Goal: Task Accomplishment & Management: Manage account settings

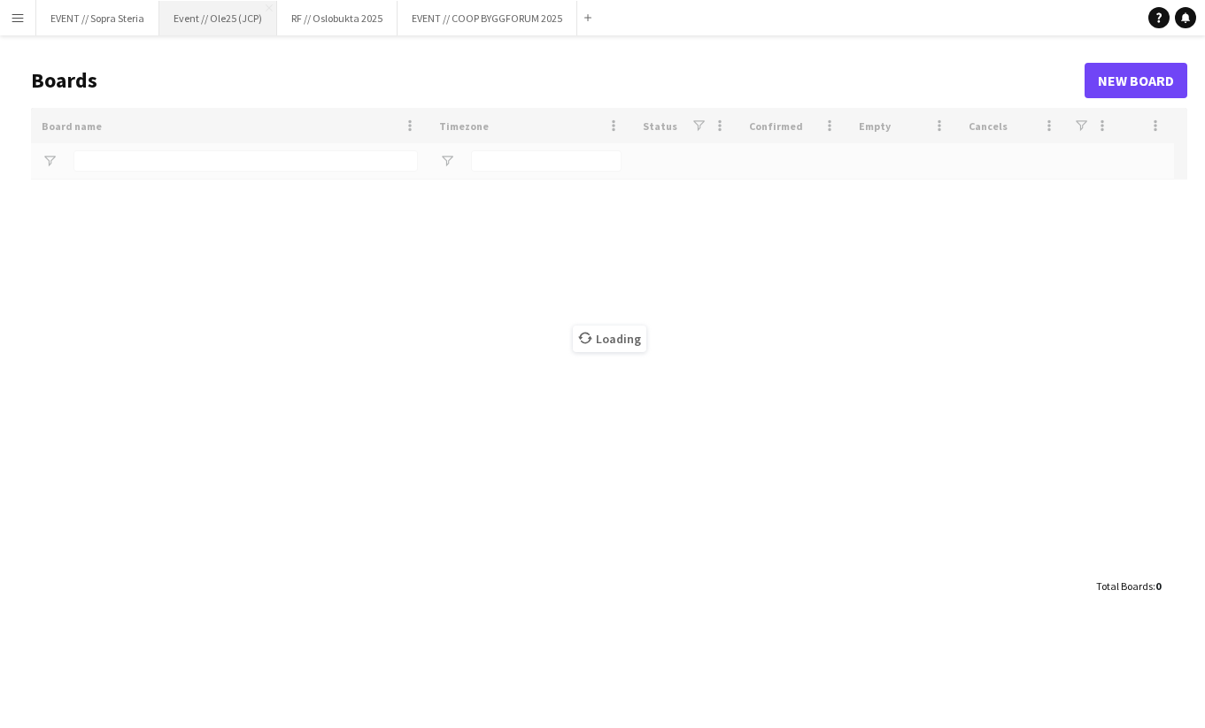
type input "*******"
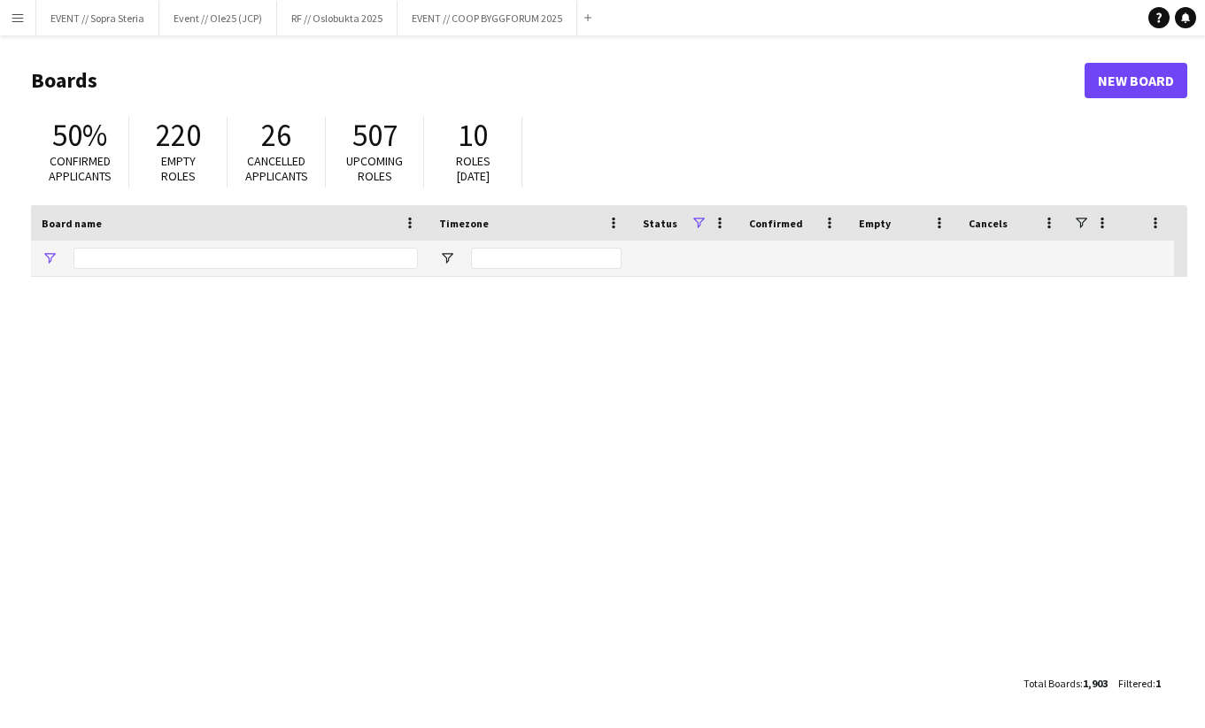
type input "*******"
click at [89, 25] on button "EVENT // Sopra Steria Close" at bounding box center [97, 18] width 123 height 35
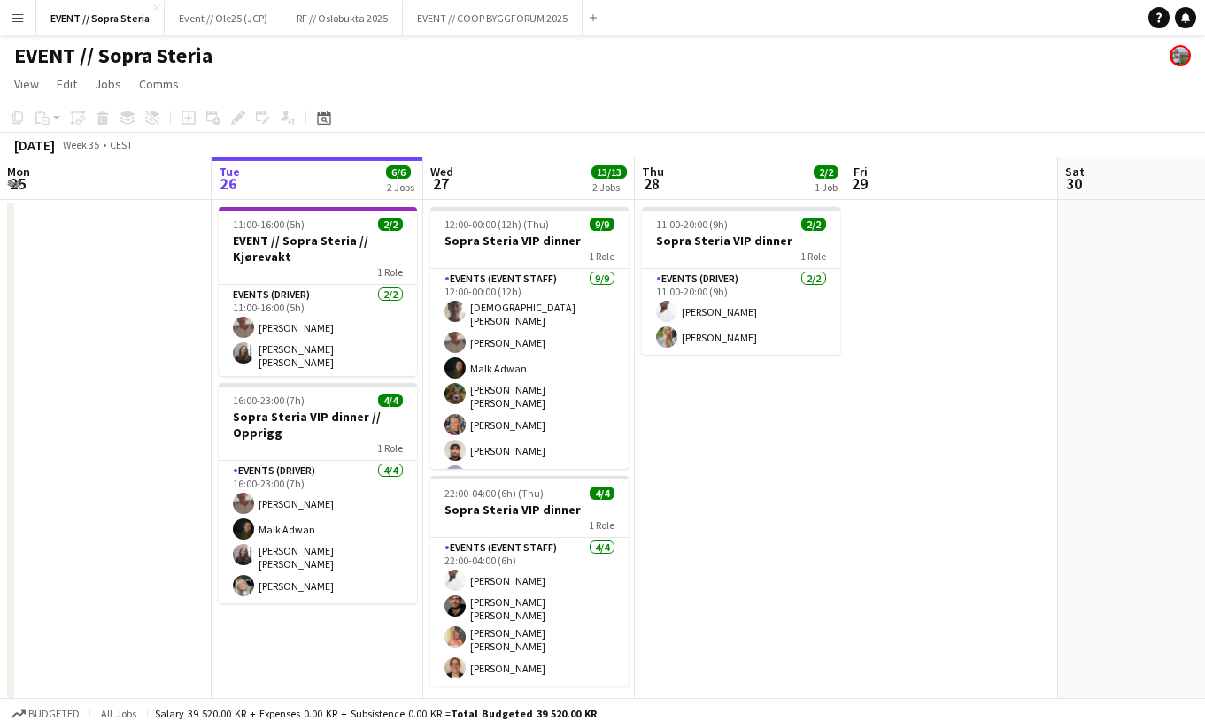
click at [654, 515] on app-date-cell "11:00-20:00 (9h) 2/2 Sopra Steria VIP dinner 1 Role Events (Driver) 2/2 11:00-2…" at bounding box center [741, 464] width 212 height 528
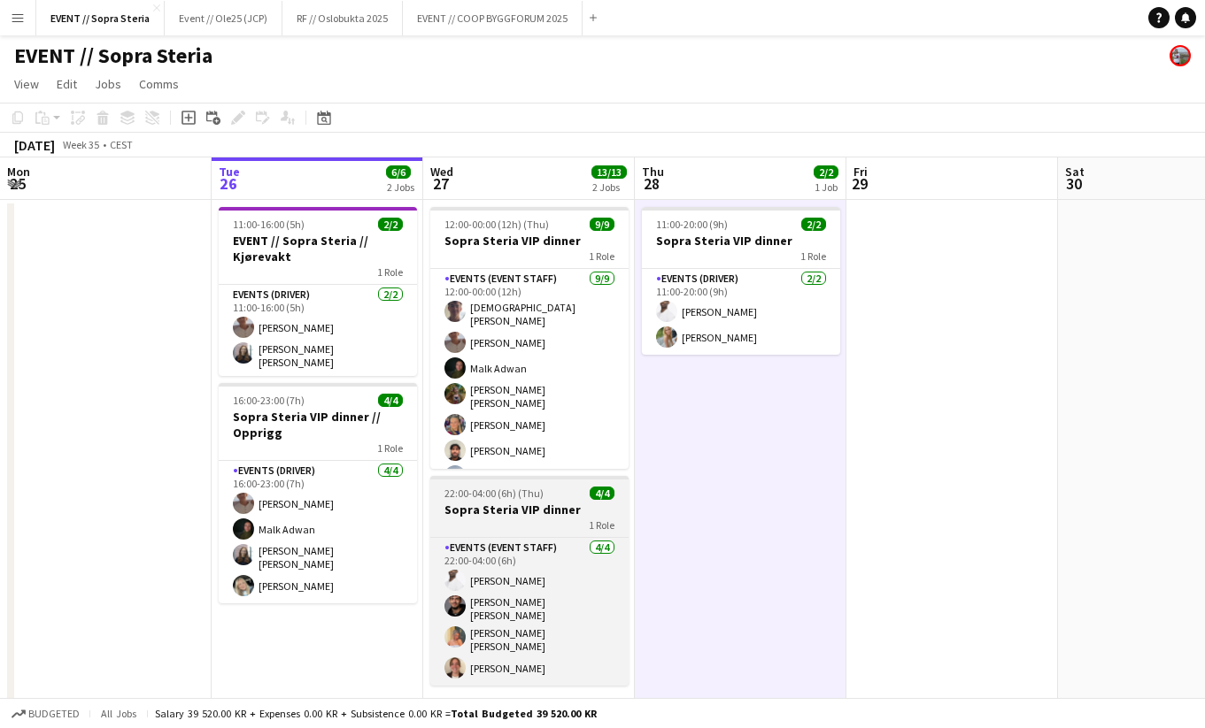
click at [553, 508] on h3 "Sopra Steria VIP dinner" at bounding box center [529, 510] width 198 height 16
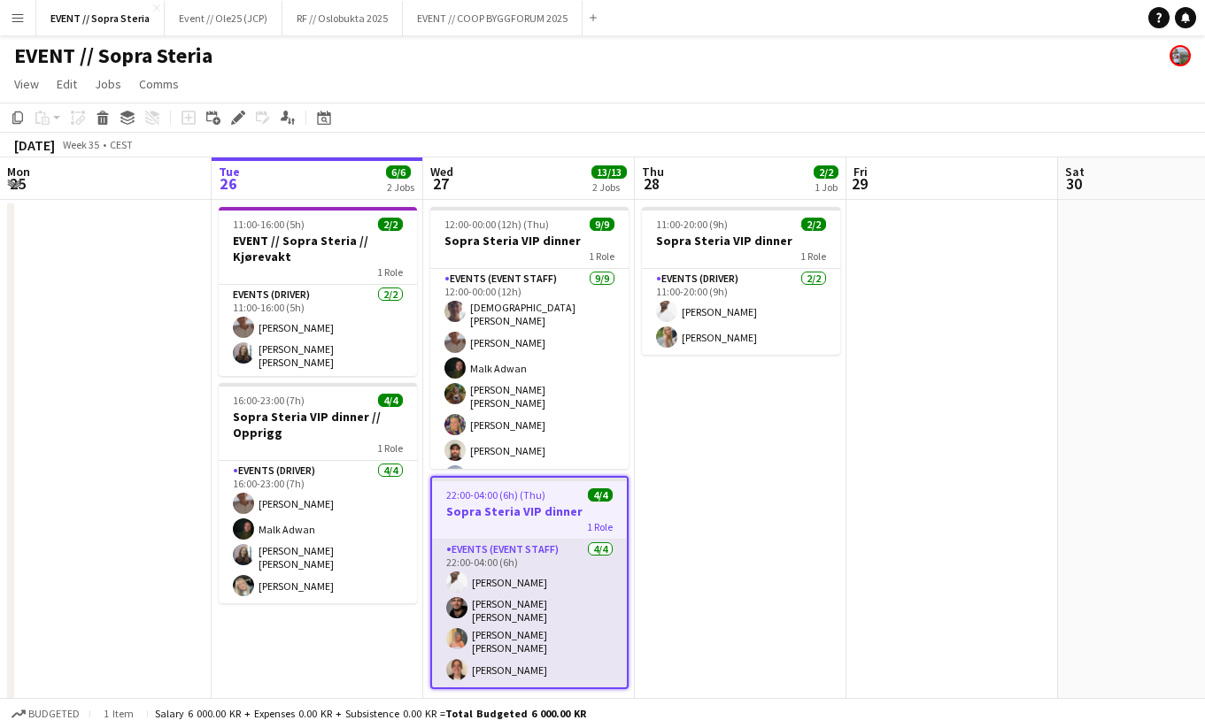
click at [528, 590] on app-card-role "Events (Event Staff) 4/4 22:00-04:00 (6h) Elias Stenvadet Michael Reboli Vural …" at bounding box center [529, 614] width 195 height 148
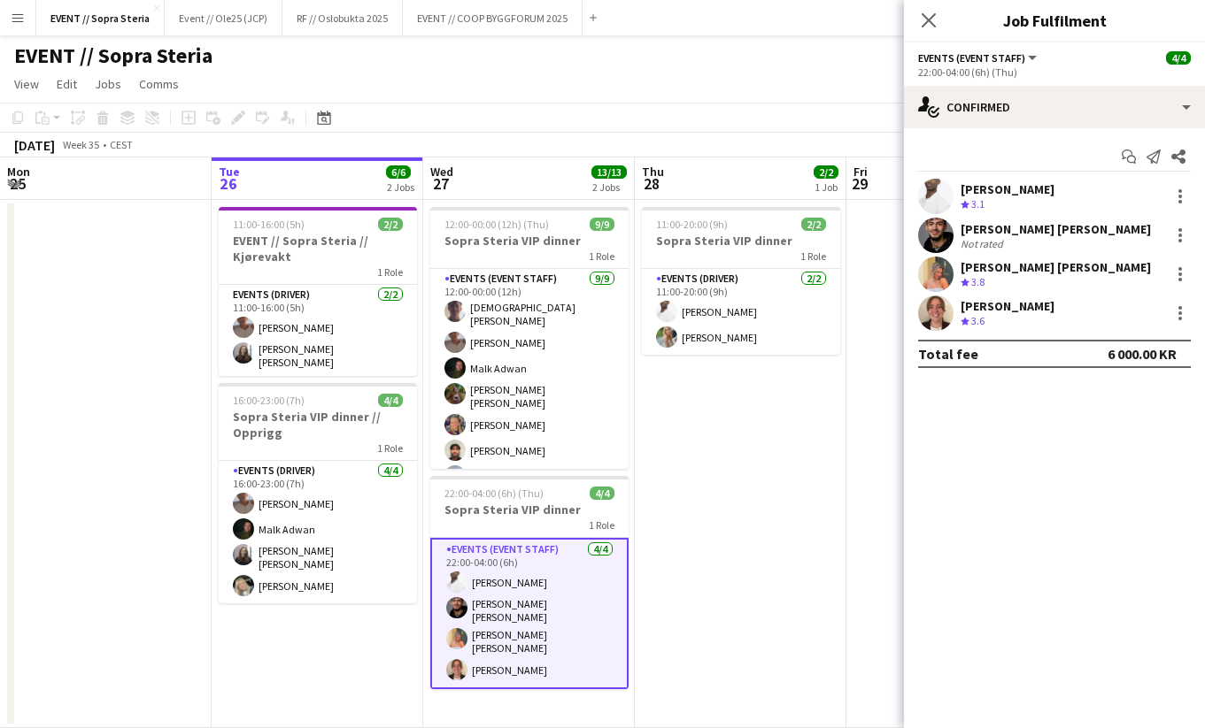
click at [1050, 238] on div "Not rated" at bounding box center [1055, 243] width 190 height 13
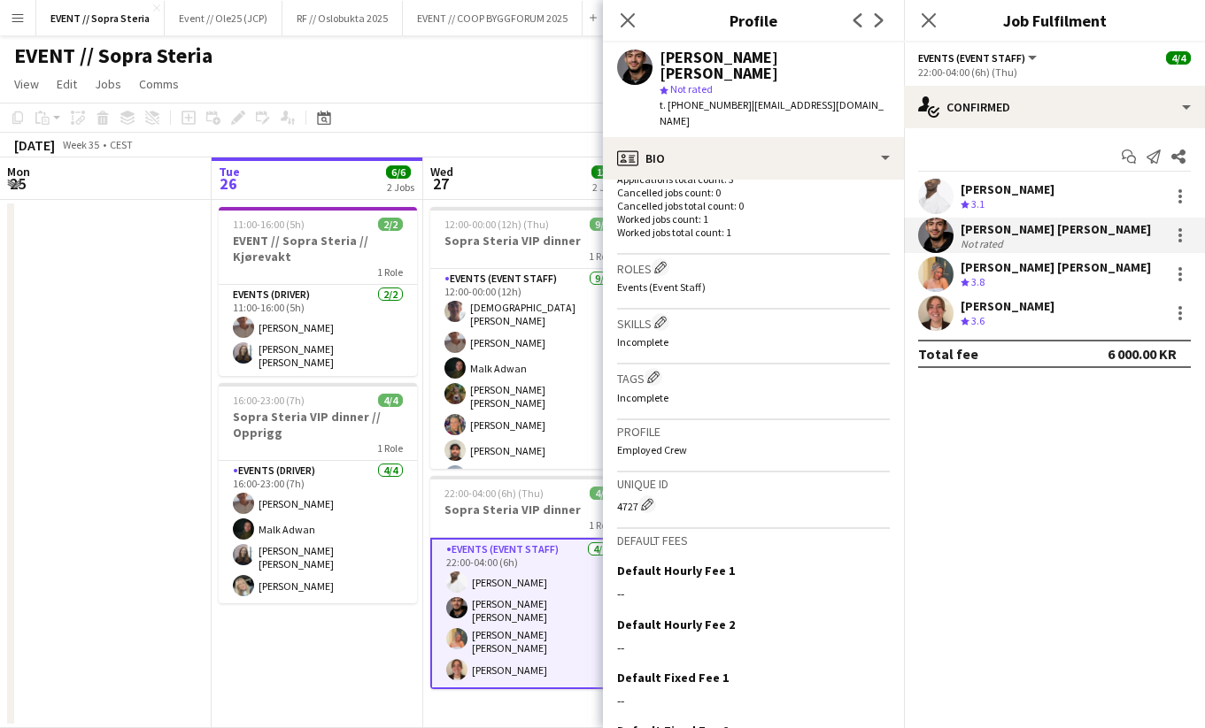
scroll to position [573, 0]
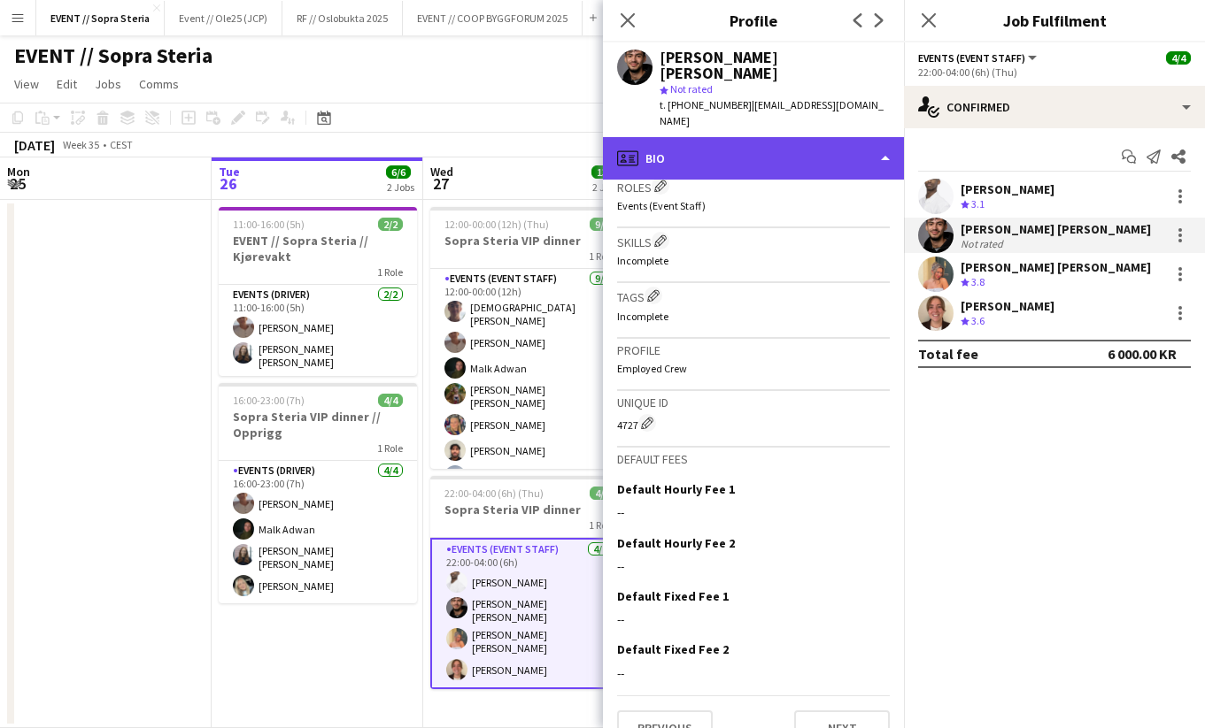
click at [689, 137] on div "profile Bio" at bounding box center [753, 158] width 301 height 42
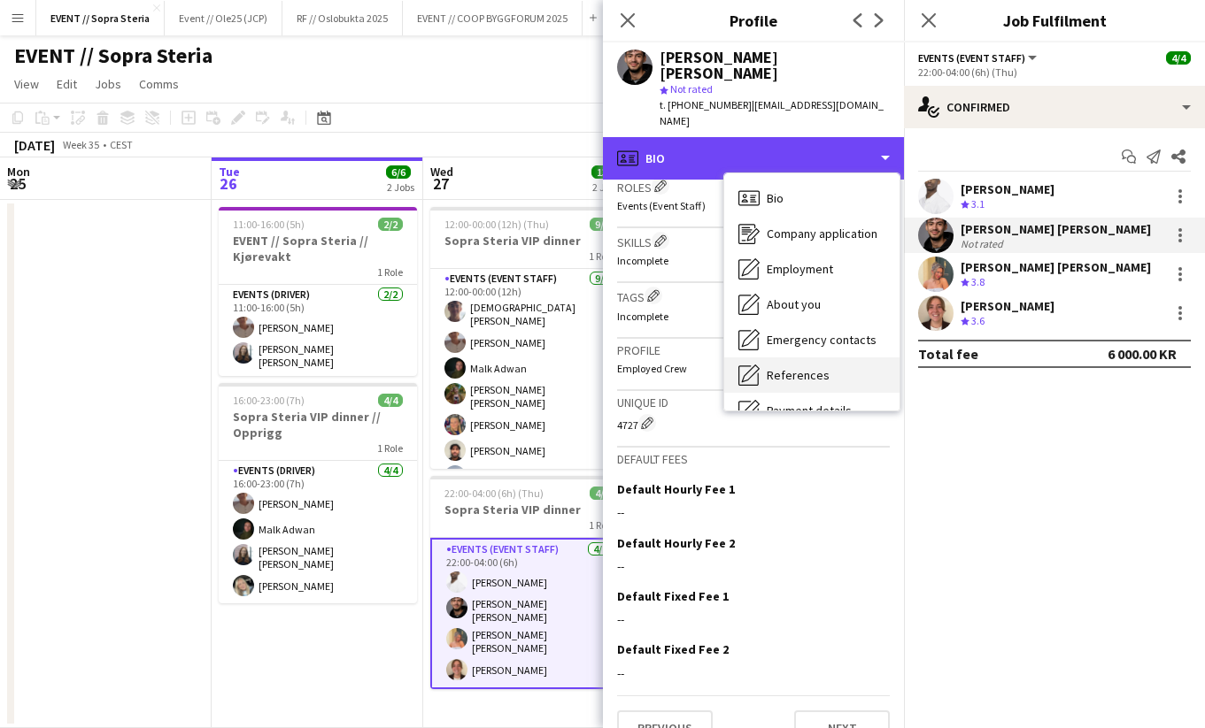
scroll to position [166, 0]
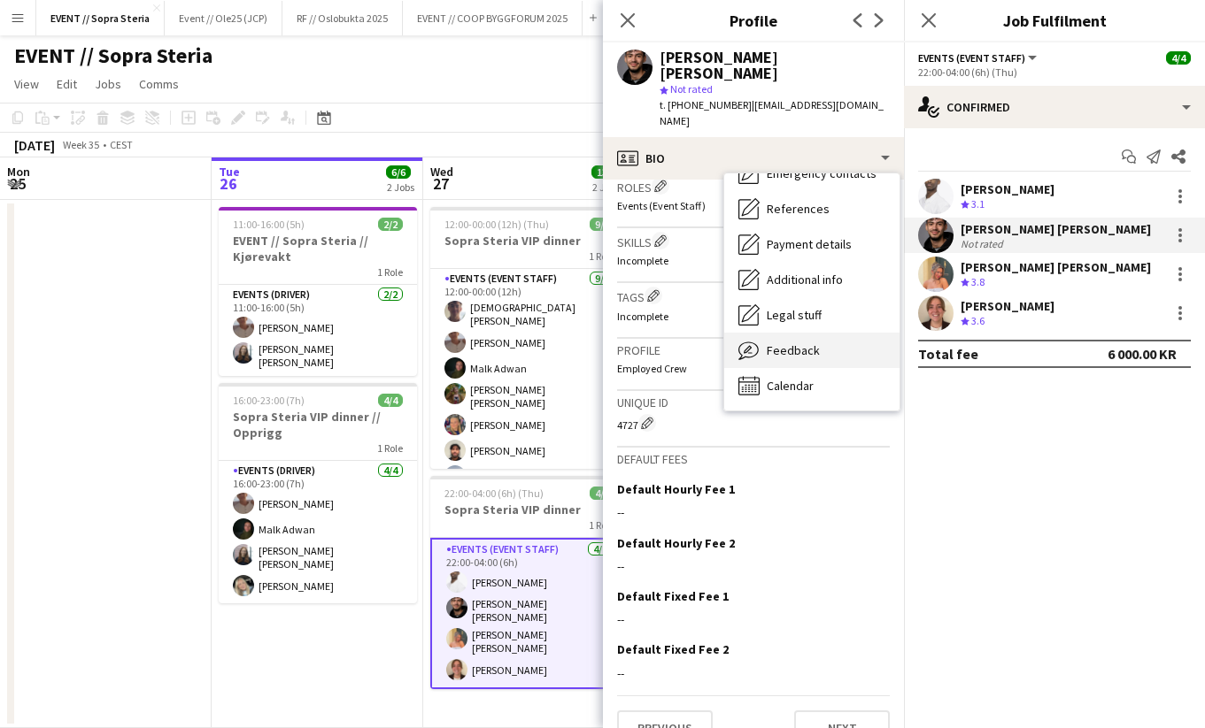
click at [782, 343] on span "Feedback" at bounding box center [793, 351] width 53 height 16
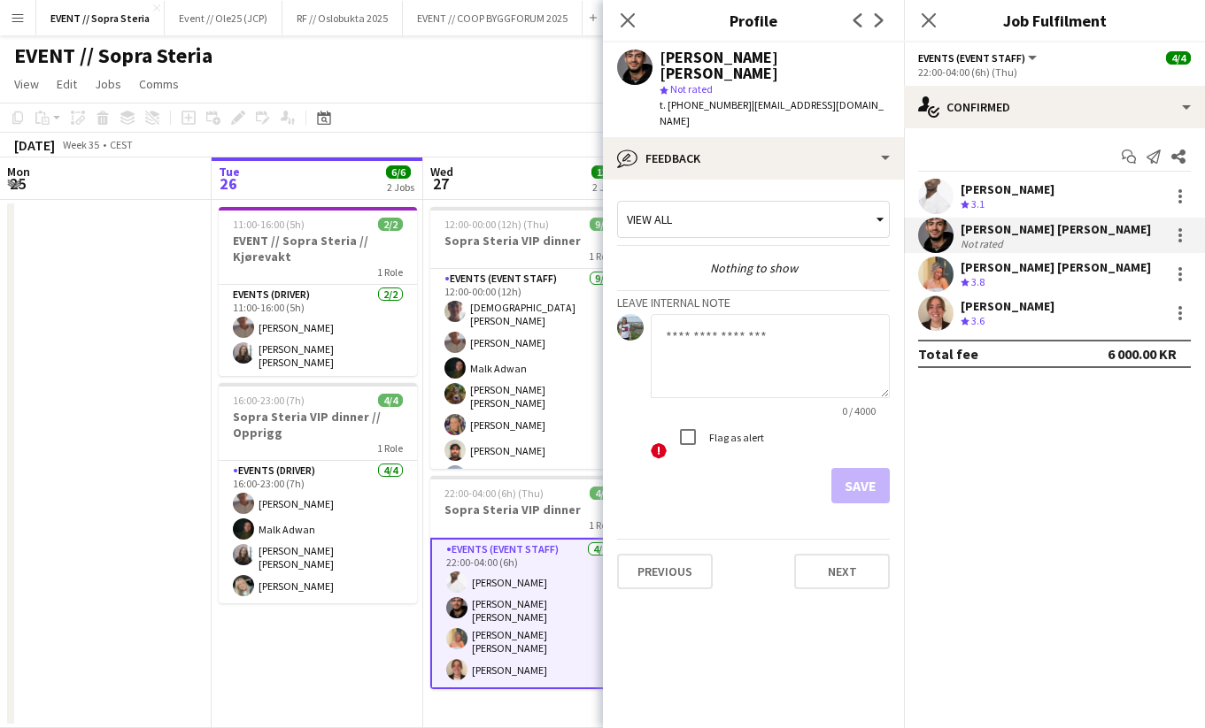
click at [84, 389] on app-date-cell at bounding box center [106, 464] width 212 height 528
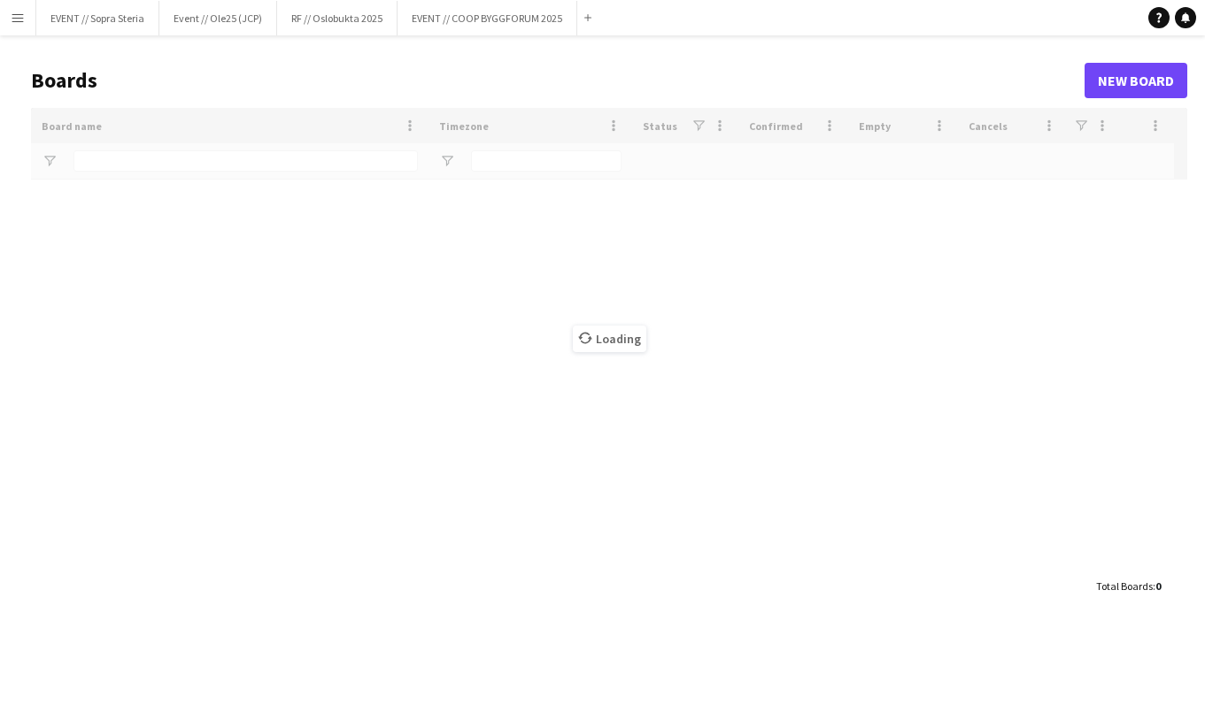
type input "*******"
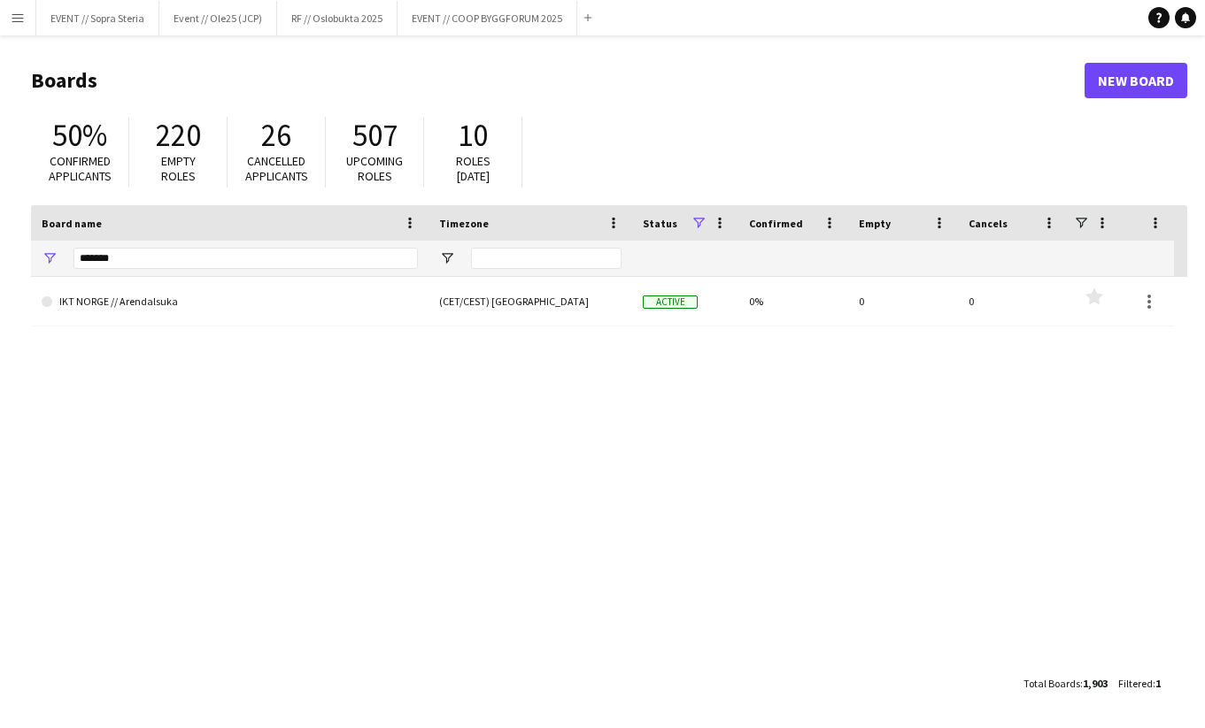
click at [15, 21] on app-icon "Menu" at bounding box center [18, 18] width 14 height 14
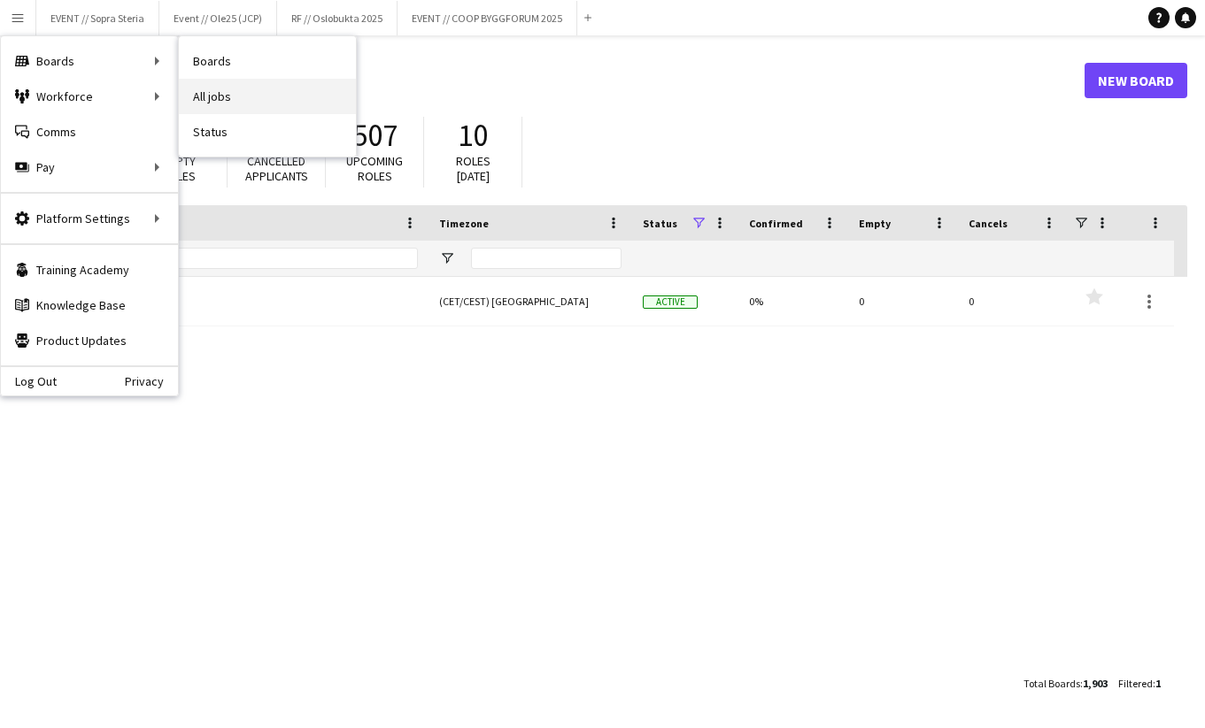
click at [237, 106] on link "All jobs" at bounding box center [267, 96] width 177 height 35
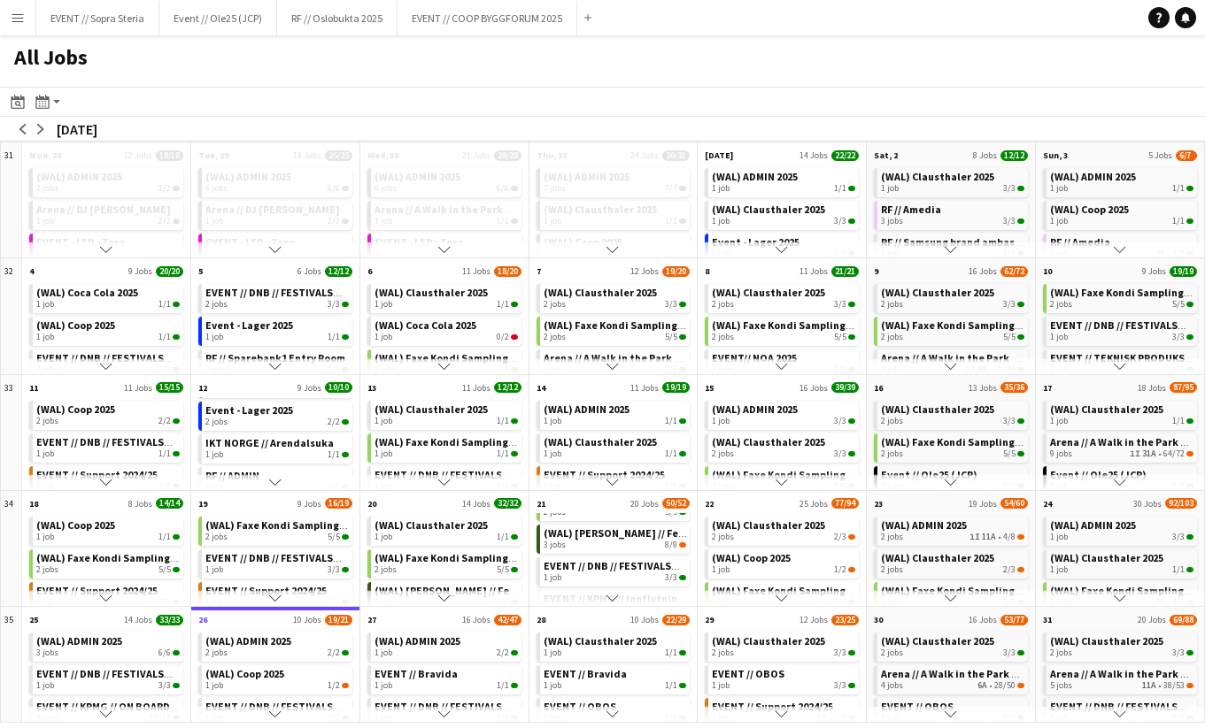
scroll to position [188, 0]
click at [47, 130] on button "arrow-right" at bounding box center [41, 129] width 18 height 18
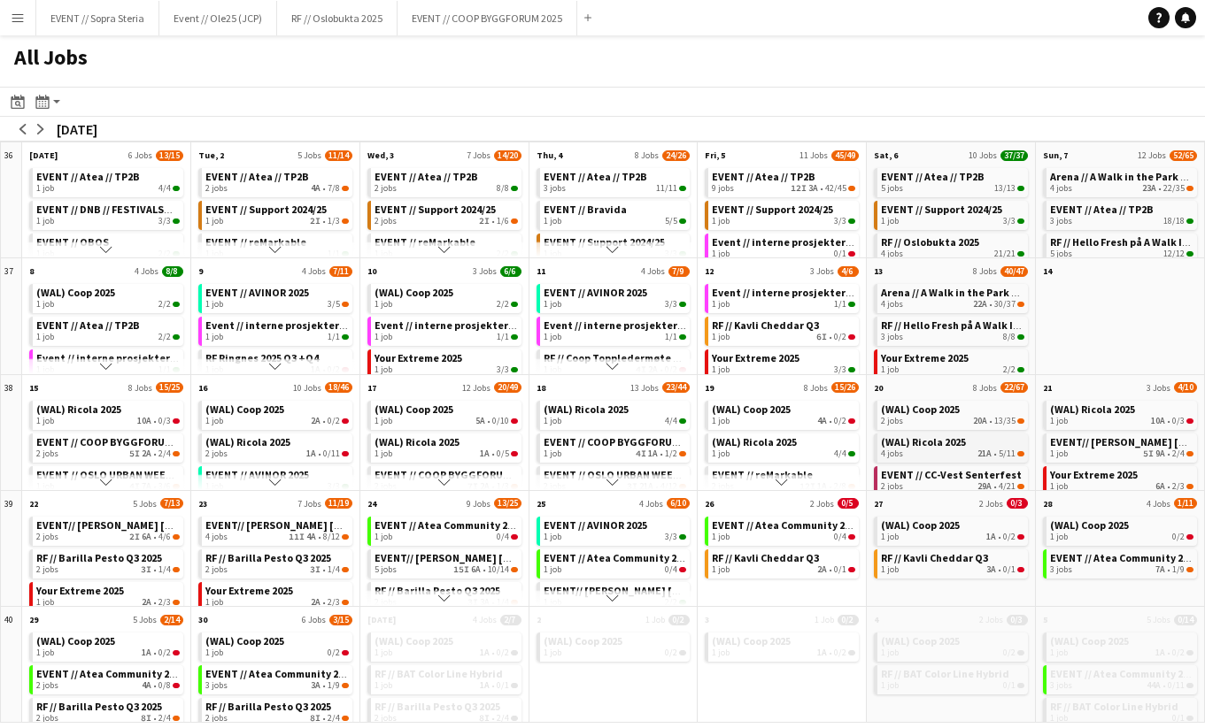
scroll to position [15, 0]
click at [932, 459] on span "EVENT // CC-Vest Senterfest" at bounding box center [951, 459] width 141 height 13
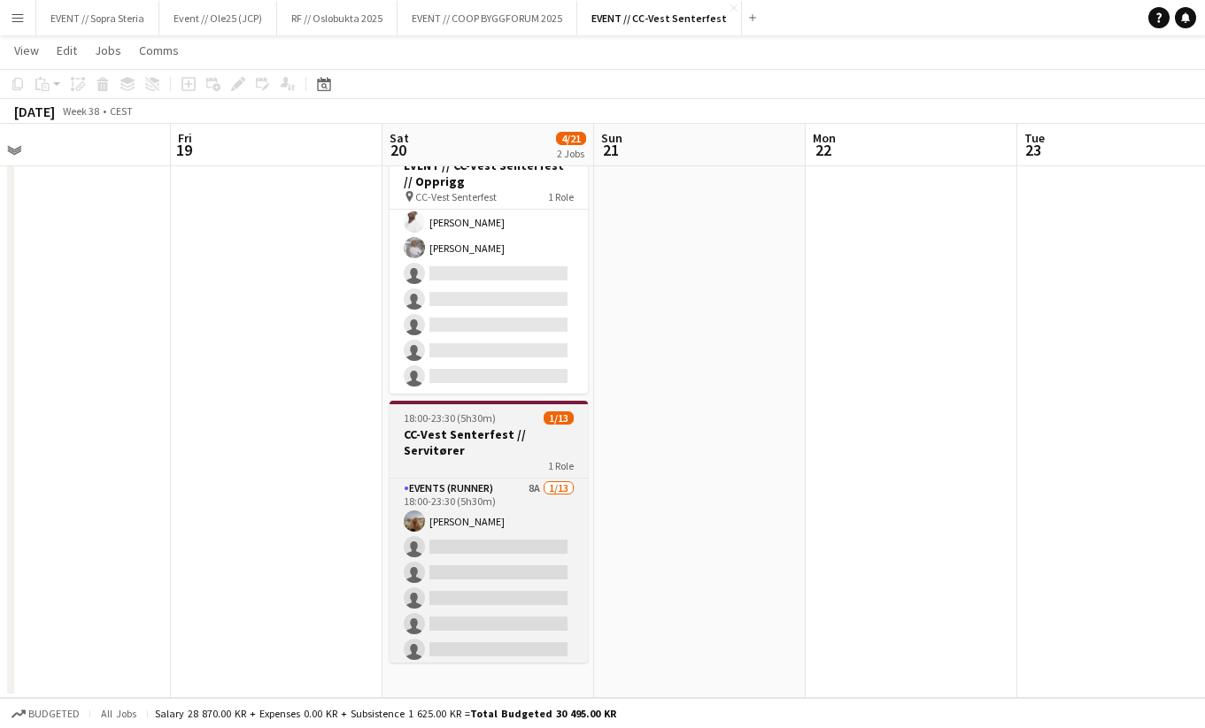
click at [438, 435] on h3 "CC-Vest Senterfest // Servitører" at bounding box center [488, 443] width 198 height 32
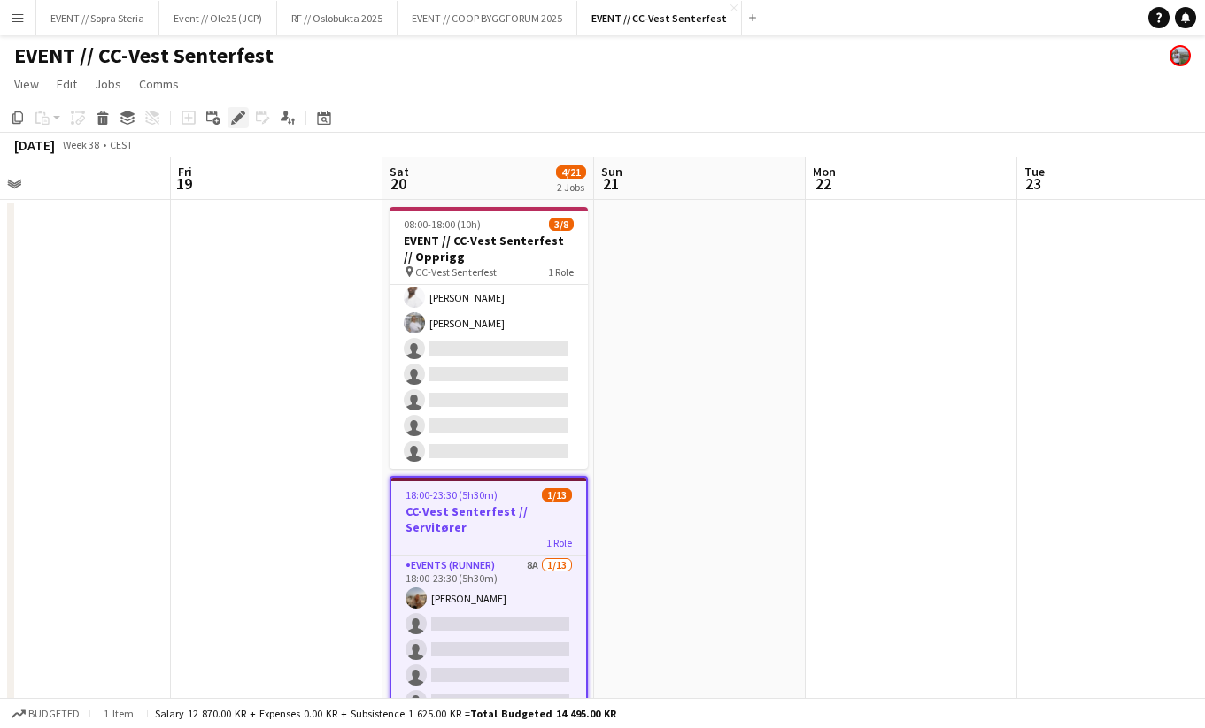
click at [240, 122] on icon "Edit" at bounding box center [238, 118] width 14 height 14
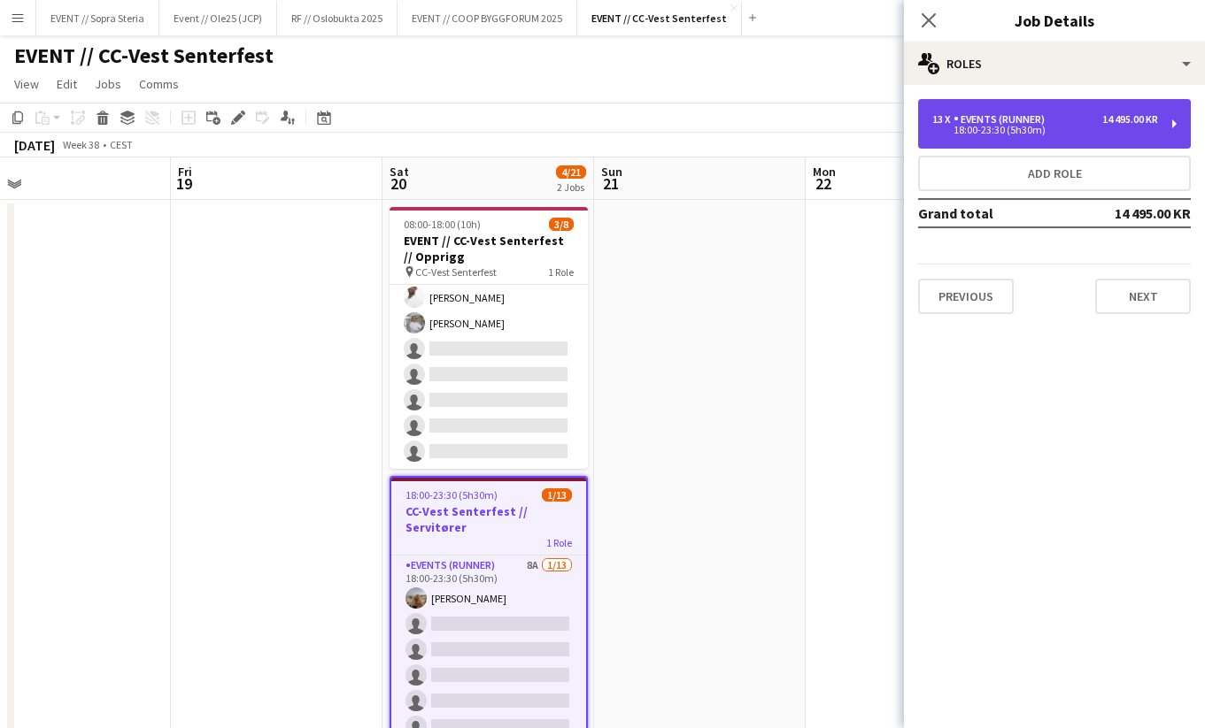
click at [1075, 119] on div "13 x Events (Runner) 14 495.00 KR" at bounding box center [1045, 119] width 226 height 12
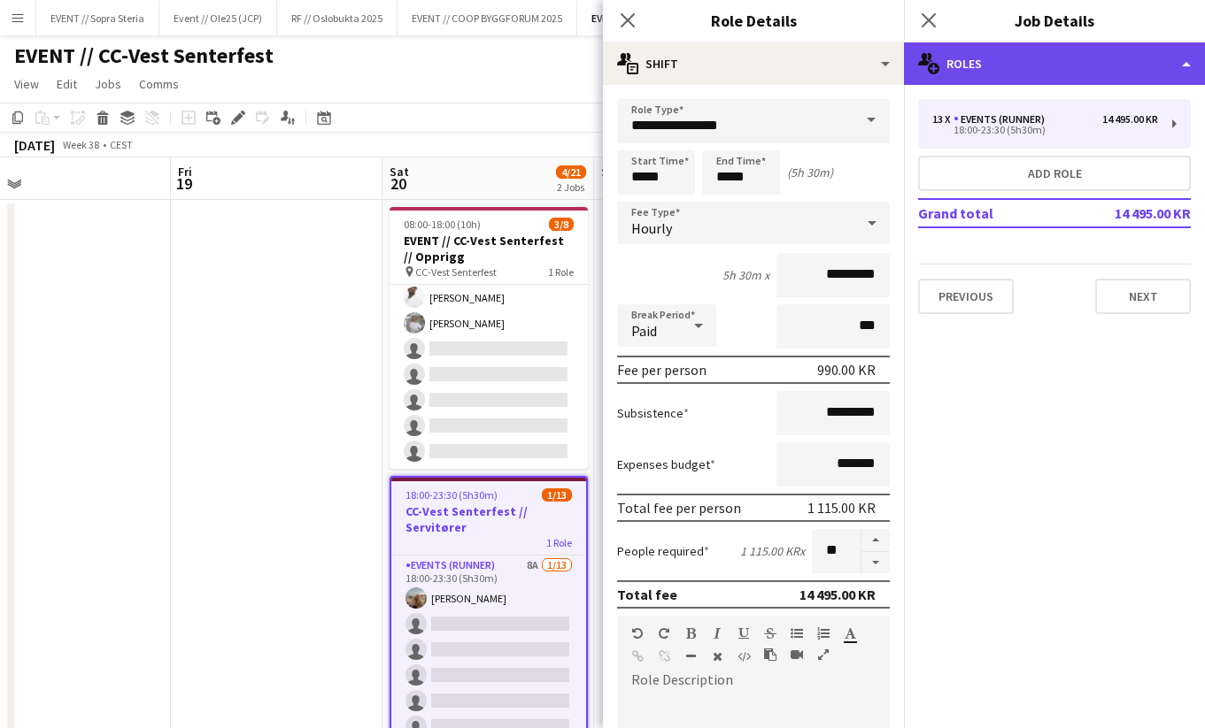
click at [948, 75] on div "multiple-users-add Roles" at bounding box center [1054, 63] width 301 height 42
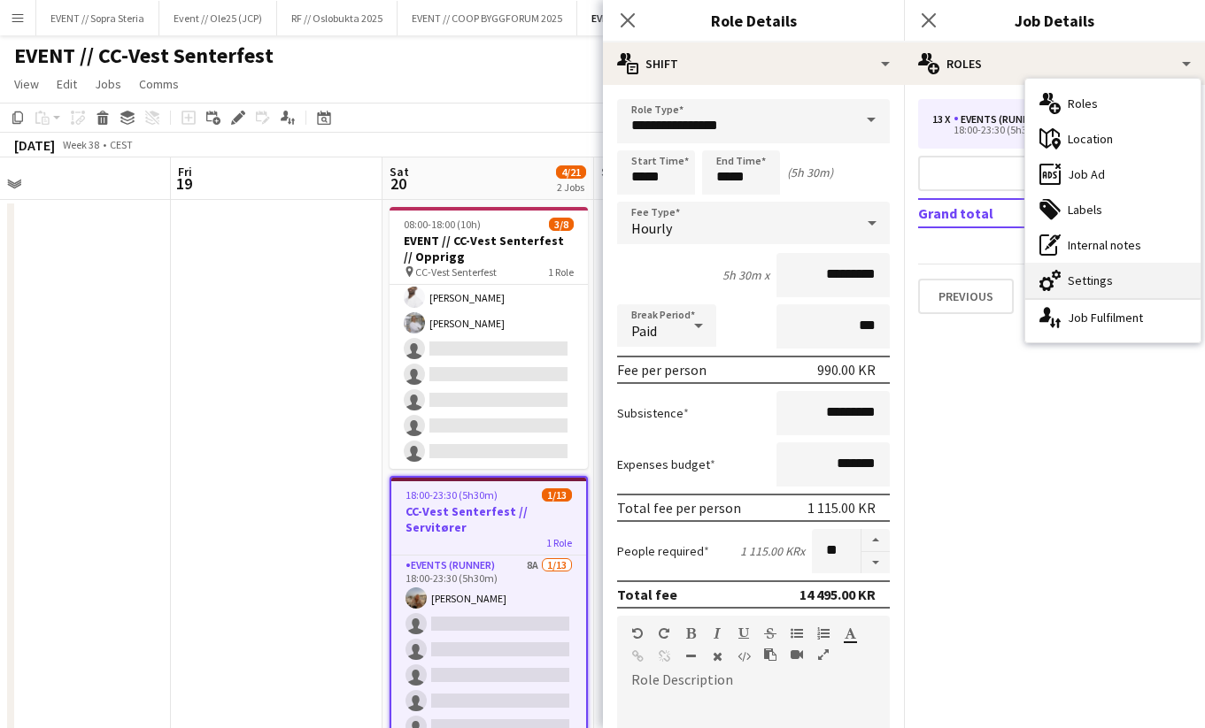
click at [1055, 278] on icon at bounding box center [1056, 275] width 9 height 10
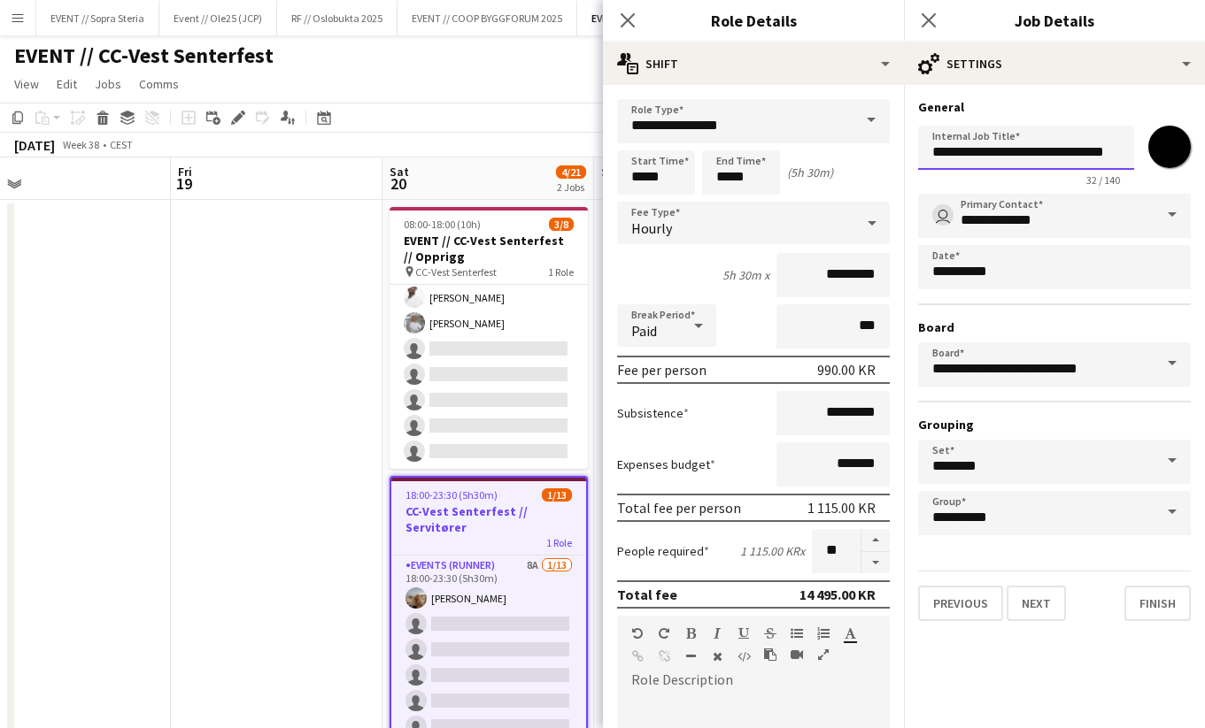
click at [1062, 160] on input "**********" at bounding box center [1026, 148] width 216 height 44
drag, startPoint x: 1057, startPoint y: 150, endPoint x: 1148, endPoint y: 158, distance: 91.4
click at [1148, 158] on div "**********" at bounding box center [1054, 153] width 273 height 68
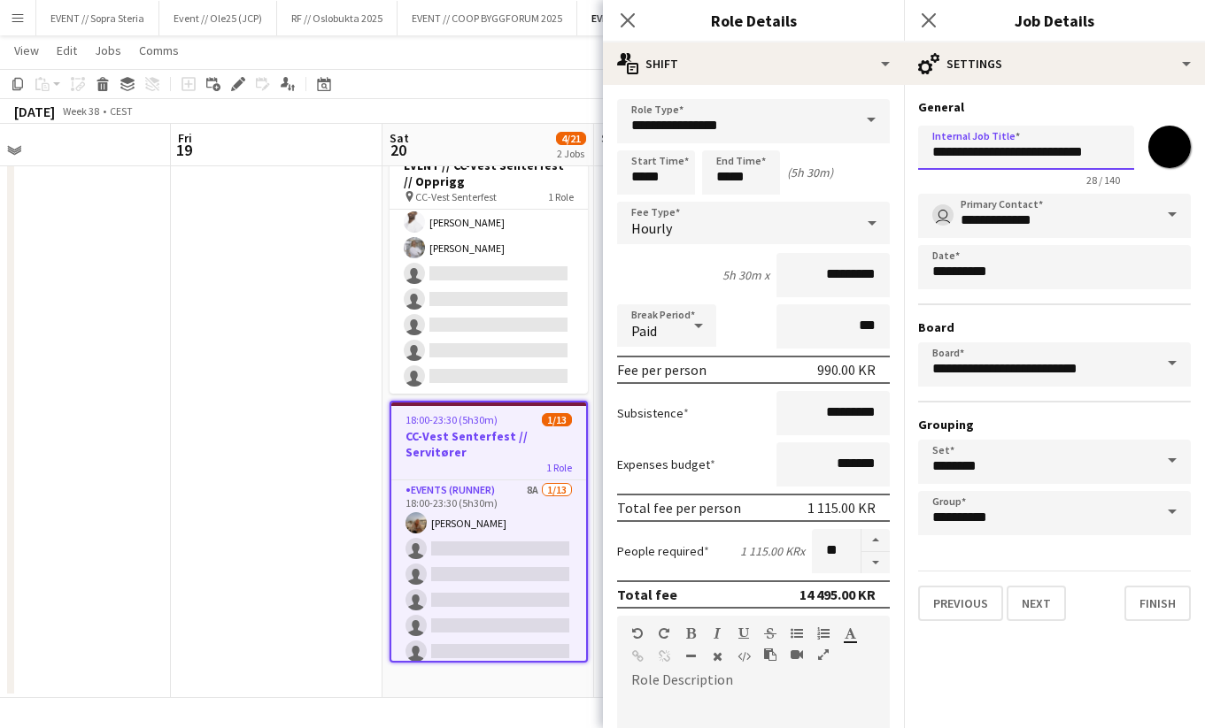
type input "**********"
click at [1106, 682] on mat-expansion-panel "**********" at bounding box center [1054, 406] width 301 height 643
click at [1156, 608] on button "Finish" at bounding box center [1157, 603] width 66 height 35
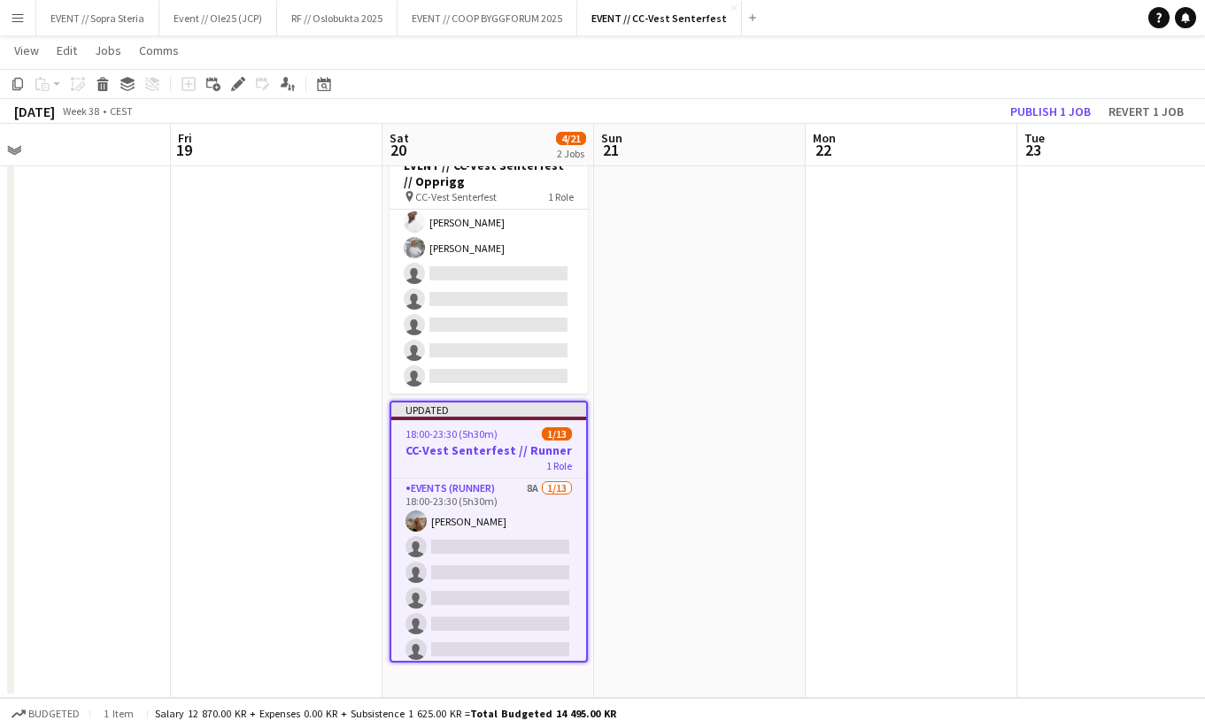
click at [659, 433] on app-date-cell at bounding box center [700, 412] width 212 height 574
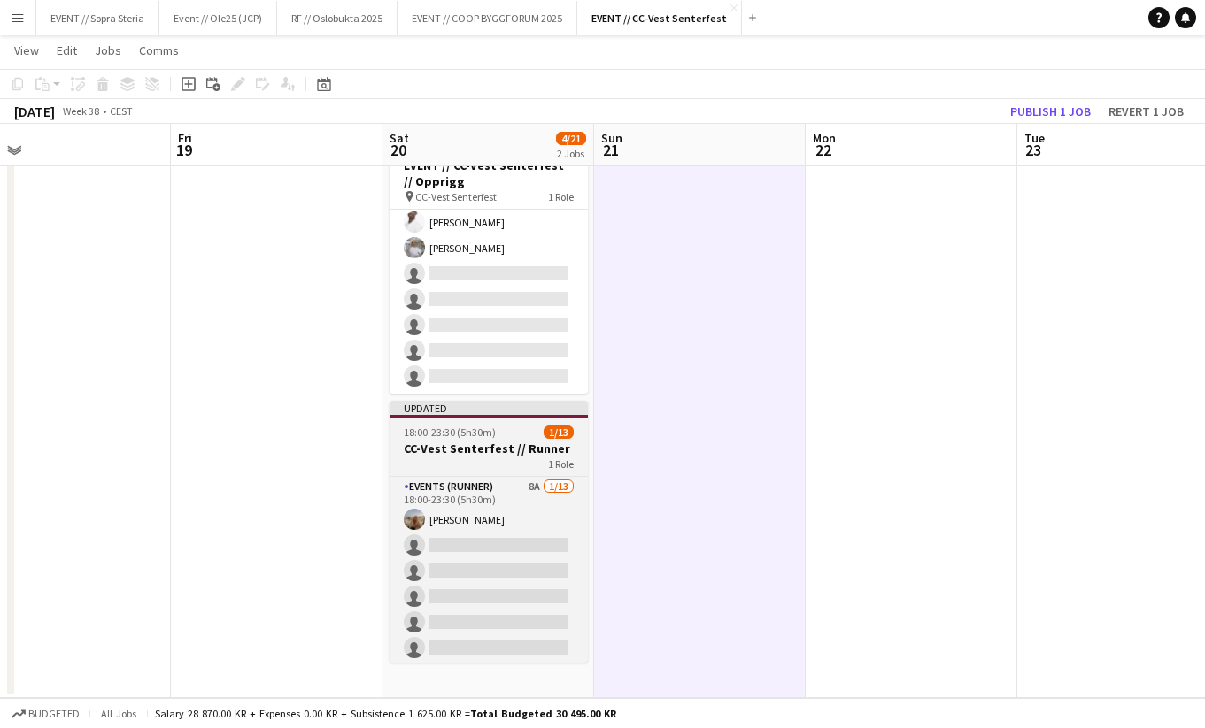
click at [421, 435] on span "18:00-23:30 (5h30m)" at bounding box center [450, 432] width 92 height 13
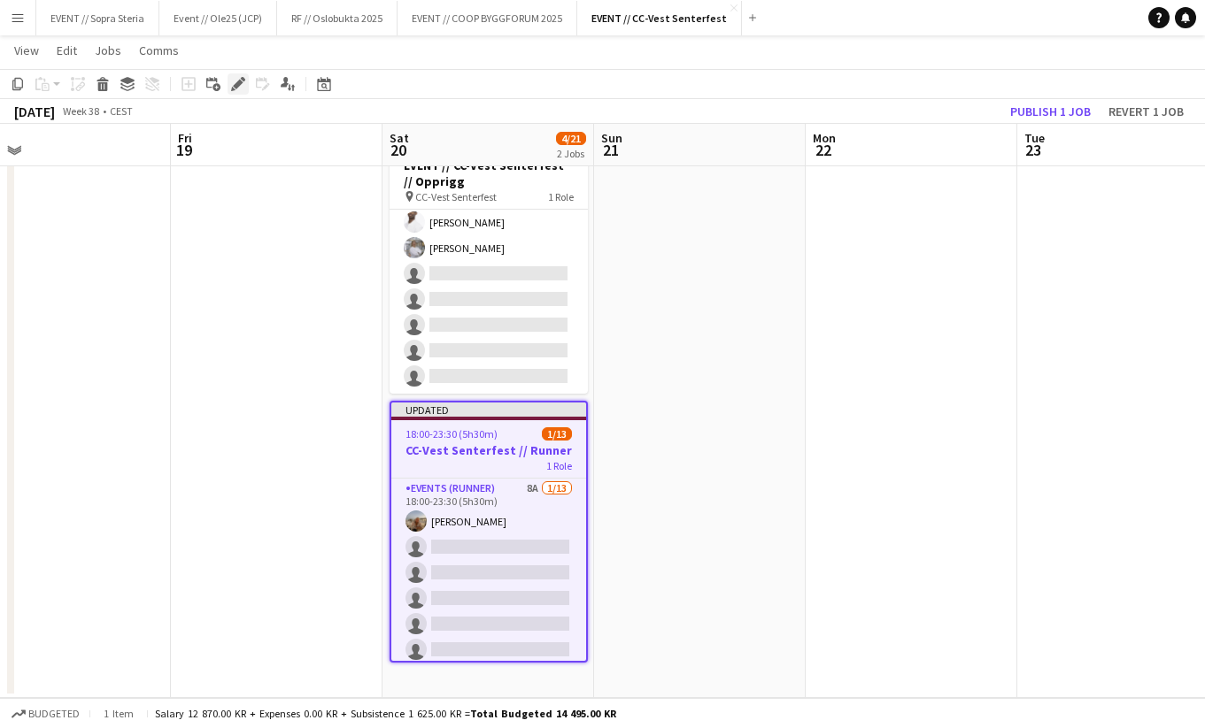
click at [235, 84] on icon at bounding box center [238, 85] width 10 height 10
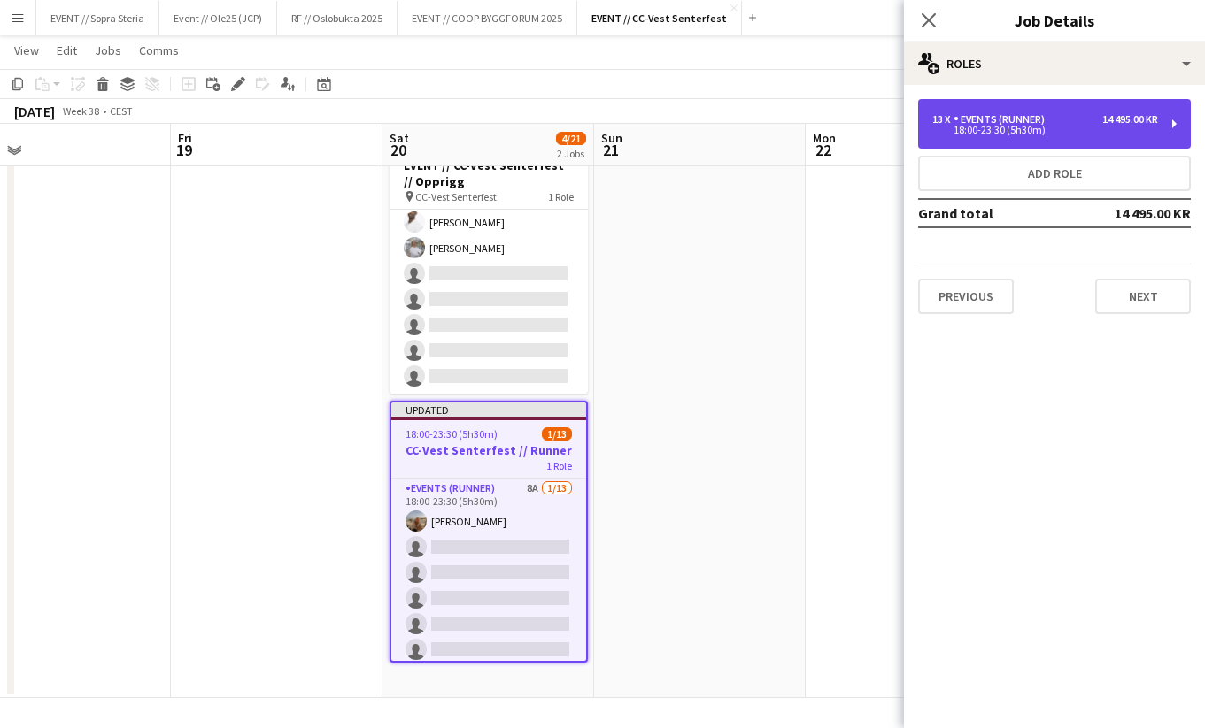
click at [1027, 129] on div "18:00-23:30 (5h30m)" at bounding box center [1045, 130] width 226 height 9
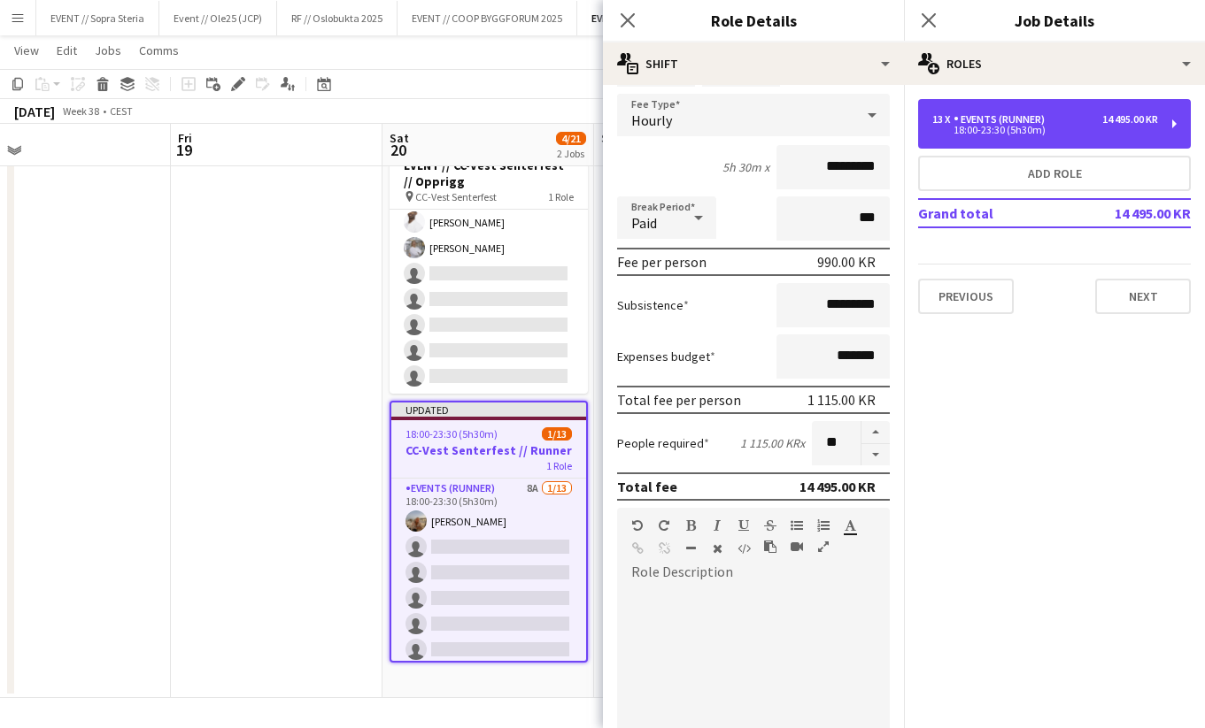
scroll to position [139, 0]
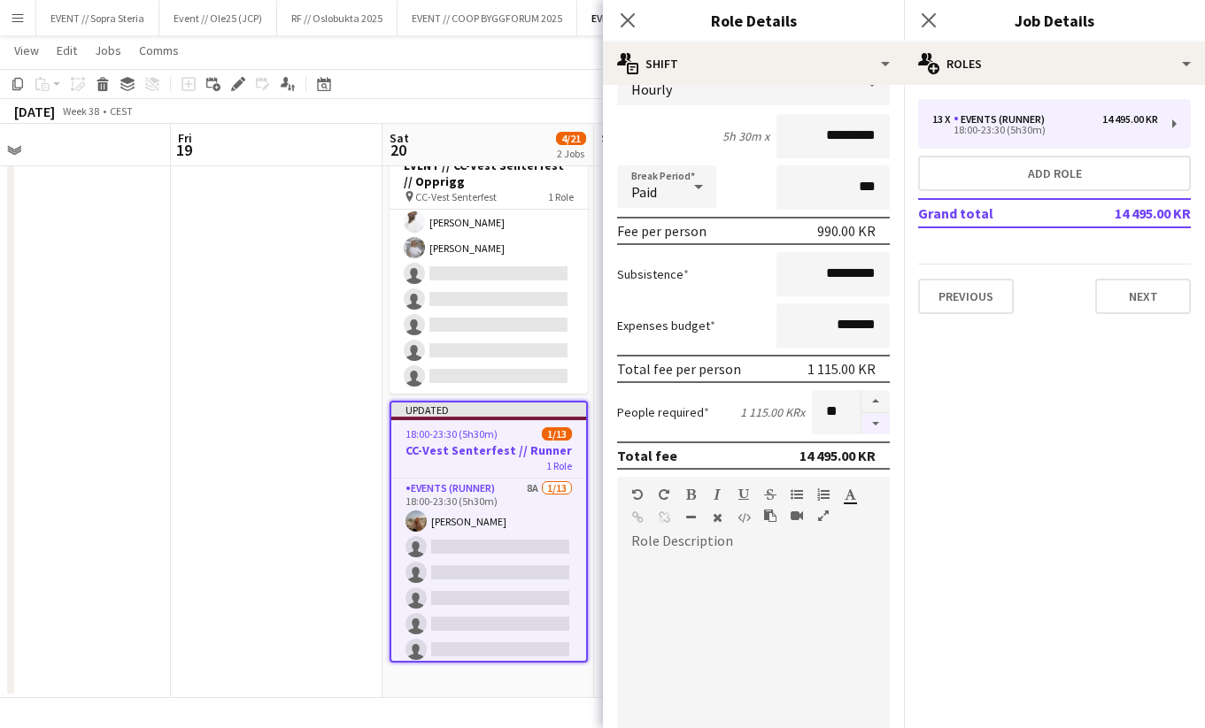
click at [876, 424] on button "button" at bounding box center [875, 424] width 28 height 22
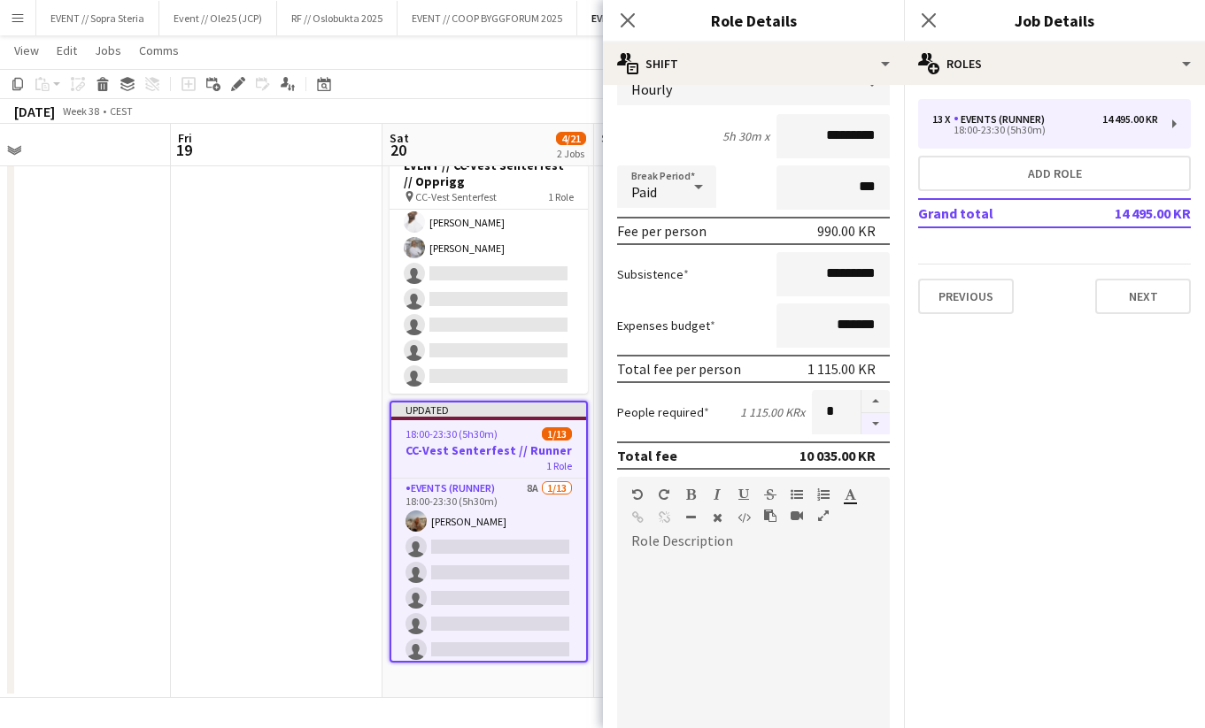
click at [876, 424] on button "button" at bounding box center [875, 424] width 28 height 22
type input "*"
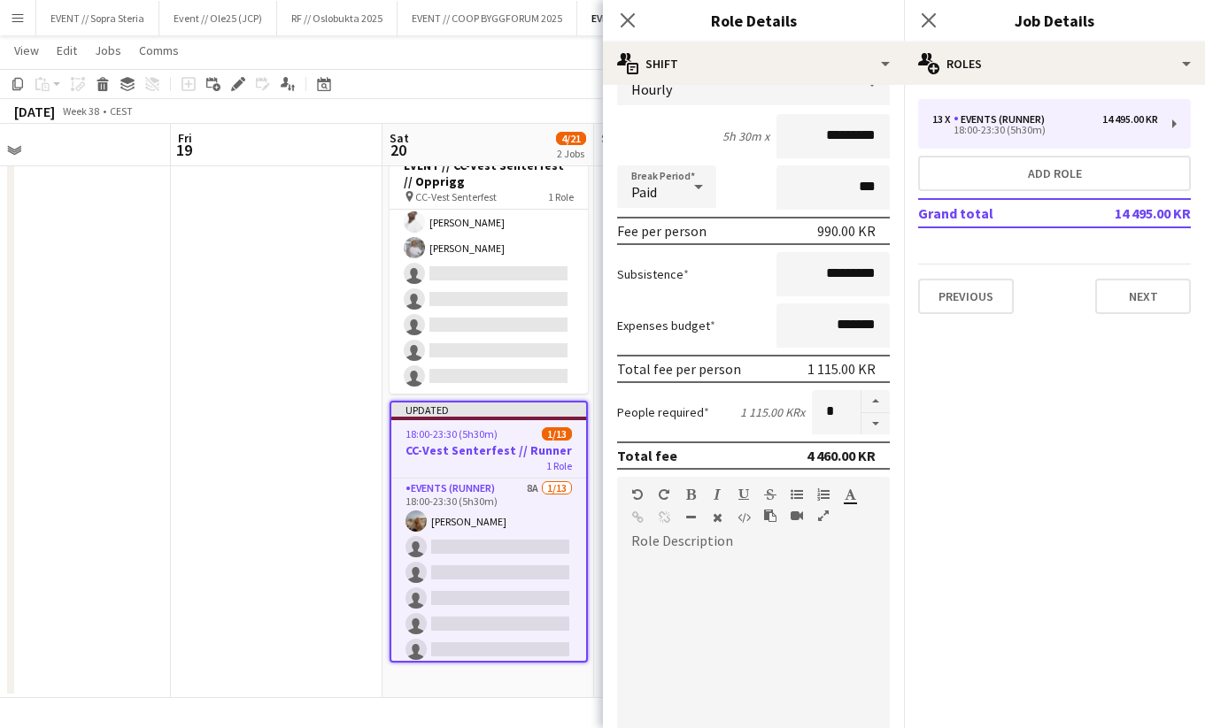
click at [278, 550] on app-date-cell at bounding box center [277, 412] width 212 height 574
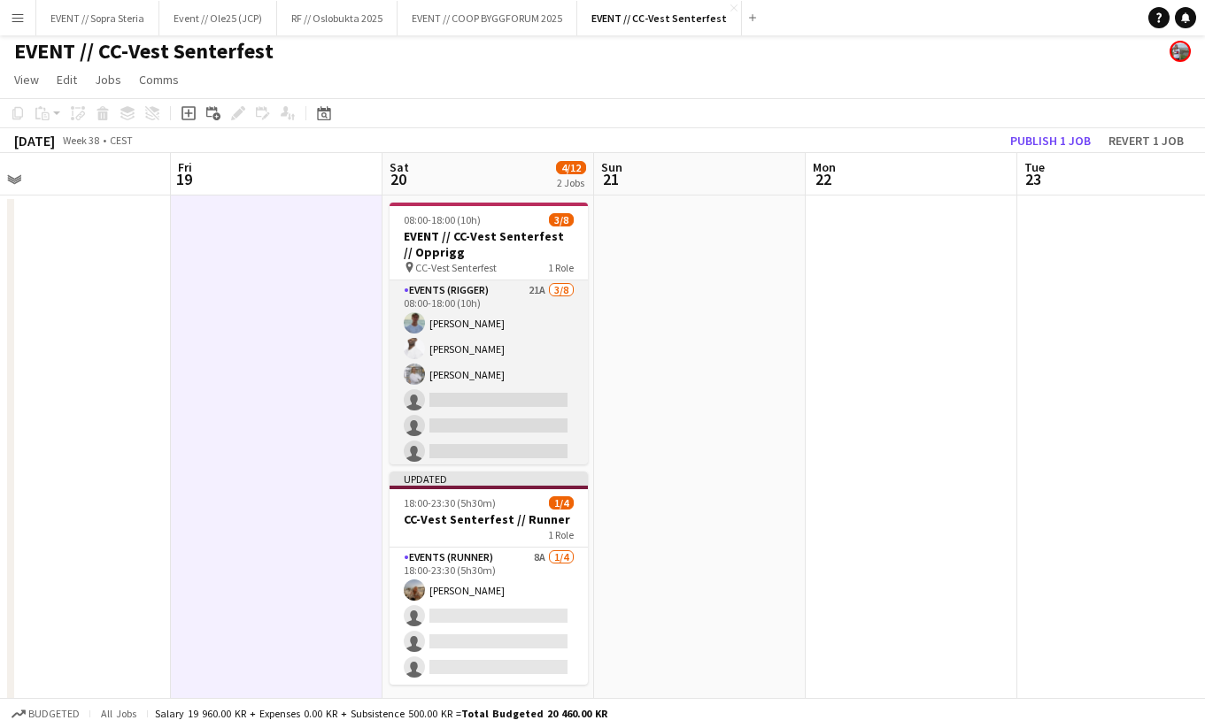
scroll to position [0, 0]
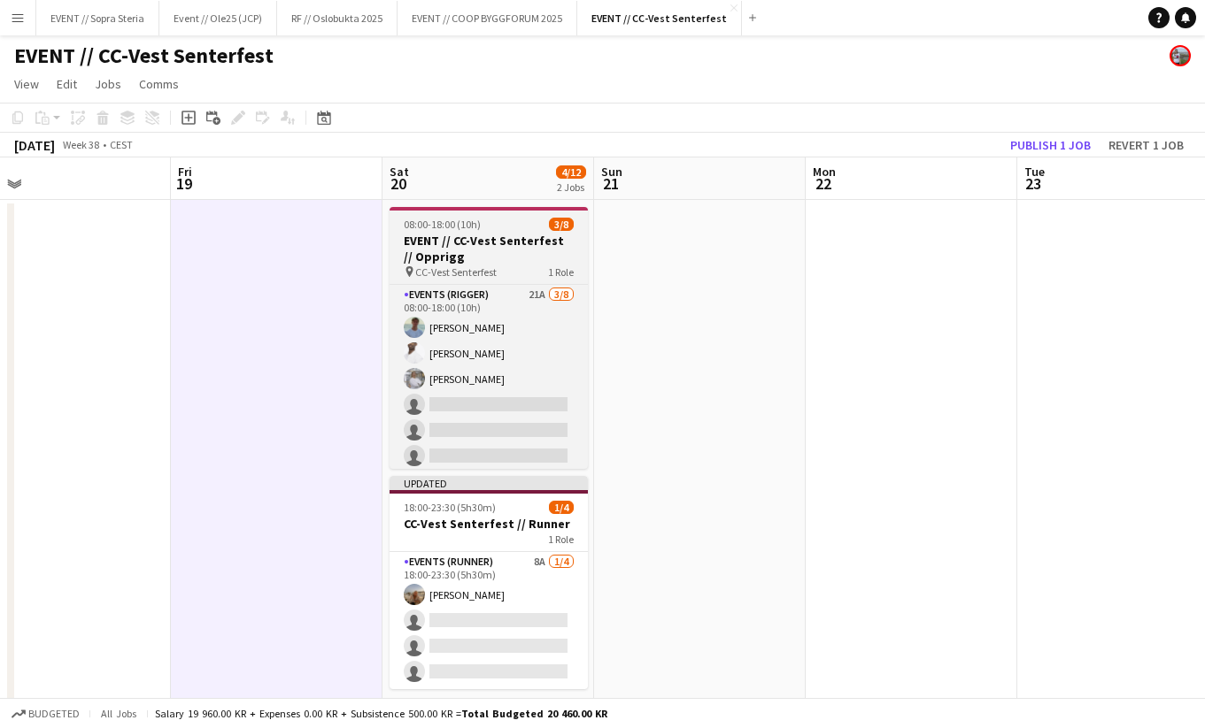
click at [458, 246] on h3 "EVENT // CC-Vest Senterfest // Opprigg" at bounding box center [488, 249] width 198 height 32
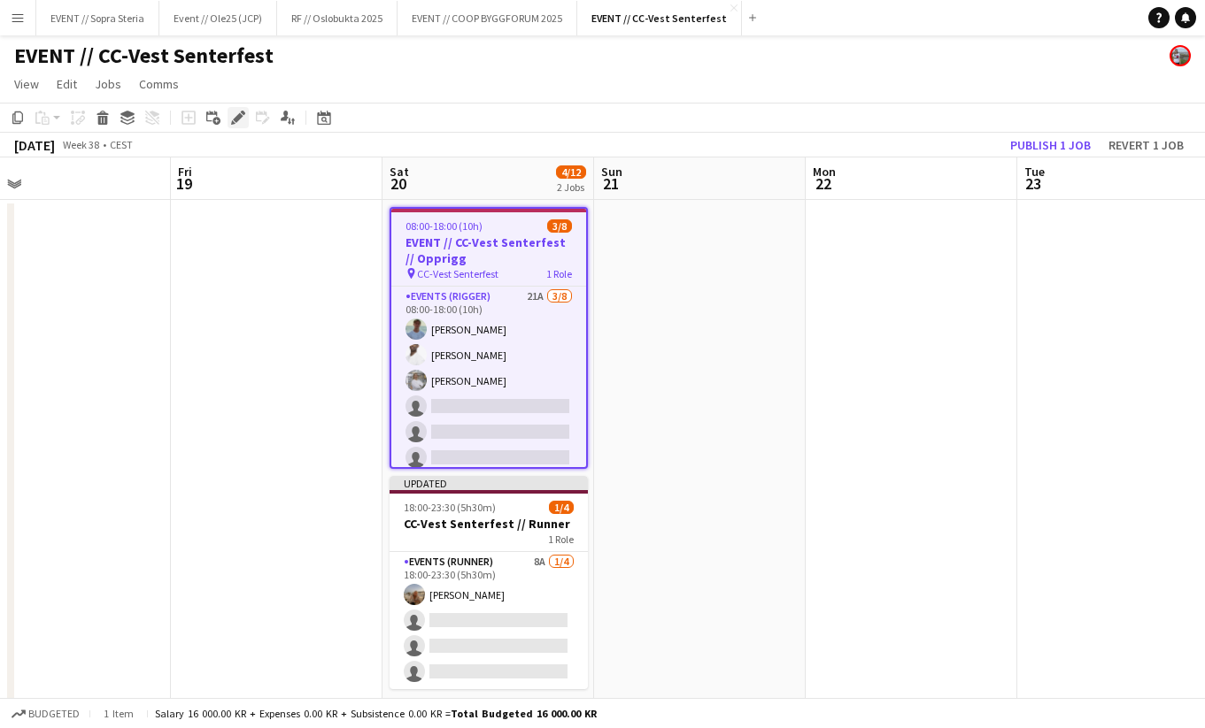
click at [241, 123] on icon "Edit" at bounding box center [238, 118] width 14 height 14
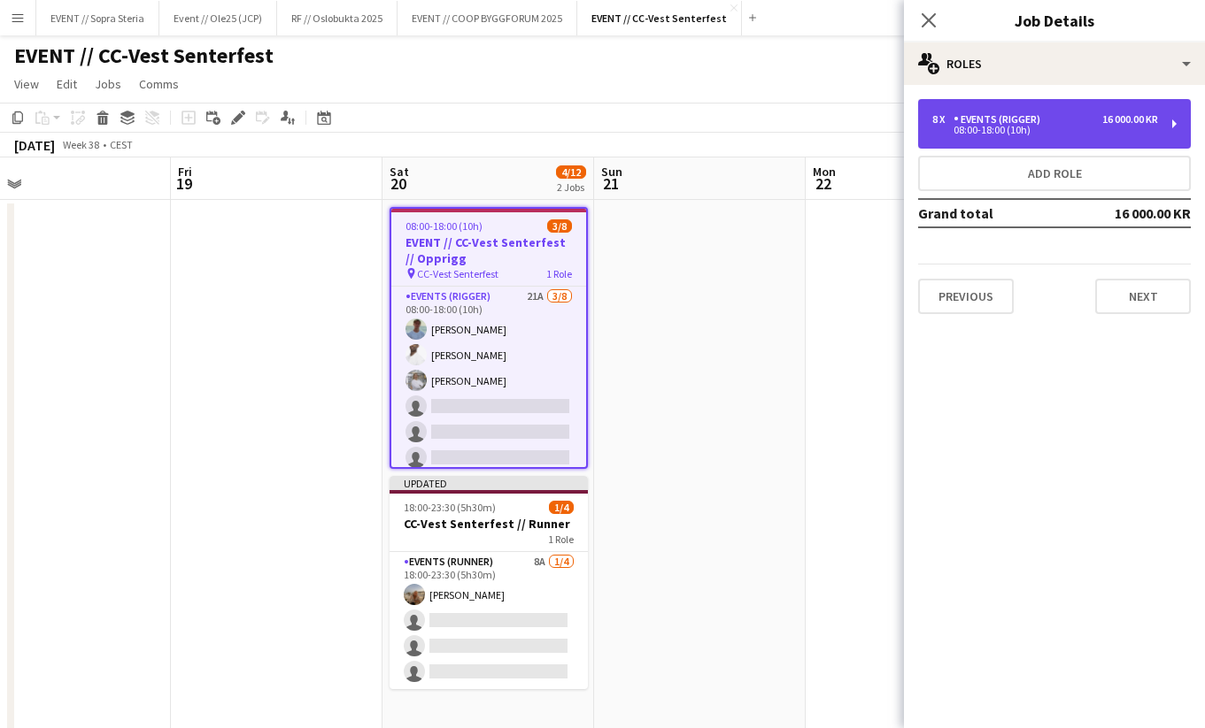
click at [1018, 142] on div "8 x Events (Rigger) 16 000.00 KR 08:00-18:00 (10h)" at bounding box center [1054, 124] width 273 height 50
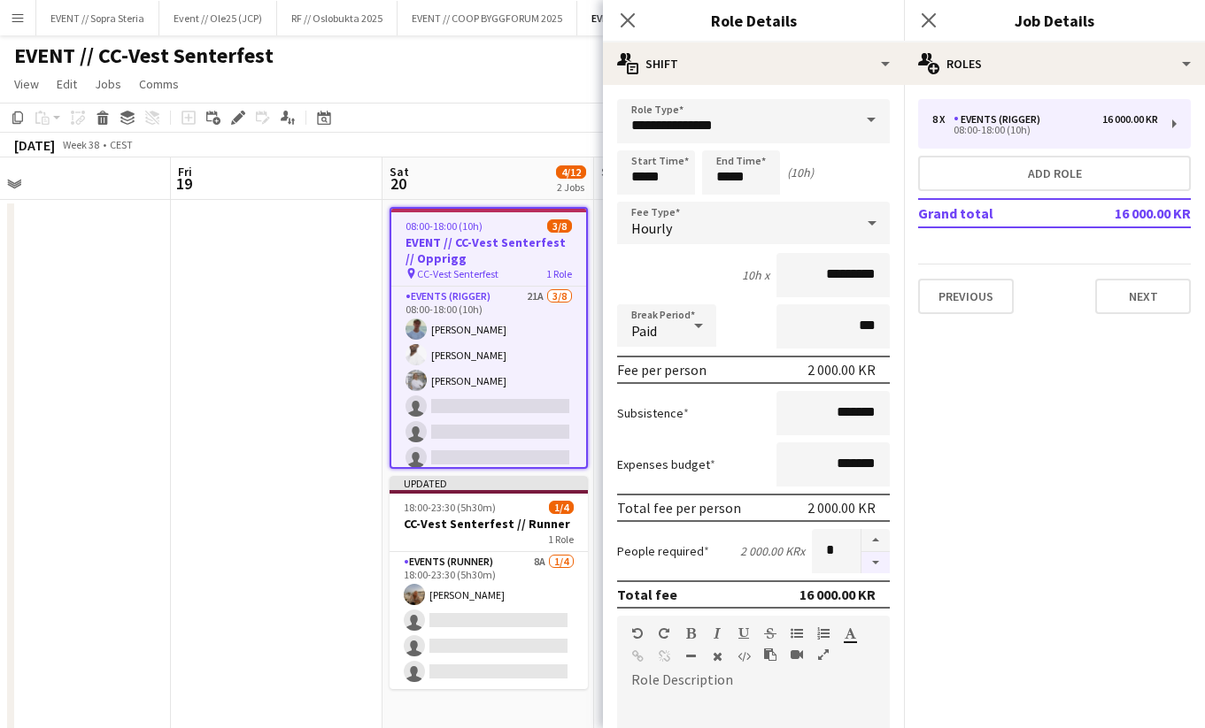
click at [879, 568] on button "button" at bounding box center [875, 563] width 28 height 22
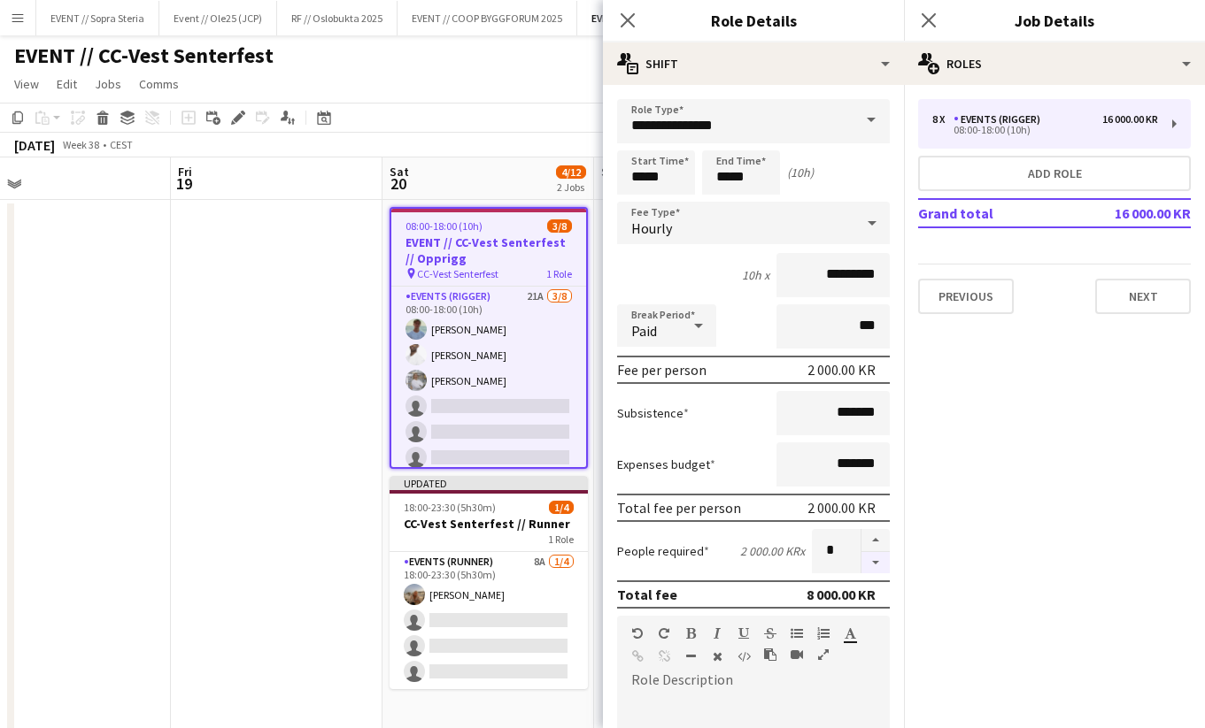
type input "*"
click at [302, 501] on app-date-cell at bounding box center [277, 487] width 212 height 574
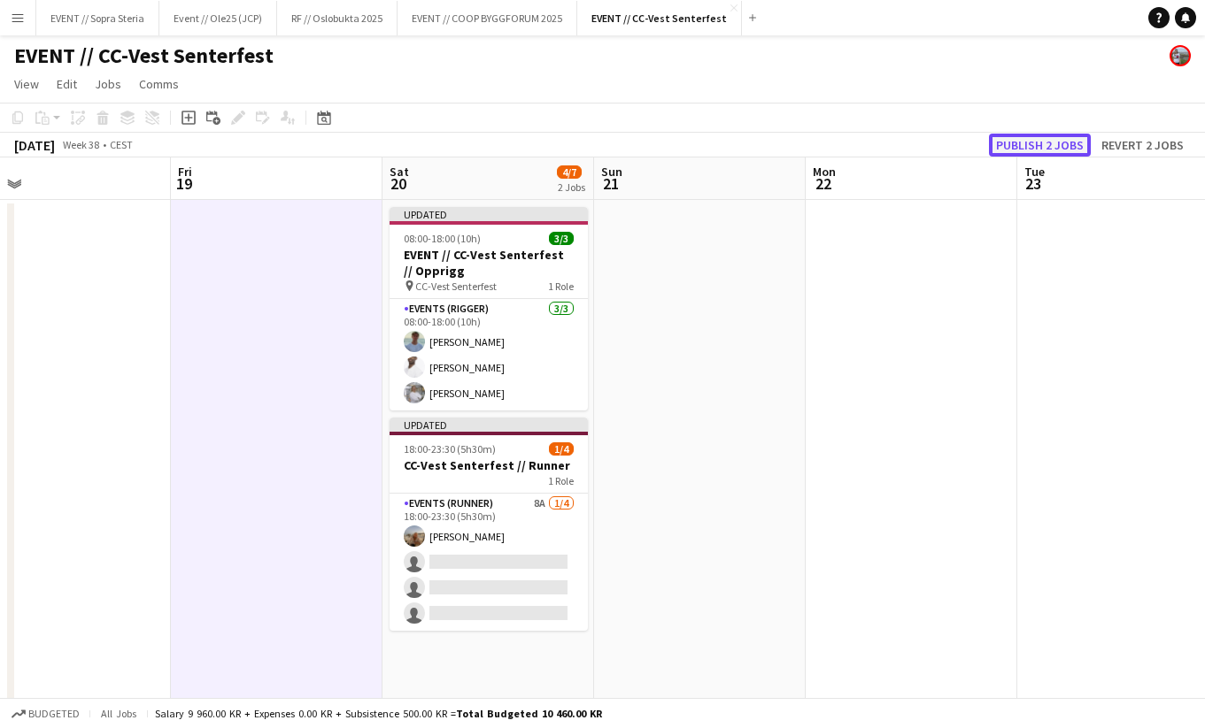
click at [1026, 144] on button "Publish 2 jobs" at bounding box center [1040, 145] width 102 height 23
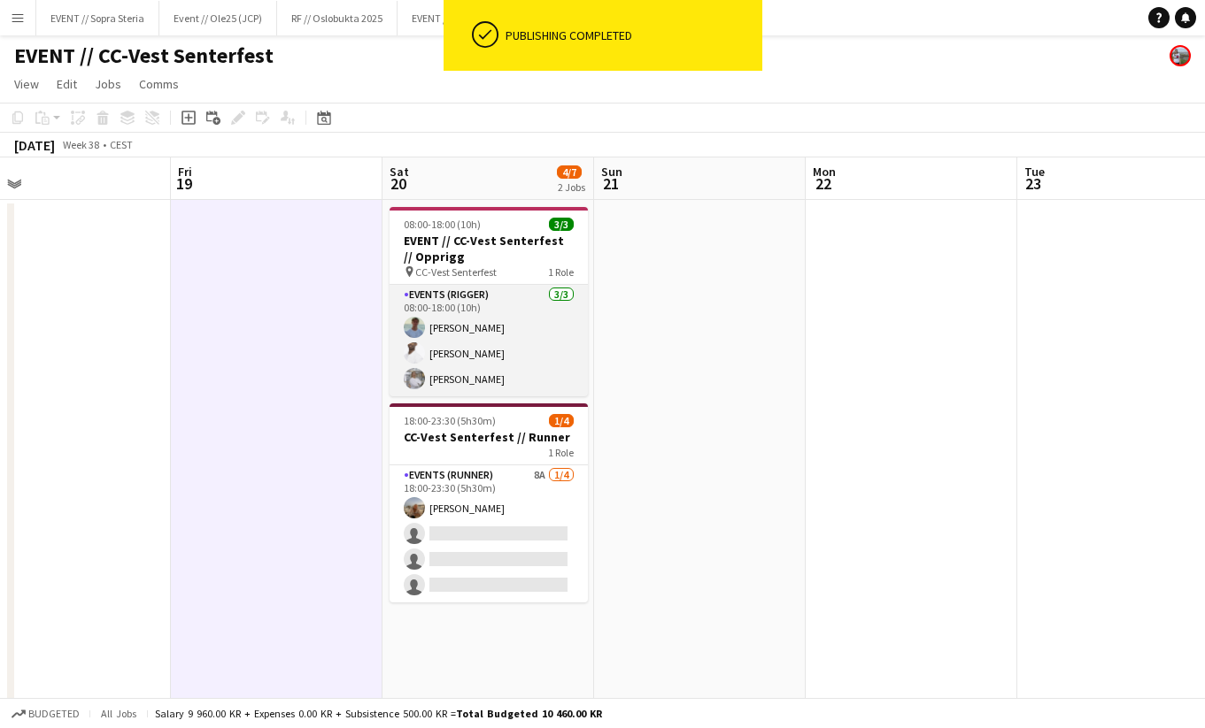
click at [452, 365] on app-card-role "Events (Rigger) 3/3 08:00-18:00 (10h) Fredrik Bronken Næss Elias Stenvadet Tina…" at bounding box center [488, 341] width 198 height 112
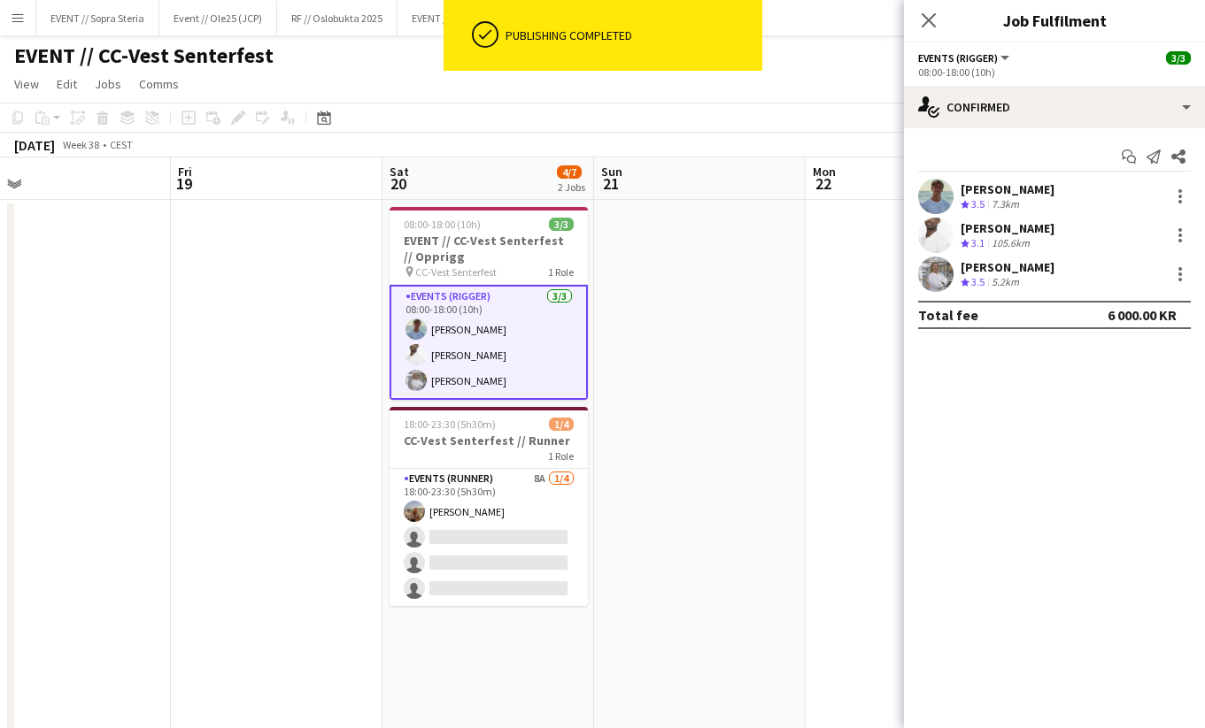
click at [1056, 229] on div "Elias Stenvadet Crew rating 3.1 105.6km" at bounding box center [1054, 235] width 301 height 35
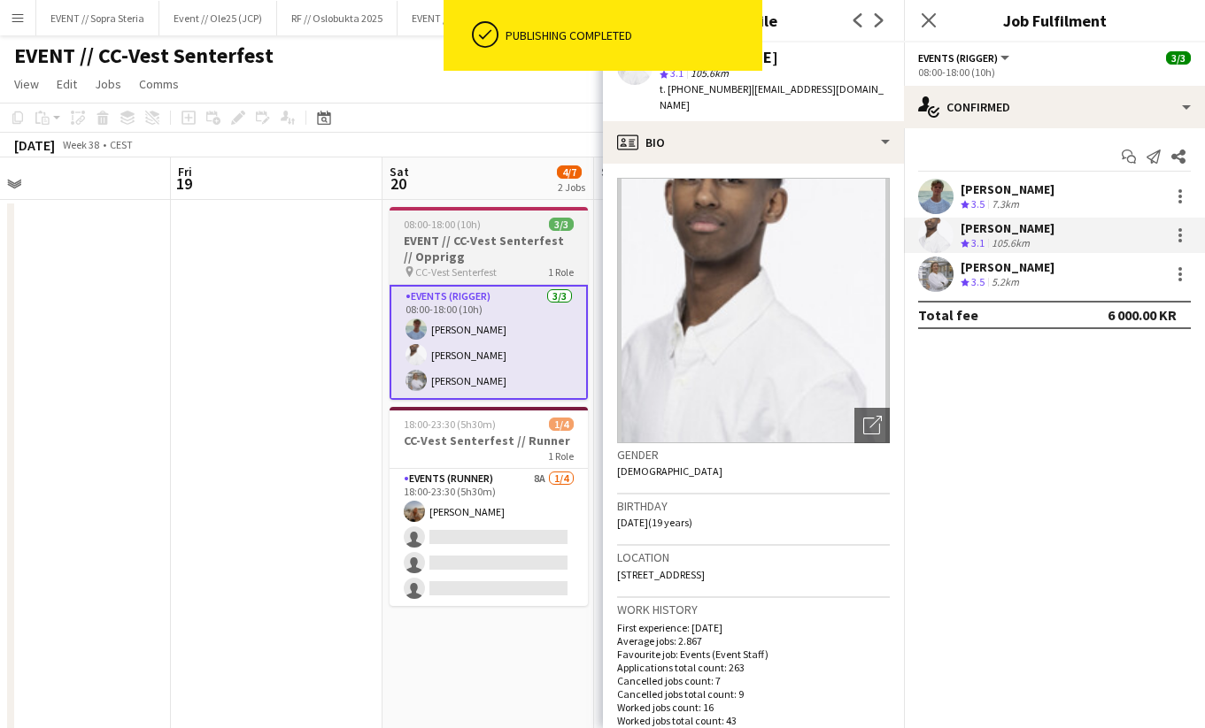
click at [489, 263] on h3 "EVENT // CC-Vest Senterfest // Opprigg" at bounding box center [488, 249] width 198 height 32
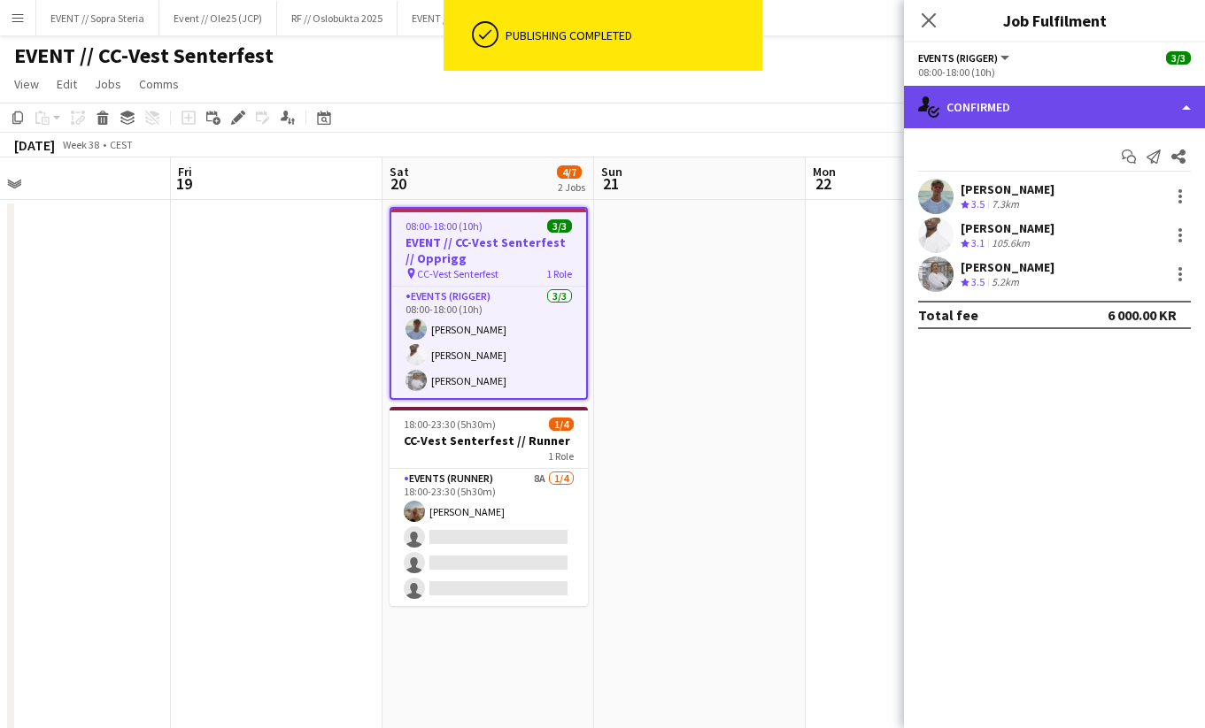
click at [969, 89] on div "single-neutral-actions-check-2 Confirmed" at bounding box center [1054, 107] width 301 height 42
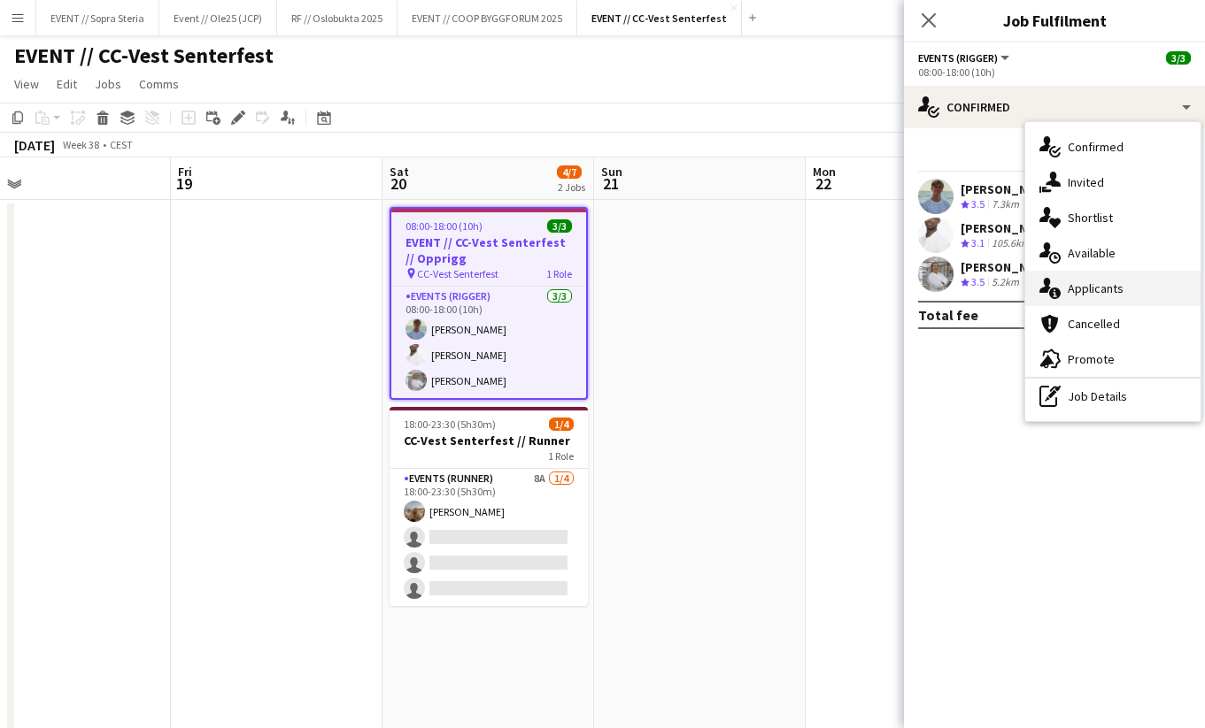
click at [1081, 290] on div "single-neutral-actions-information Applicants" at bounding box center [1112, 288] width 175 height 35
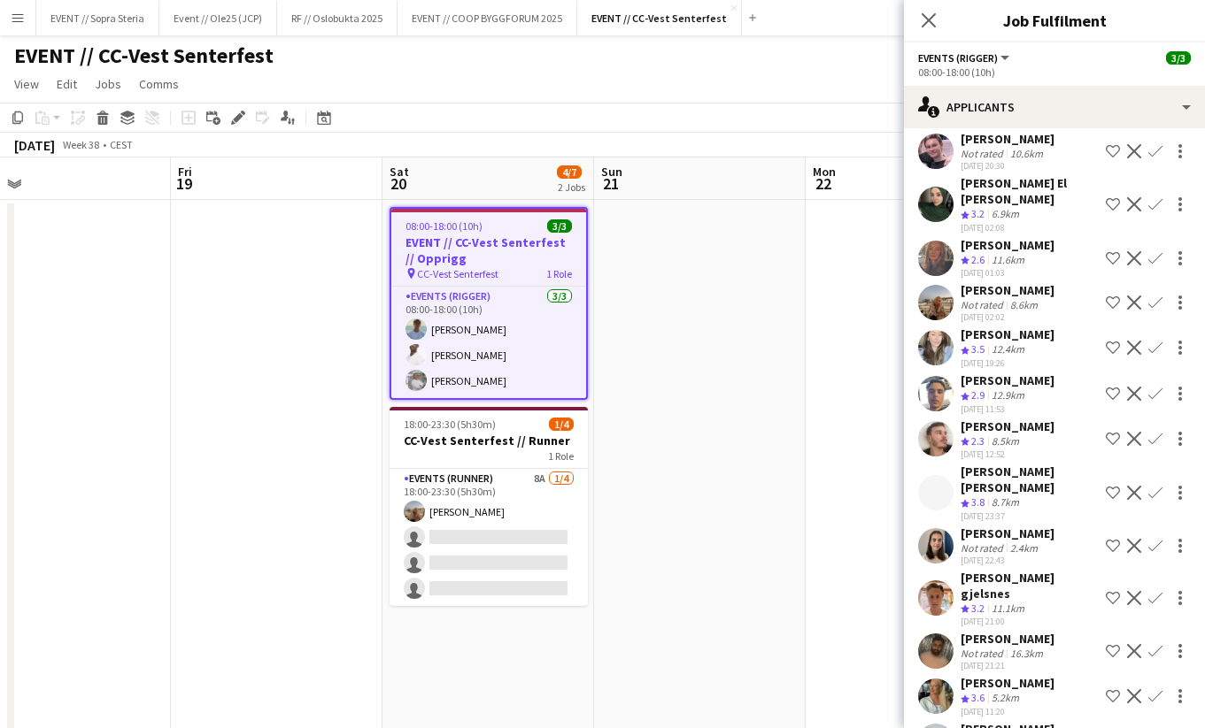
scroll to position [97, 0]
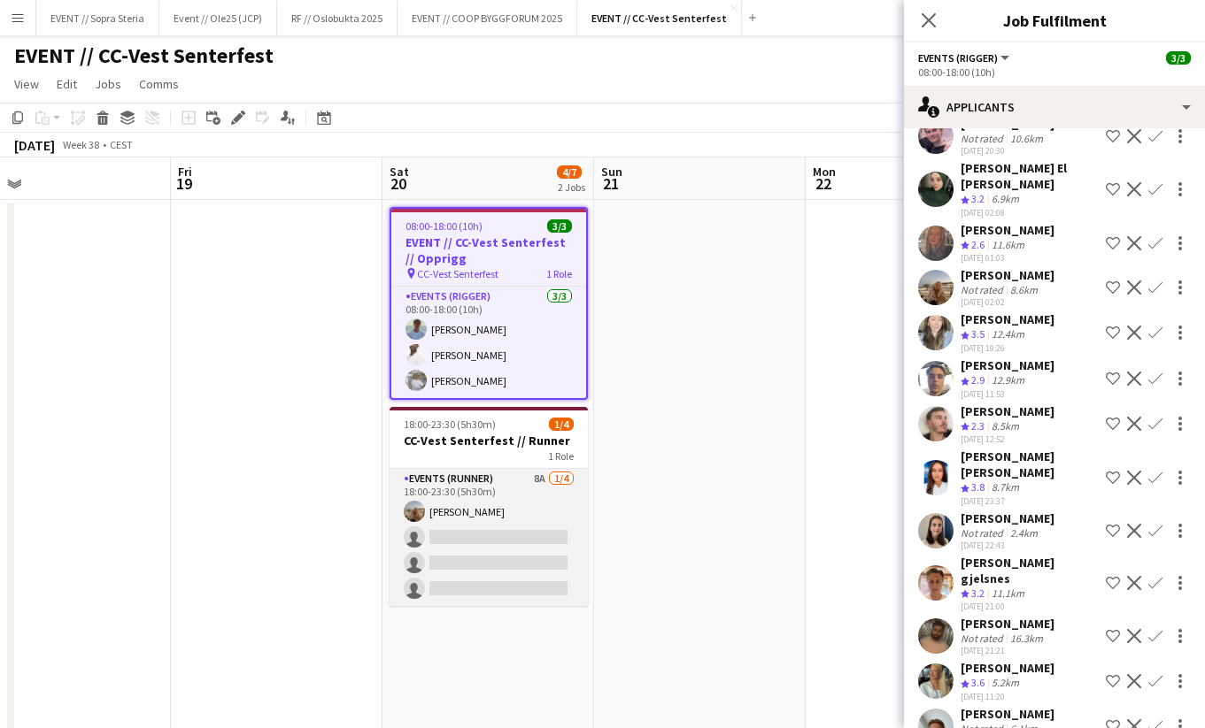
click at [472, 555] on app-card-role "Events (Runner) 8A 1/4 18:00-23:30 (5h30m) Sina Sivertsen single-neutral-action…" at bounding box center [488, 537] width 198 height 137
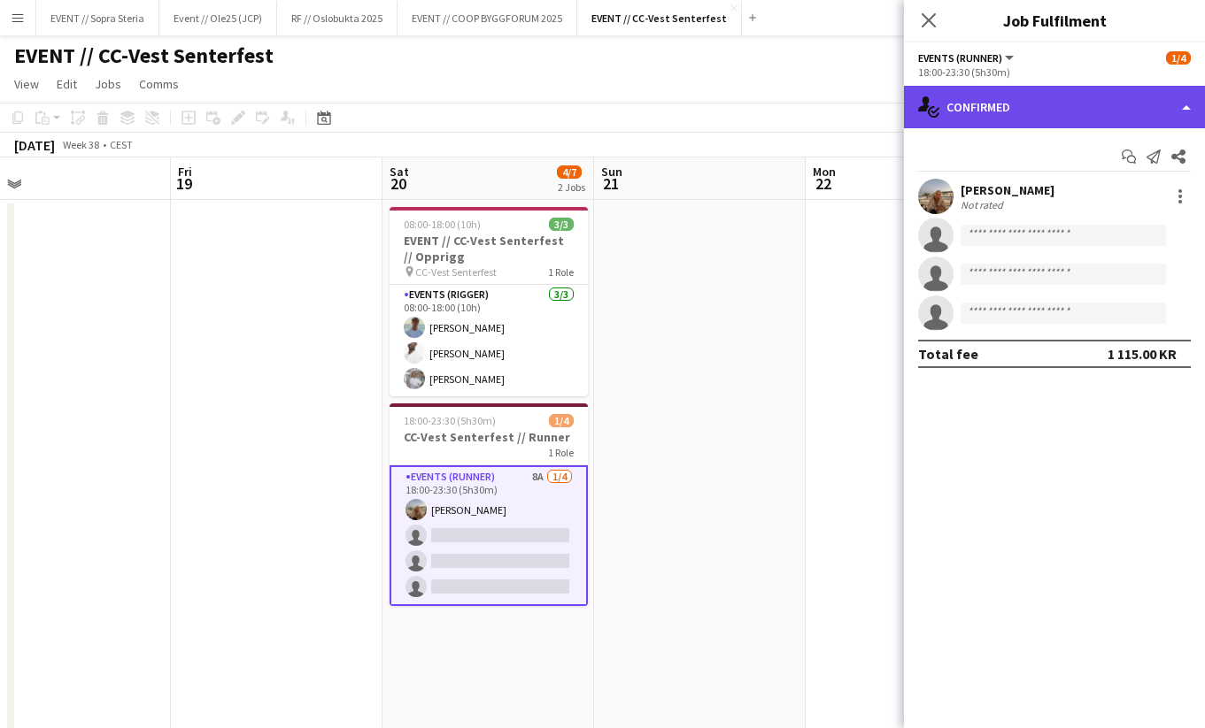
click at [992, 96] on div "single-neutral-actions-check-2 Confirmed" at bounding box center [1054, 107] width 301 height 42
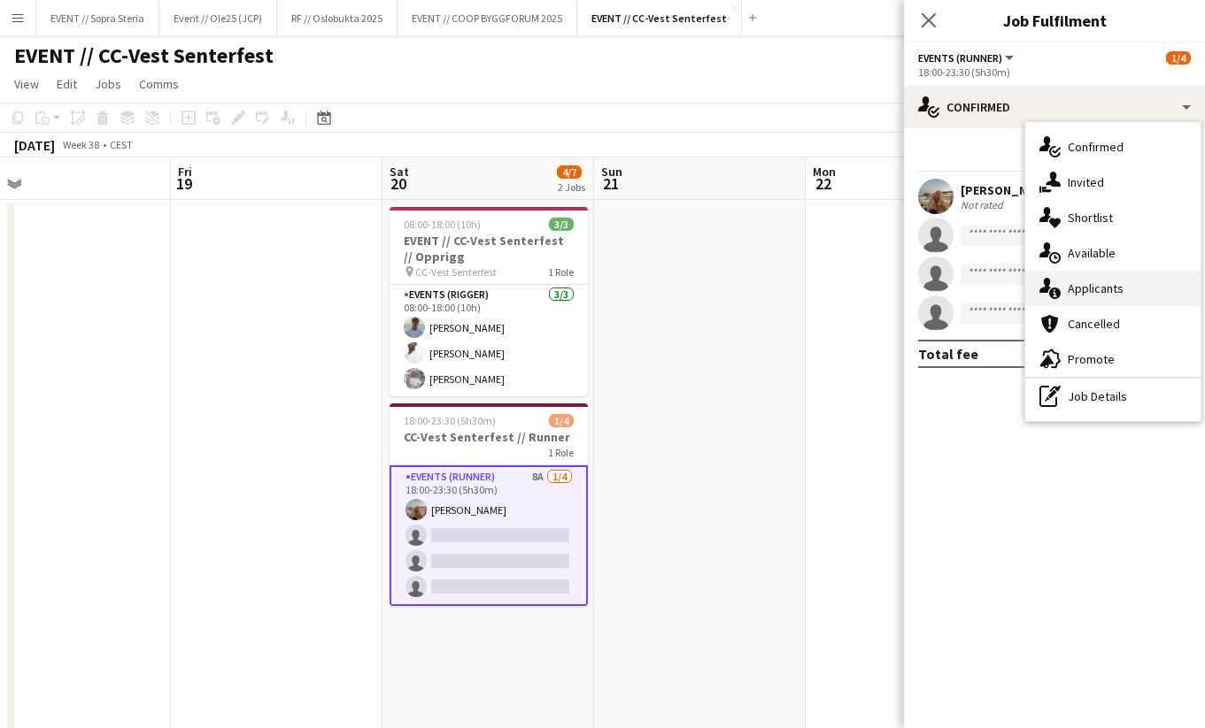
click at [1109, 289] on div "single-neutral-actions-information Applicants" at bounding box center [1112, 288] width 175 height 35
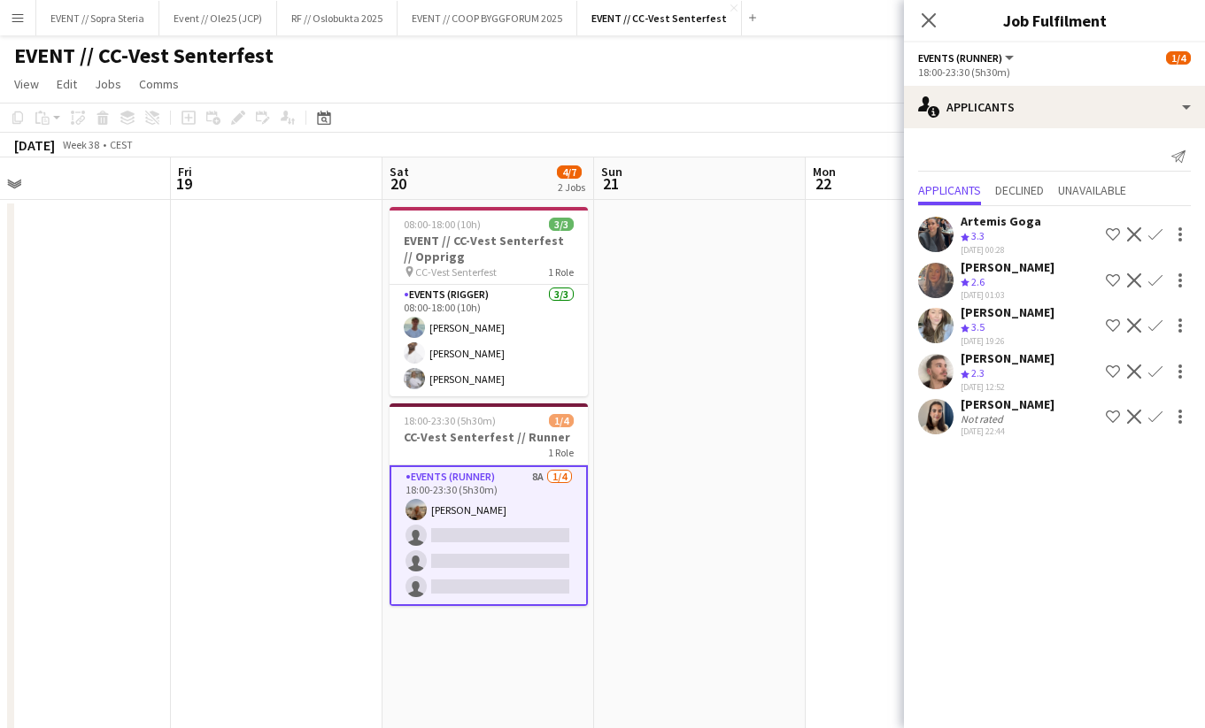
click at [703, 508] on app-date-cell at bounding box center [700, 487] width 212 height 574
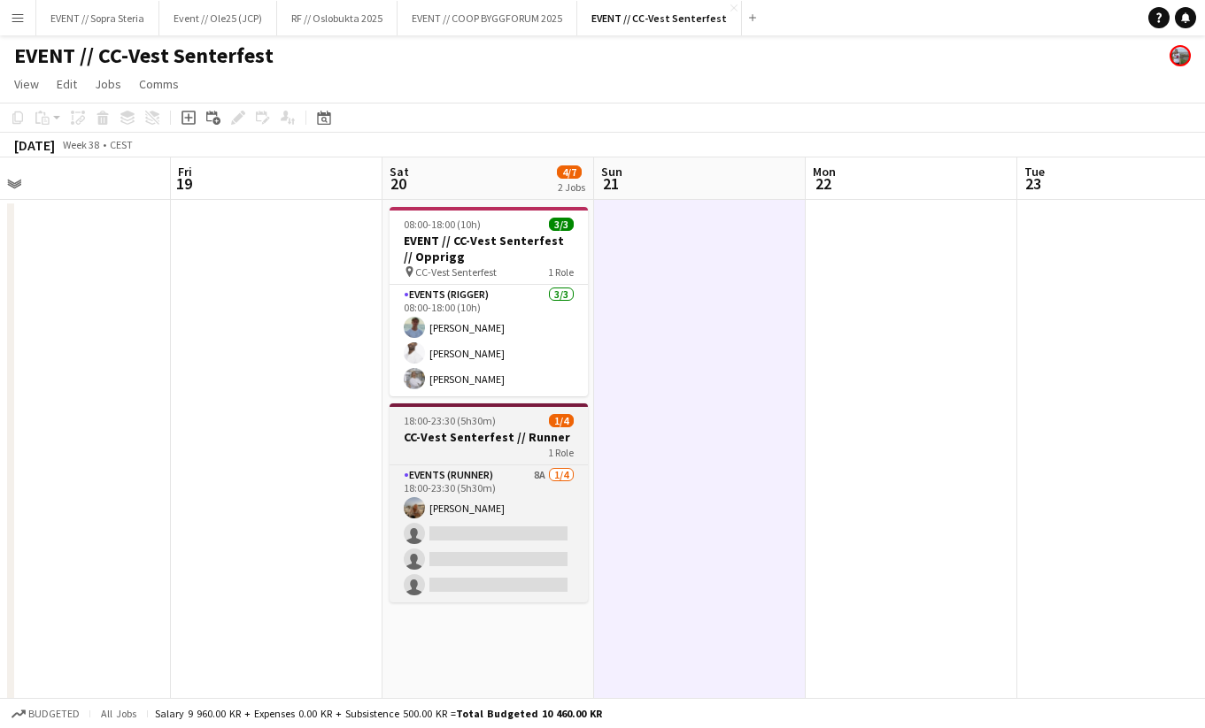
click at [525, 442] on h3 "CC-Vest Senterfest // Runner" at bounding box center [488, 437] width 198 height 16
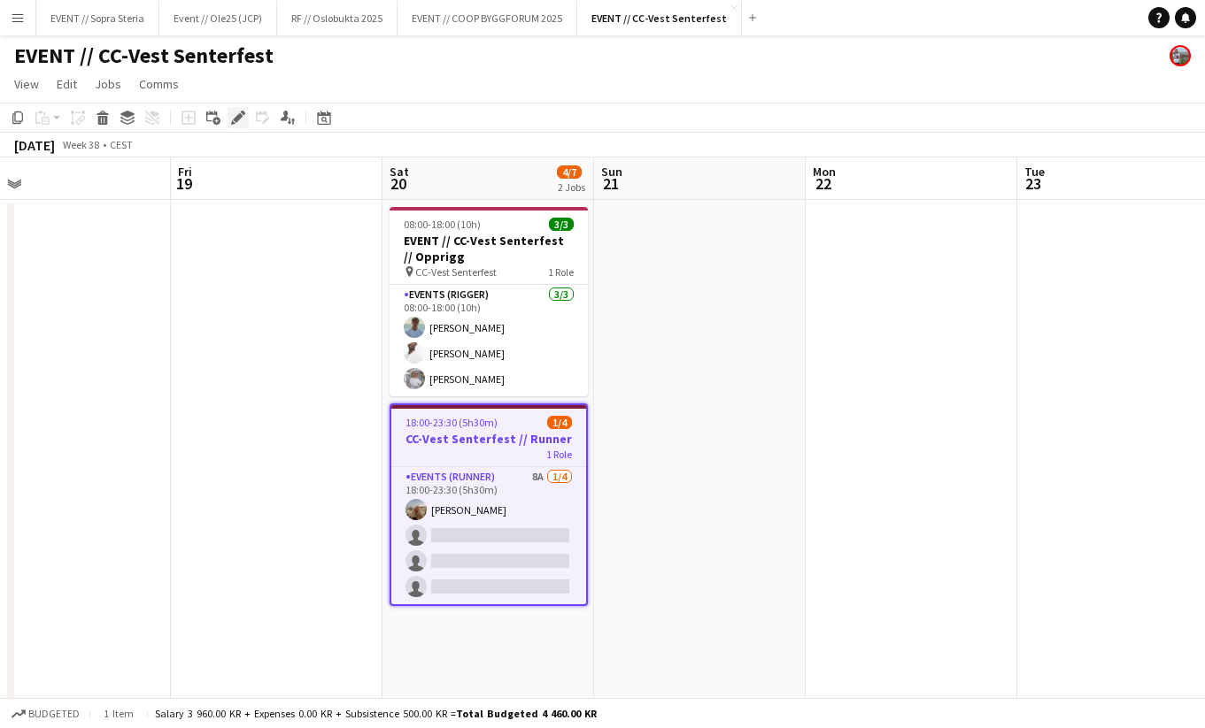
click at [243, 120] on icon "Edit" at bounding box center [238, 118] width 14 height 14
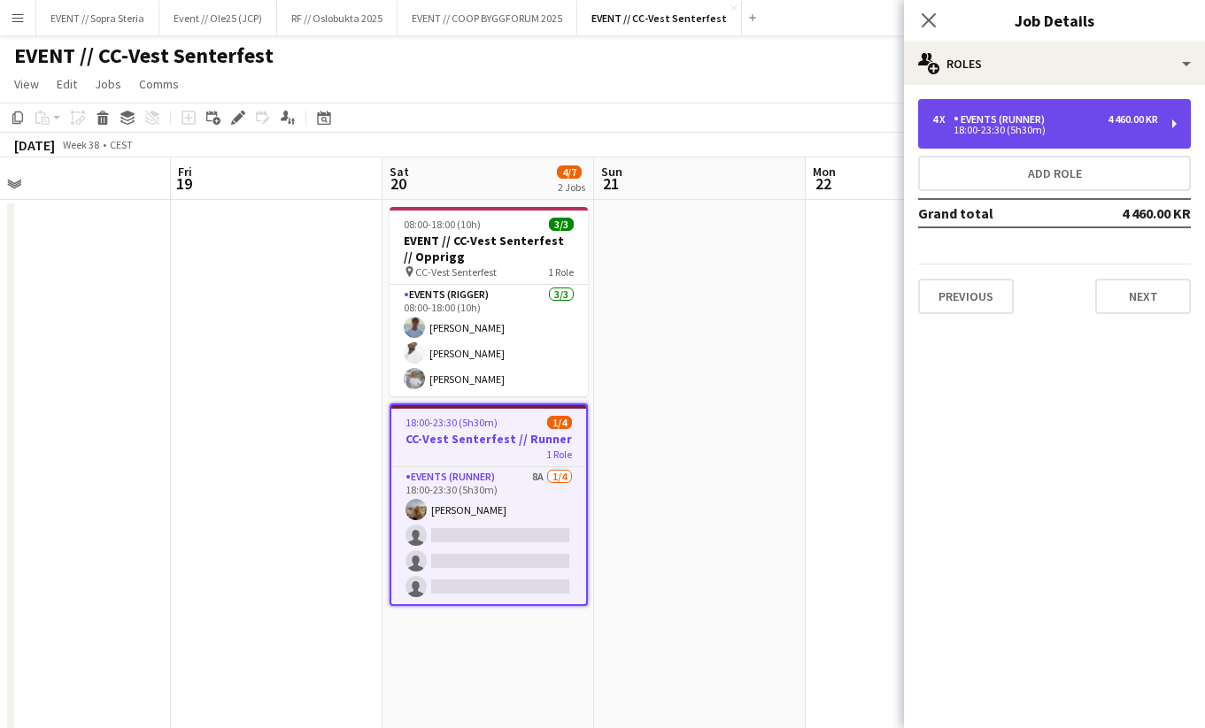
click at [976, 135] on div "18:00-23:30 (5h30m)" at bounding box center [1045, 130] width 226 height 9
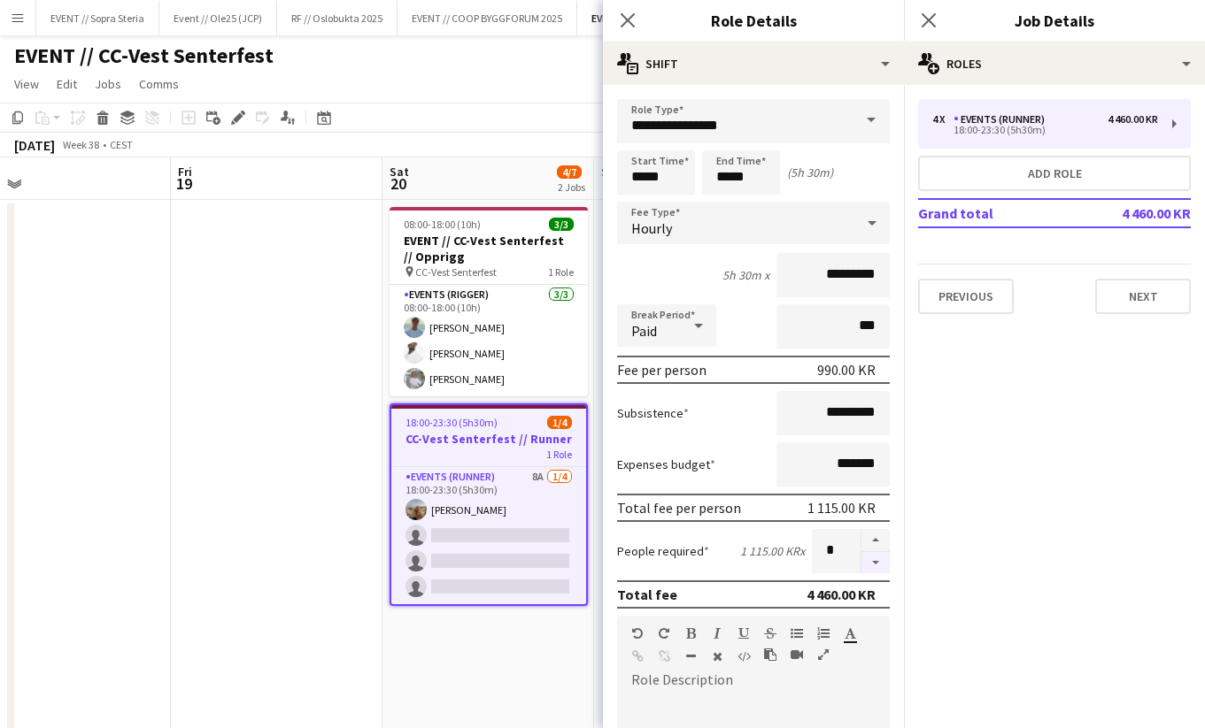
click at [878, 571] on button "button" at bounding box center [875, 563] width 28 height 22
click at [878, 545] on button "button" at bounding box center [875, 540] width 28 height 23
type input "*"
click at [459, 652] on app-date-cell "08:00-18:00 (10h) 3/3 EVENT // CC-Vest Senterfest // Opprigg pin CC-Vest Senter…" at bounding box center [488, 487] width 212 height 574
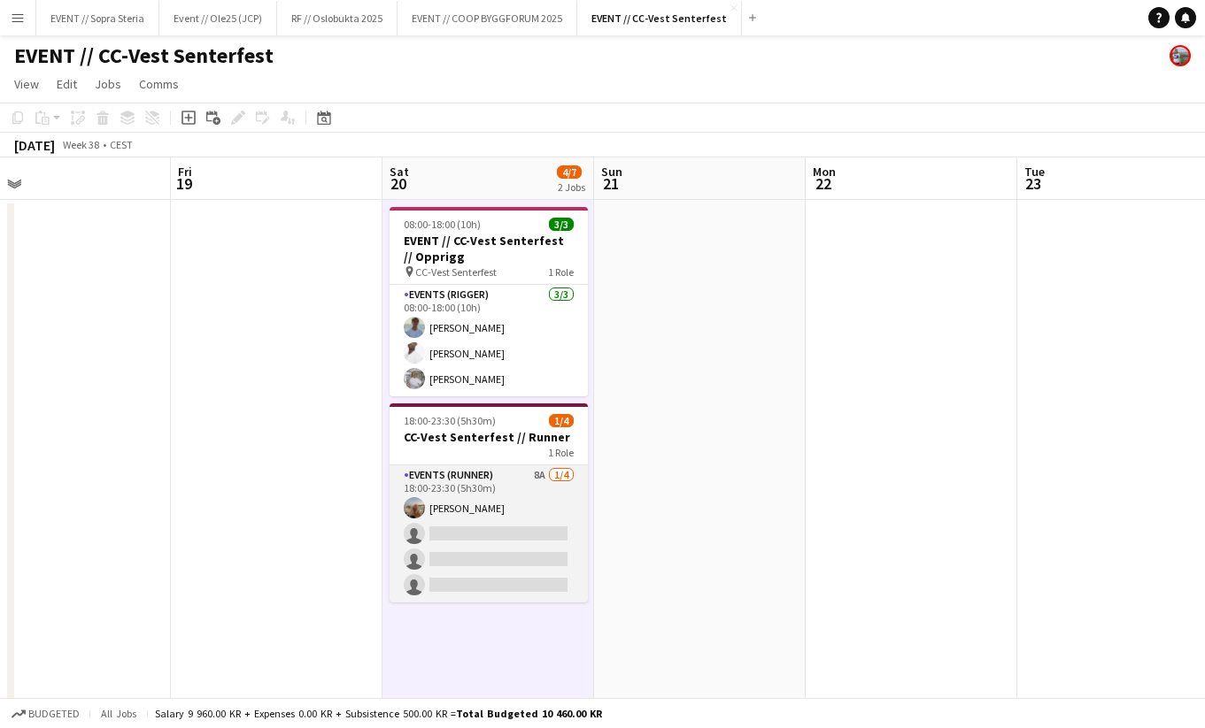
click at [518, 548] on app-card-role "Events (Runner) 8A 1/4 18:00-23:30 (5h30m) Sina Sivertsen single-neutral-action…" at bounding box center [488, 534] width 198 height 137
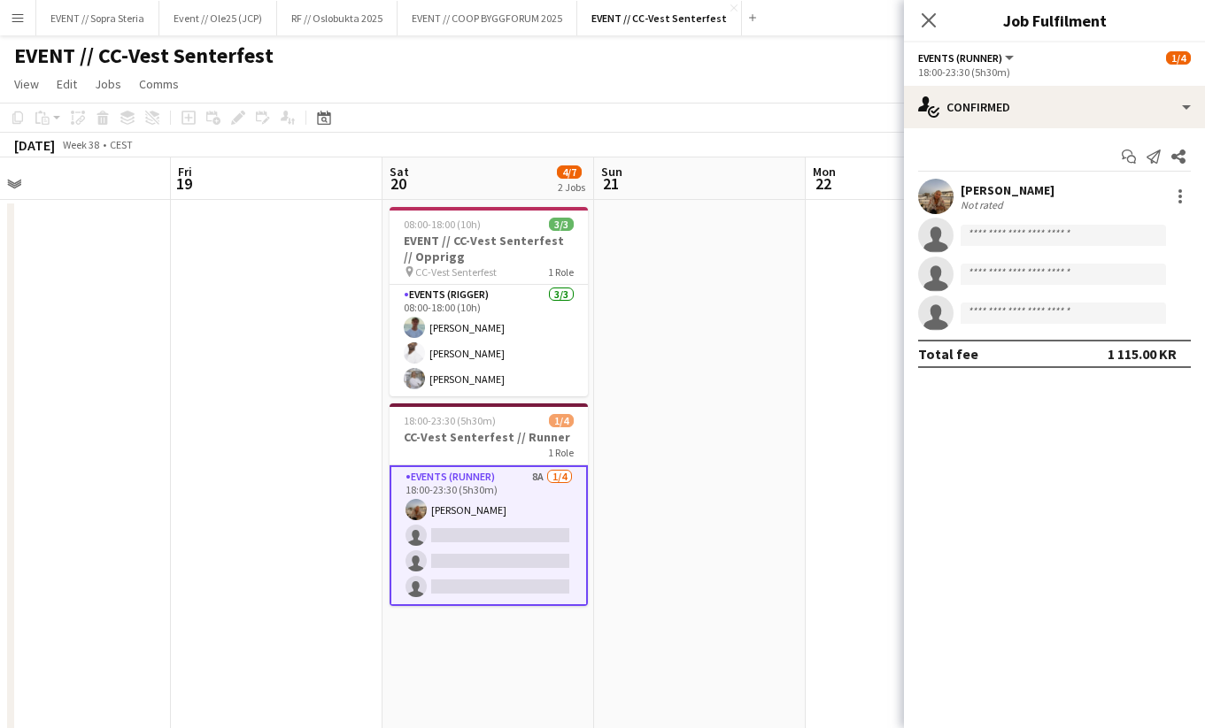
click at [662, 442] on app-date-cell at bounding box center [700, 487] width 212 height 574
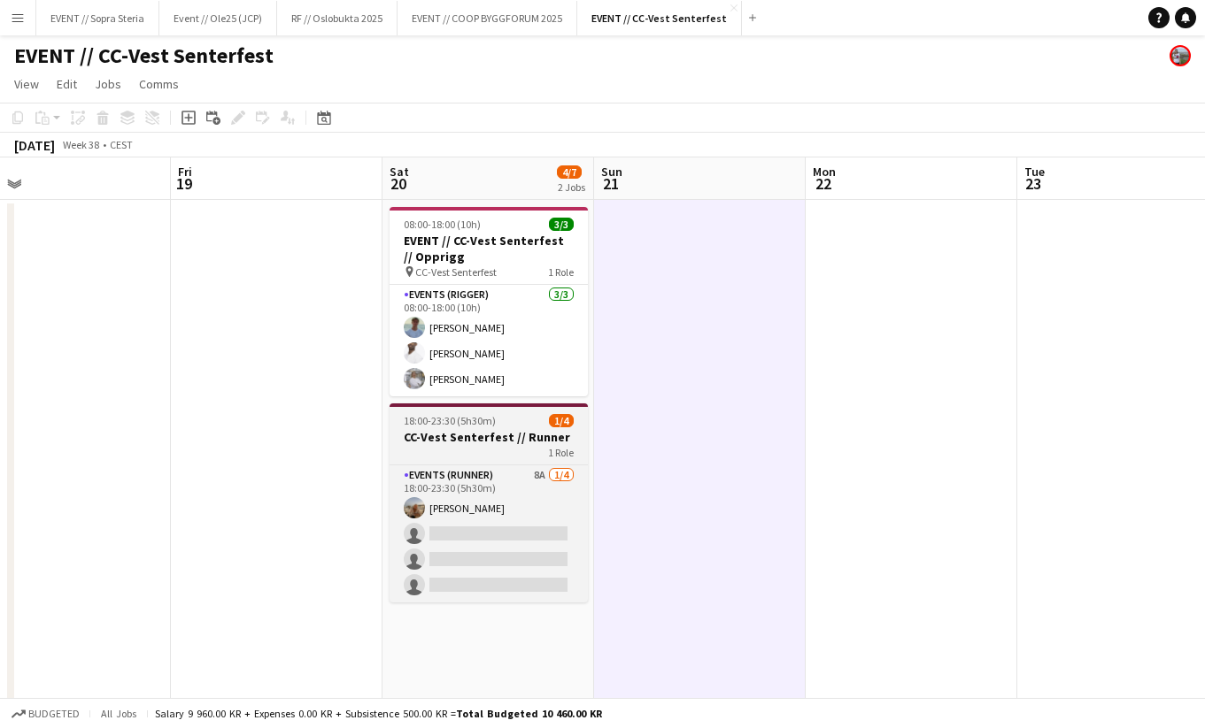
click at [512, 450] on div "1 Role" at bounding box center [488, 452] width 198 height 14
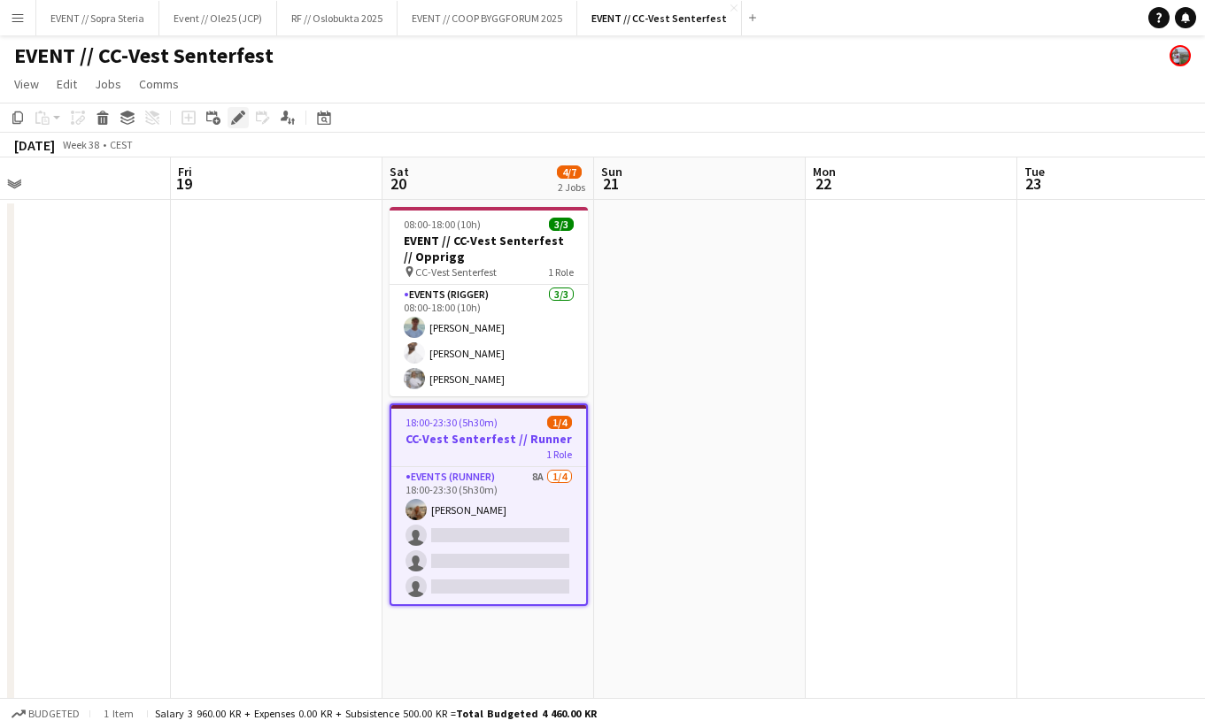
click at [236, 122] on icon at bounding box center [238, 118] width 10 height 10
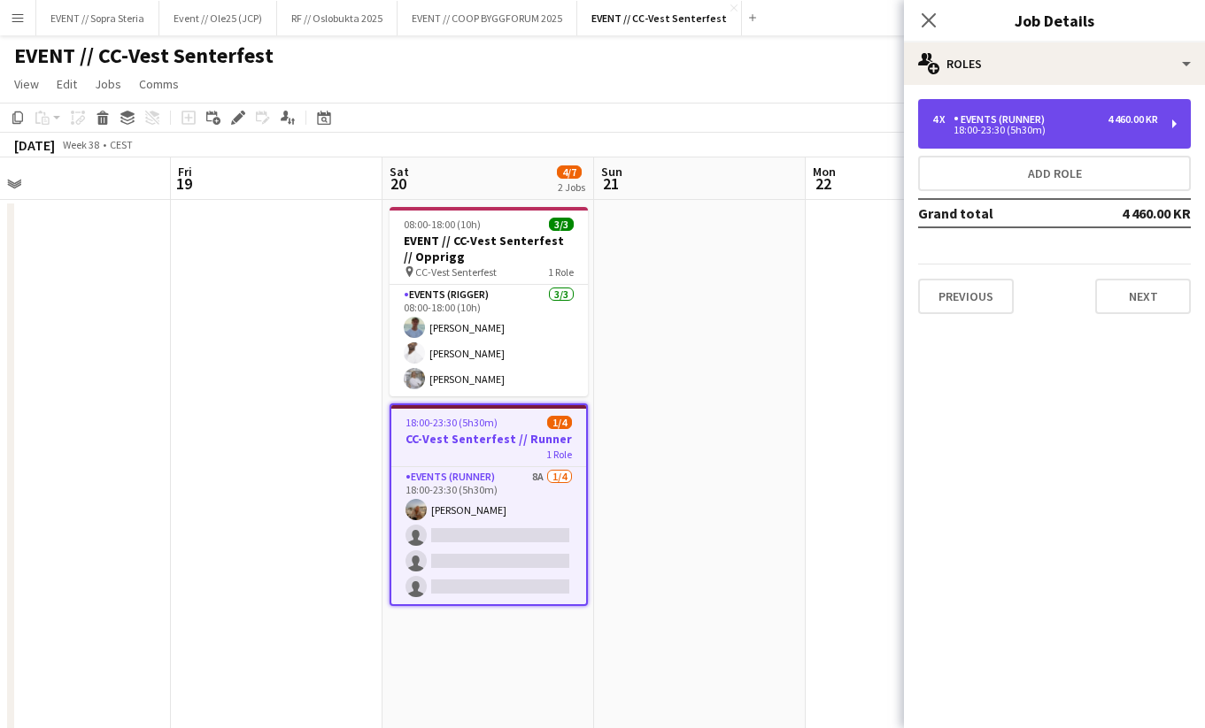
click at [1017, 139] on div "4 x Events (Runner) 4 460.00 KR 18:00-23:30 (5h30m)" at bounding box center [1054, 124] width 273 height 50
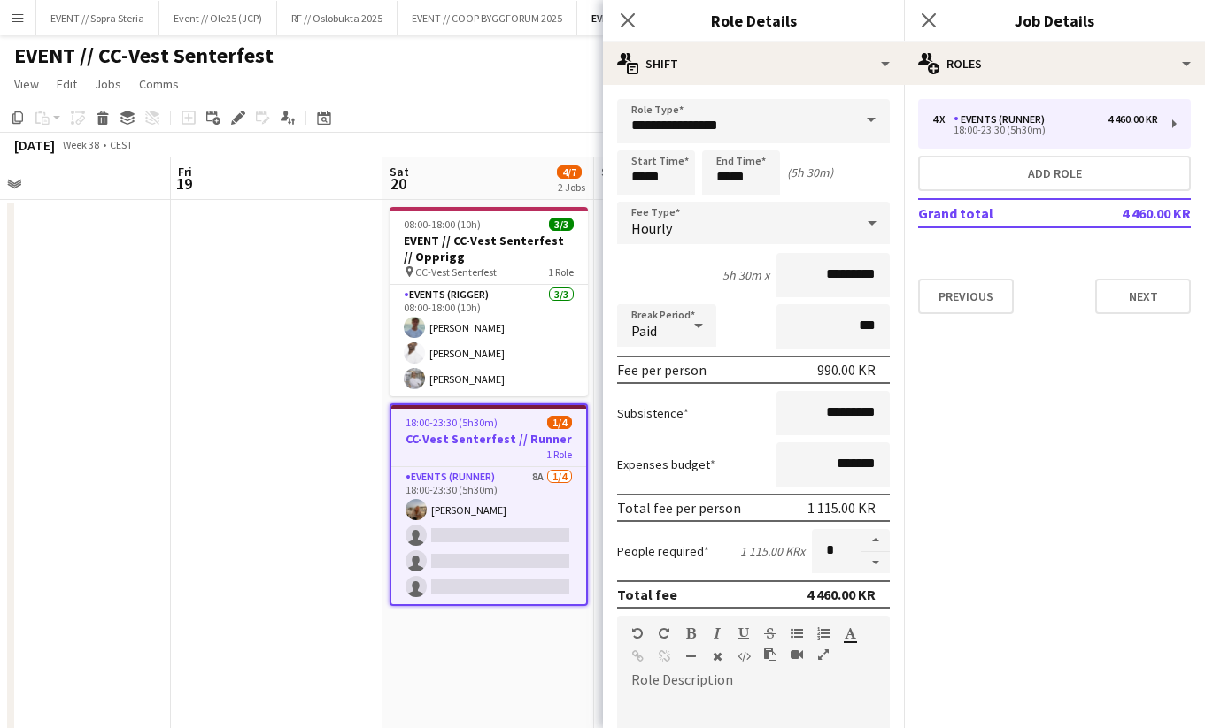
click at [457, 629] on app-date-cell "08:00-18:00 (10h) 3/3 EVENT // CC-Vest Senterfest // Opprigg pin CC-Vest Senter…" at bounding box center [488, 487] width 212 height 574
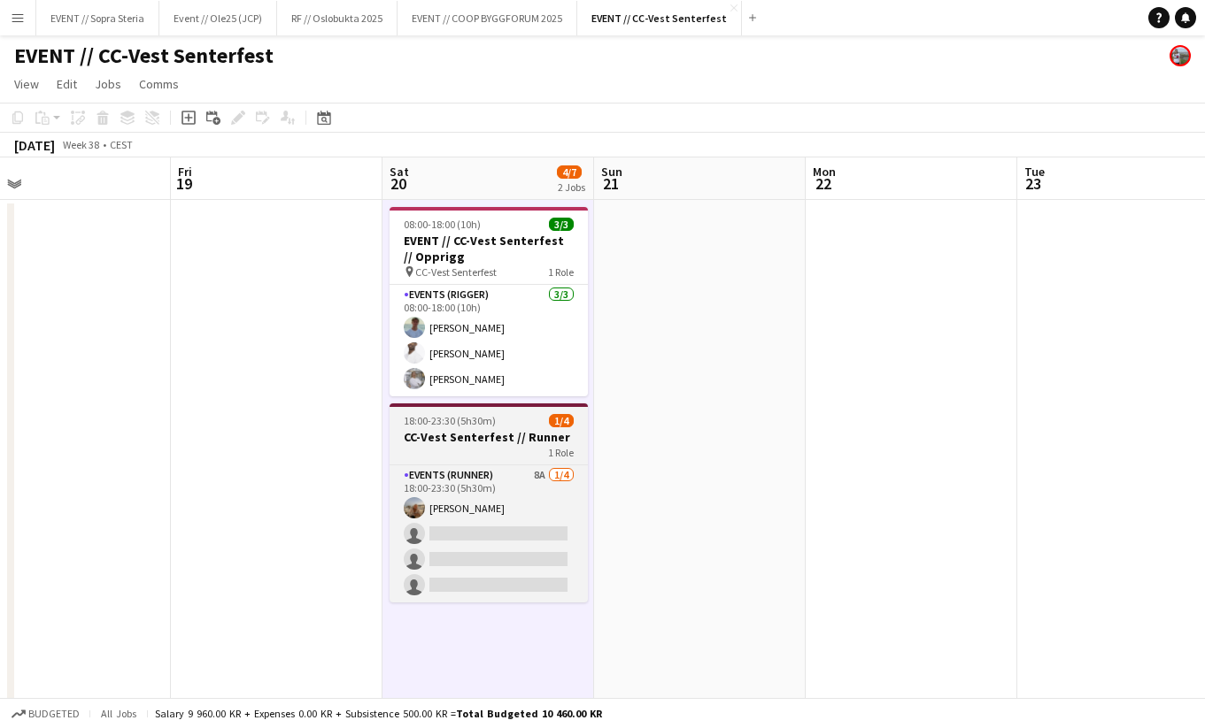
click at [480, 414] on span "18:00-23:30 (5h30m)" at bounding box center [450, 420] width 92 height 13
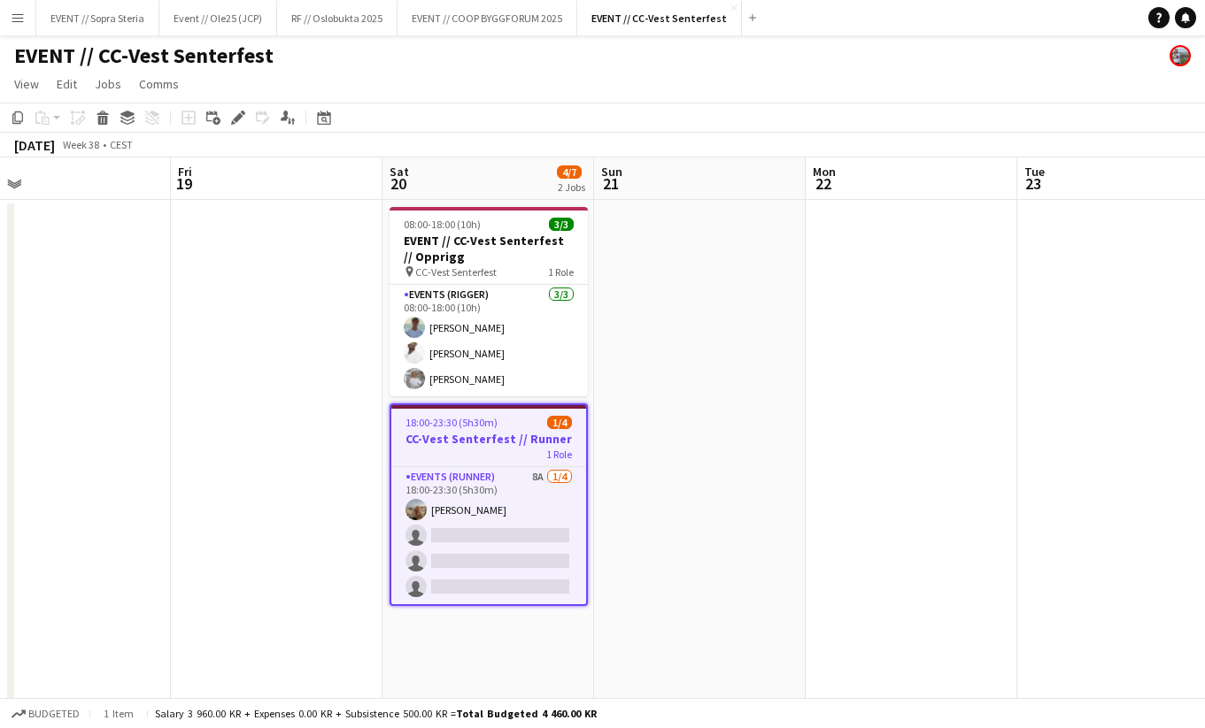
click at [418, 641] on app-date-cell "08:00-18:00 (10h) 3/3 EVENT // CC-Vest Senterfest // Opprigg pin CC-Vest Senter…" at bounding box center [488, 487] width 212 height 574
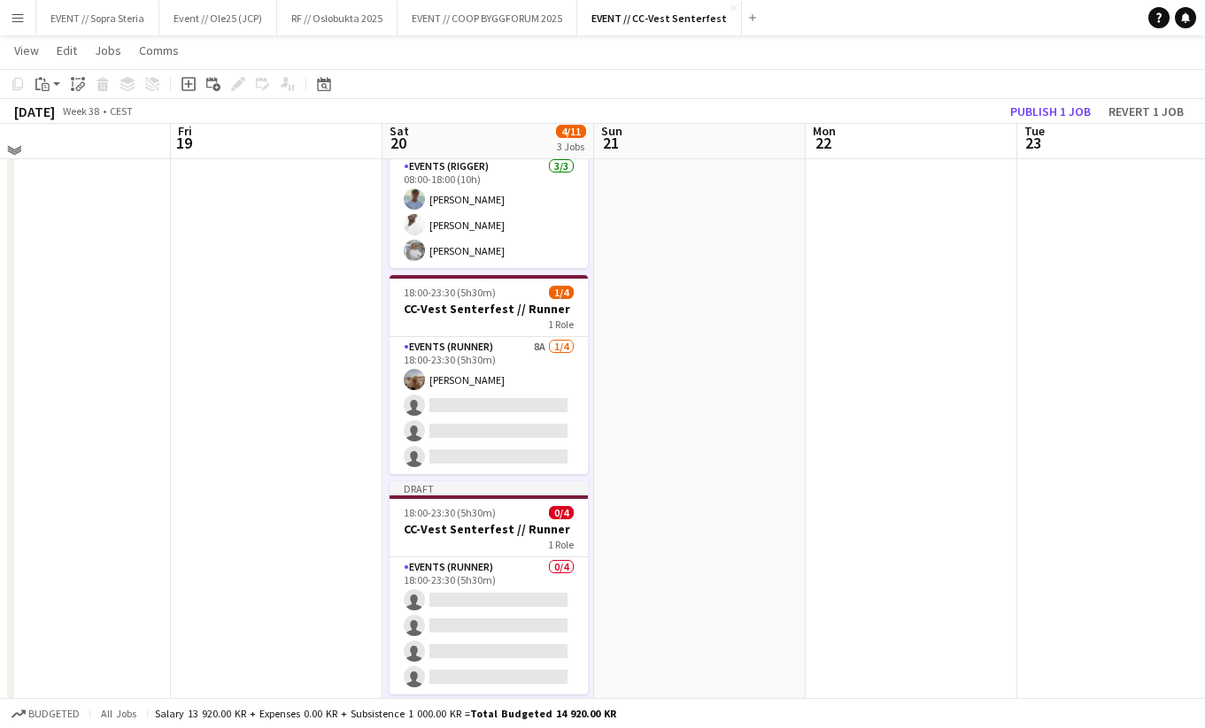
scroll to position [136, 0]
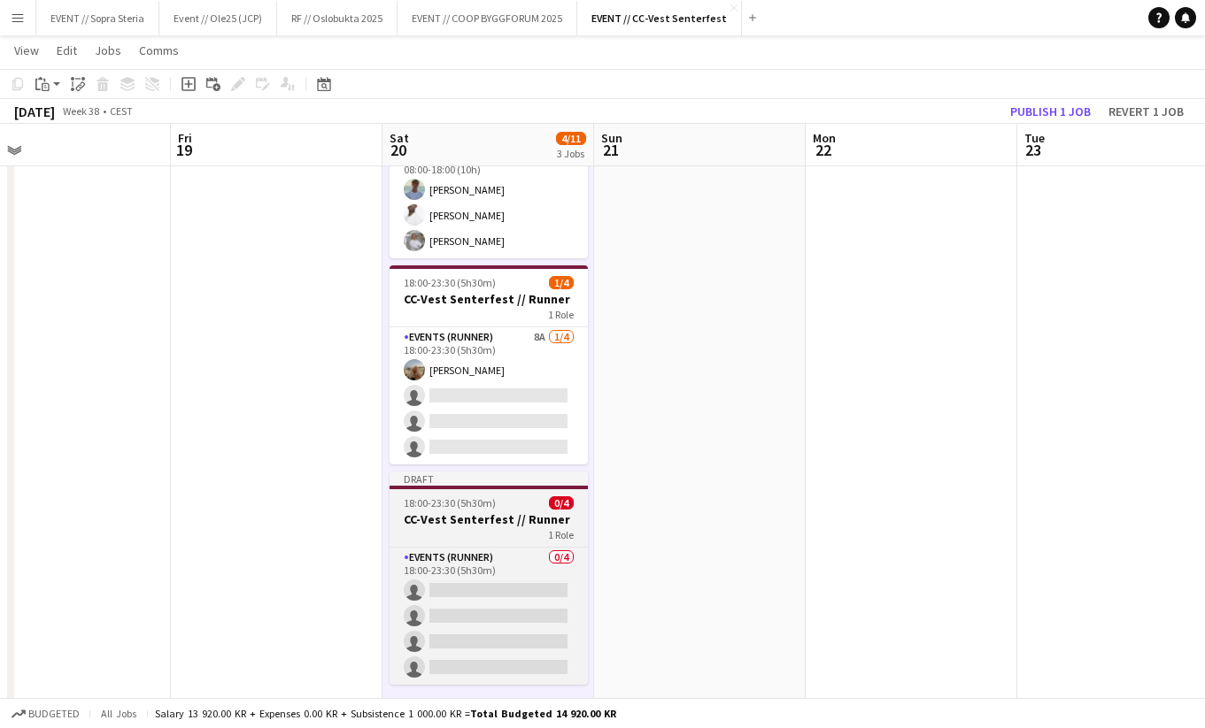
click at [441, 517] on h3 "CC-Vest Senterfest // Runner" at bounding box center [488, 520] width 198 height 16
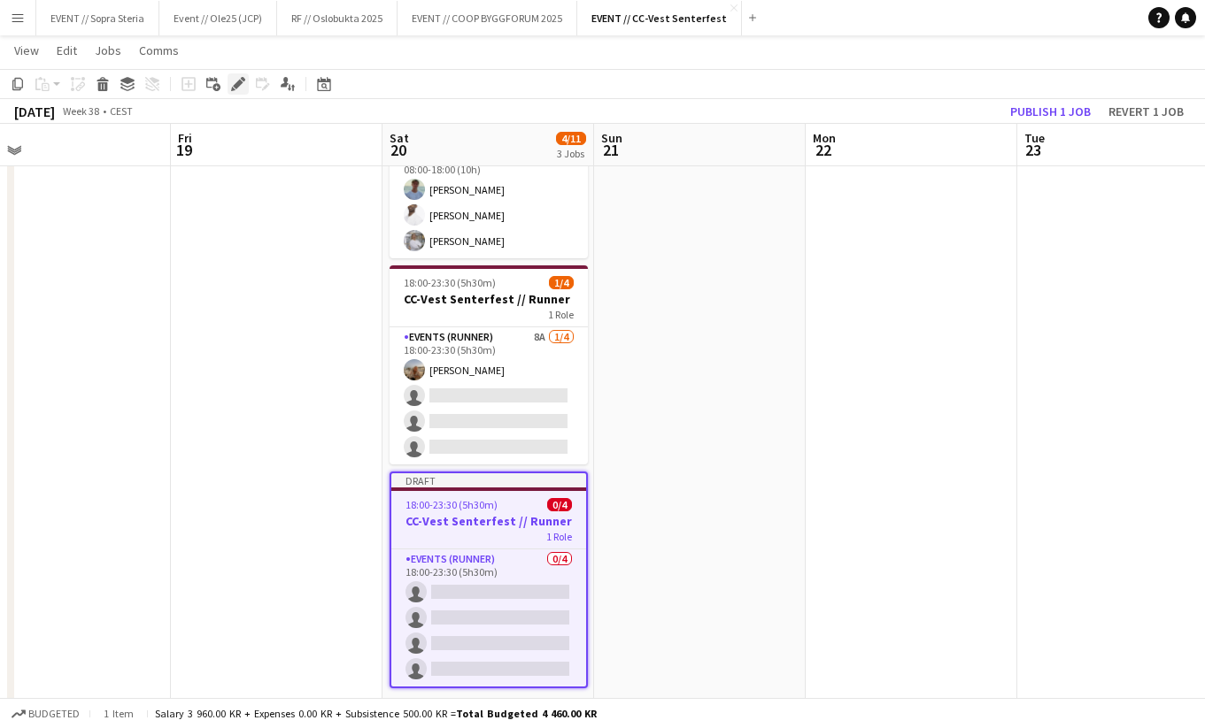
click at [244, 89] on icon "Edit" at bounding box center [238, 84] width 14 height 14
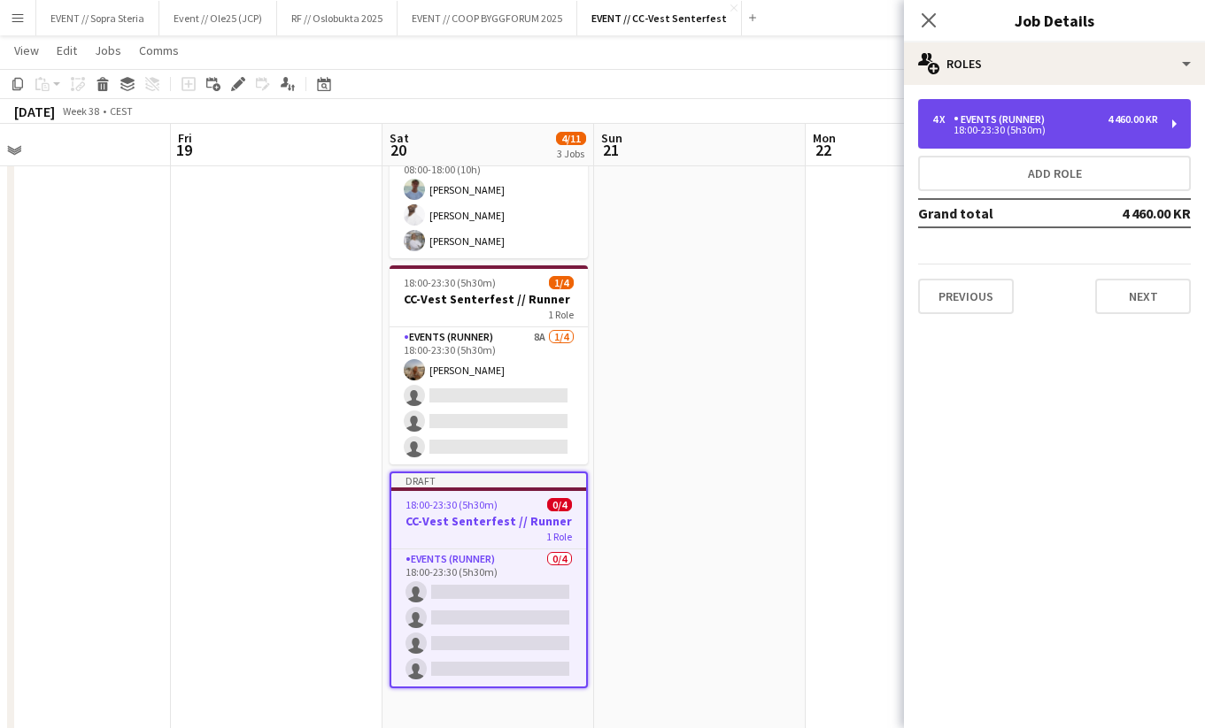
click at [1059, 130] on div "18:00-23:30 (5h30m)" at bounding box center [1045, 130] width 226 height 9
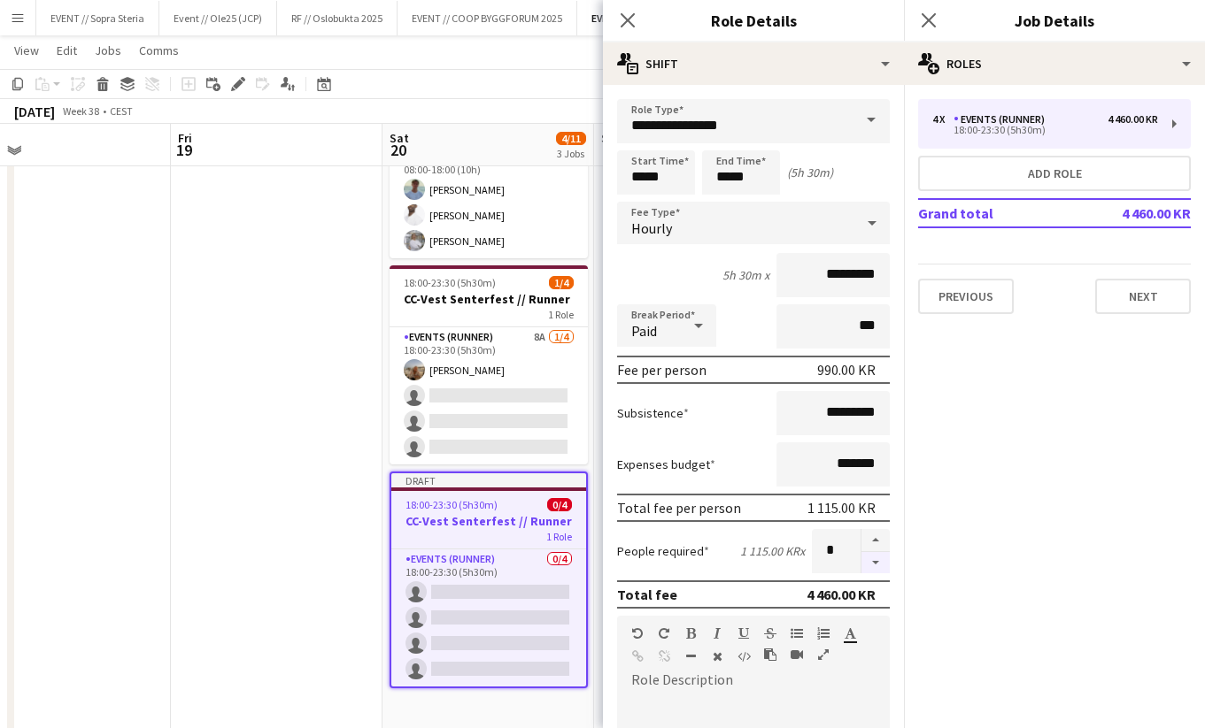
click at [879, 568] on button "button" at bounding box center [875, 563] width 28 height 22
click at [873, 536] on button "button" at bounding box center [875, 540] width 28 height 23
type input "*"
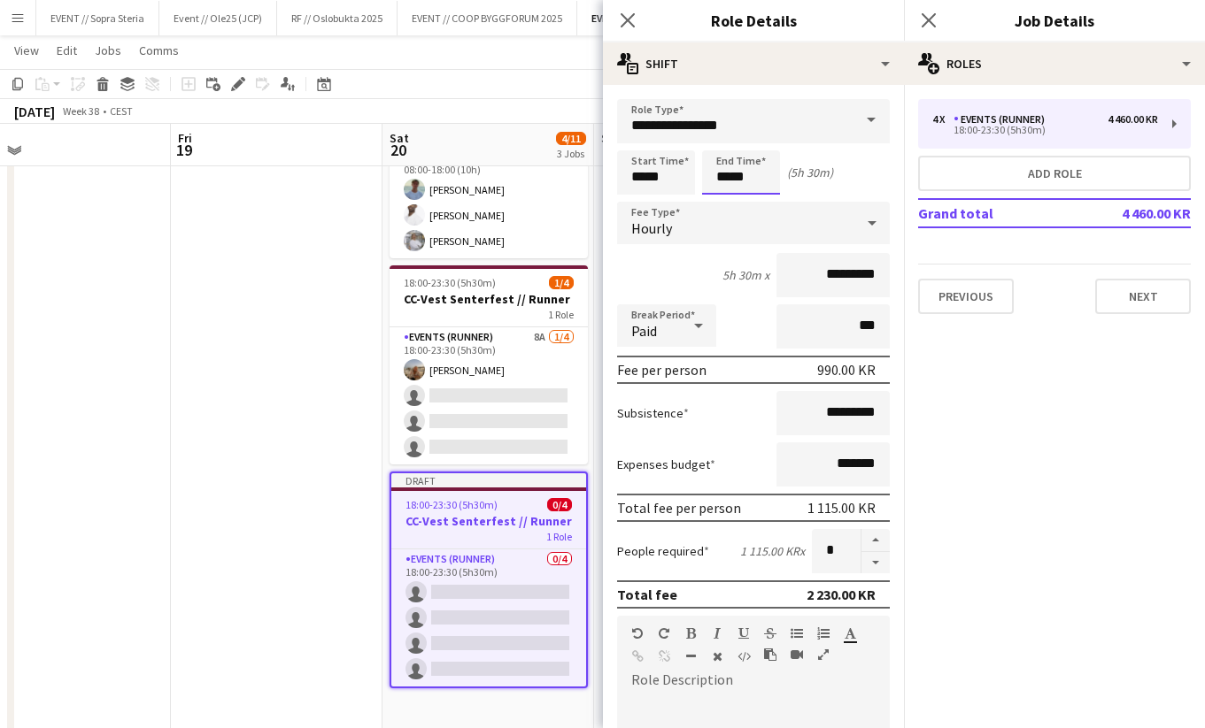
click at [724, 179] on input "*****" at bounding box center [741, 172] width 78 height 44
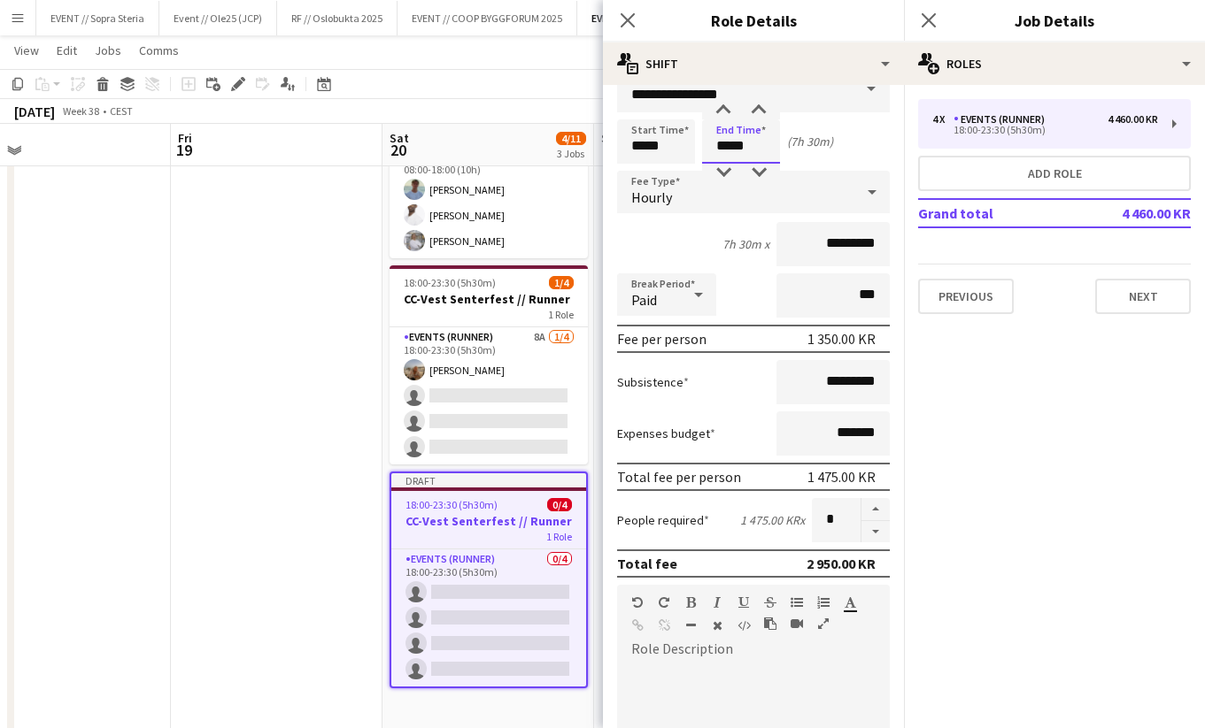
scroll to position [71, 0]
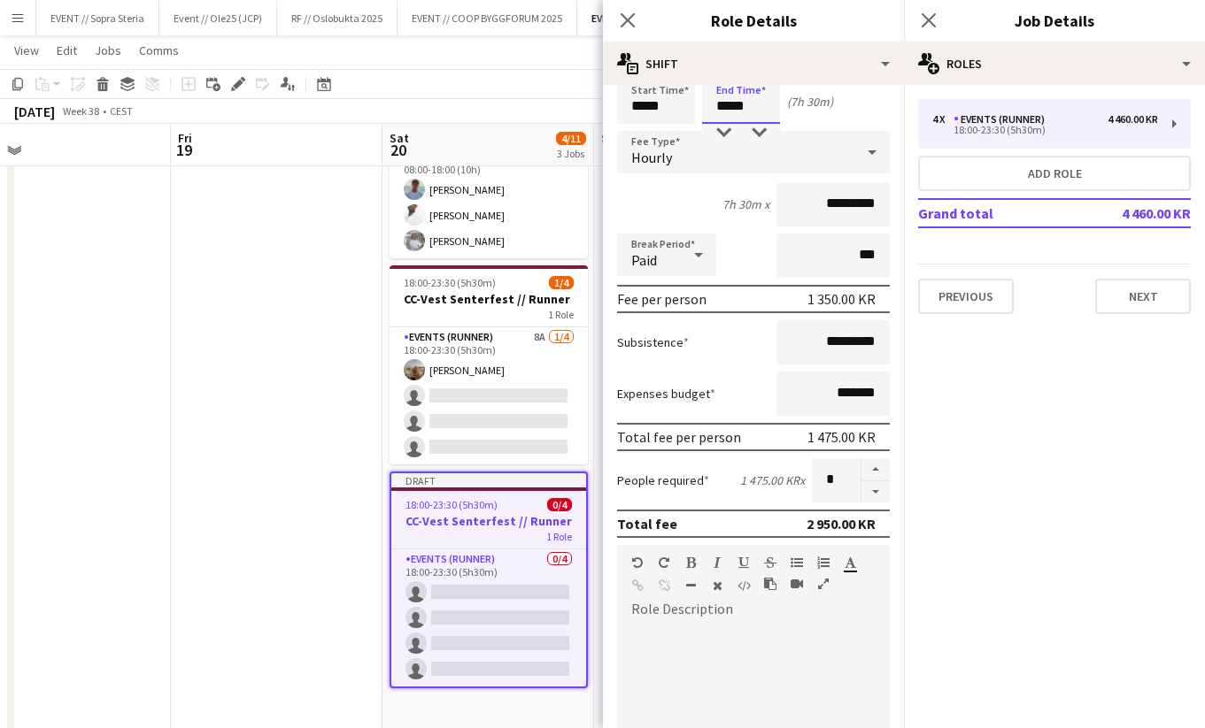
type input "*****"
click at [329, 572] on app-date-cell at bounding box center [277, 468] width 212 height 812
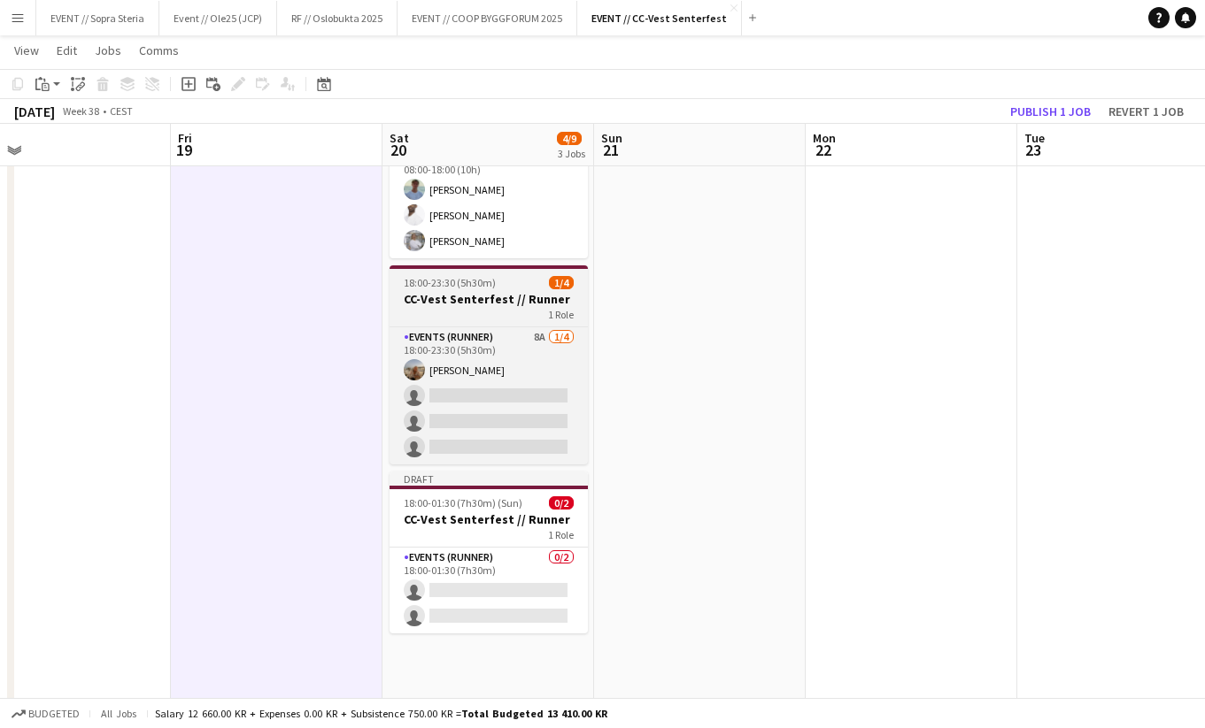
click at [473, 324] on app-job-card "18:00-23:30 (5h30m) 1/4 CC-Vest Senterfest // Runner 1 Role Events (Runner) 8A …" at bounding box center [488, 365] width 198 height 199
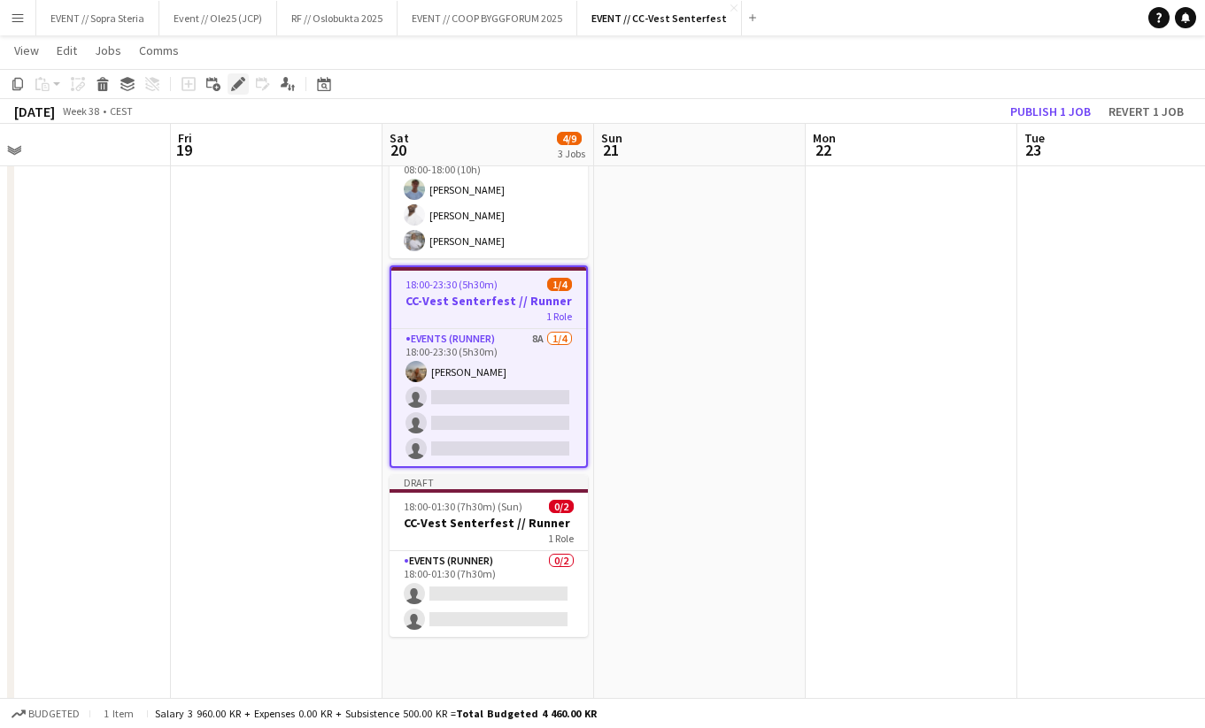
click at [245, 86] on div "Edit" at bounding box center [237, 83] width 21 height 21
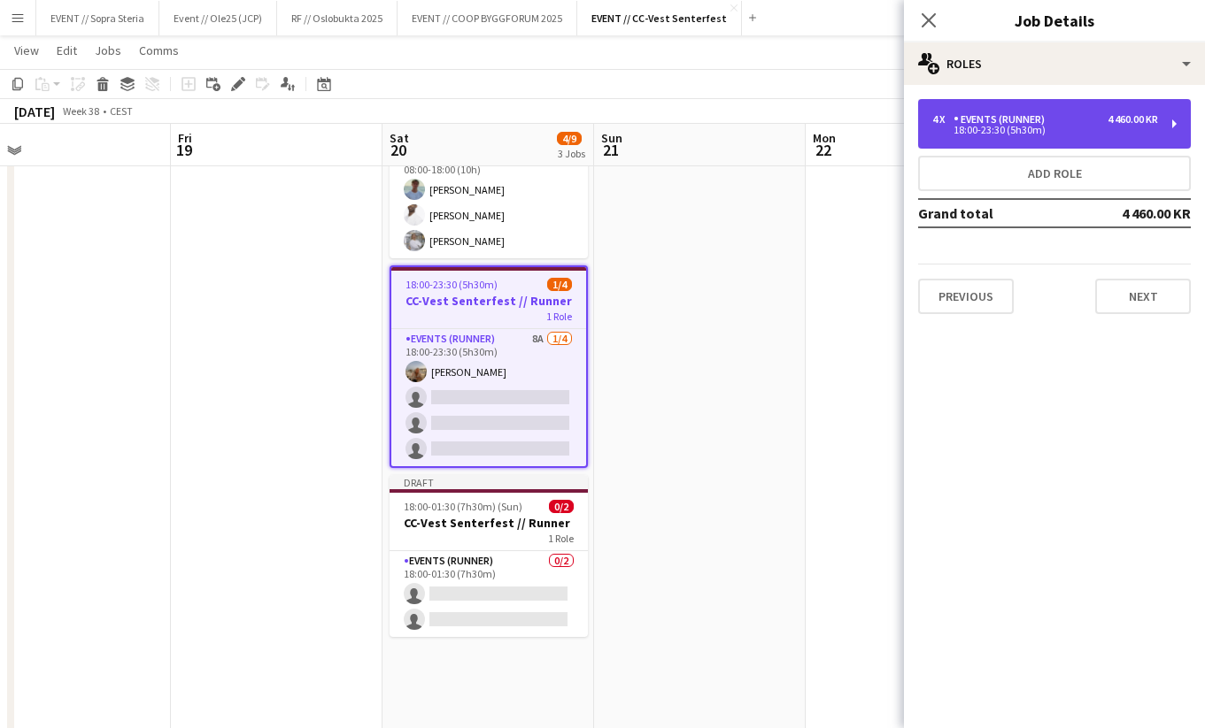
click at [1035, 143] on div "4 x Events (Runner) 4 460.00 KR 18:00-23:30 (5h30m)" at bounding box center [1054, 124] width 273 height 50
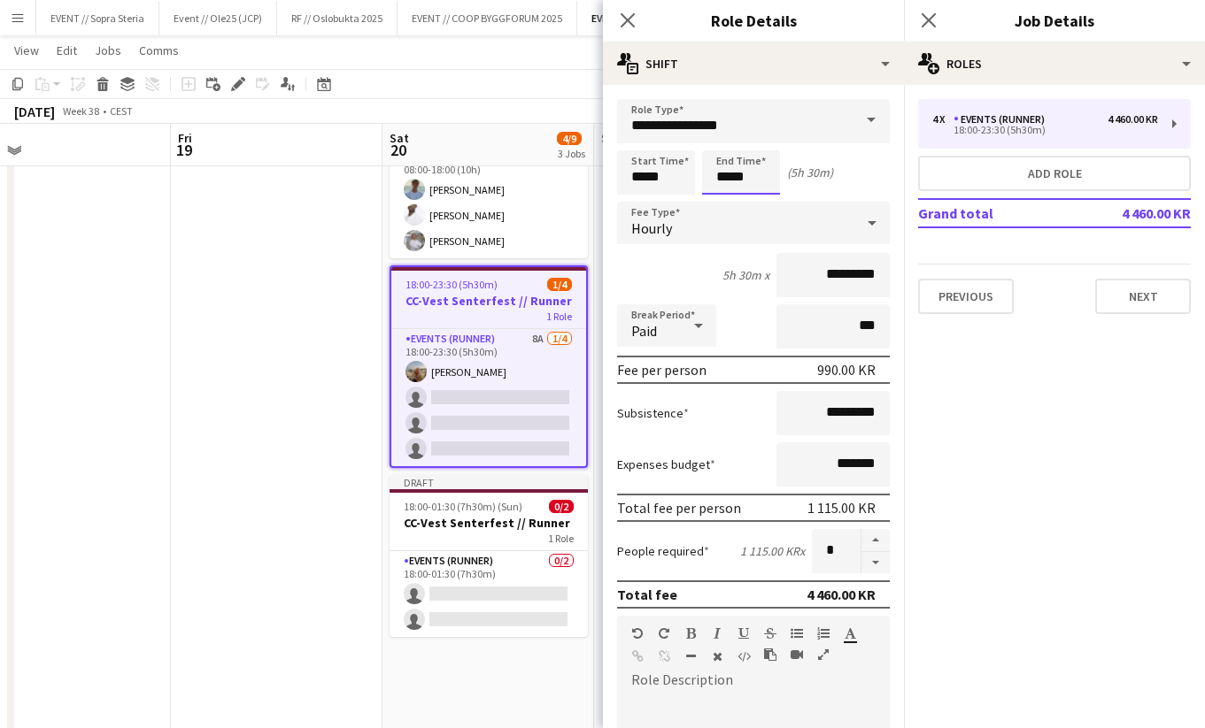
click at [732, 177] on input "*****" at bounding box center [741, 172] width 78 height 44
click at [729, 202] on div at bounding box center [722, 204] width 35 height 18
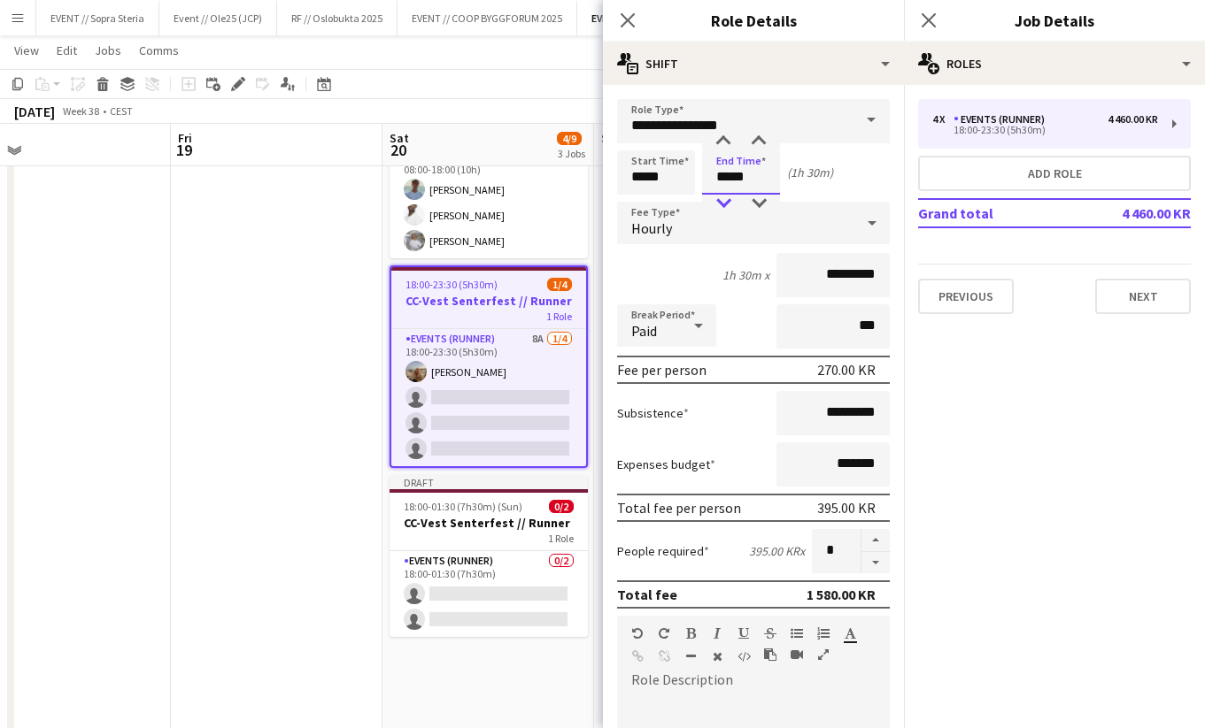
click at [729, 202] on div at bounding box center [722, 204] width 35 height 18
click at [724, 135] on div at bounding box center [722, 142] width 35 height 18
type input "*****"
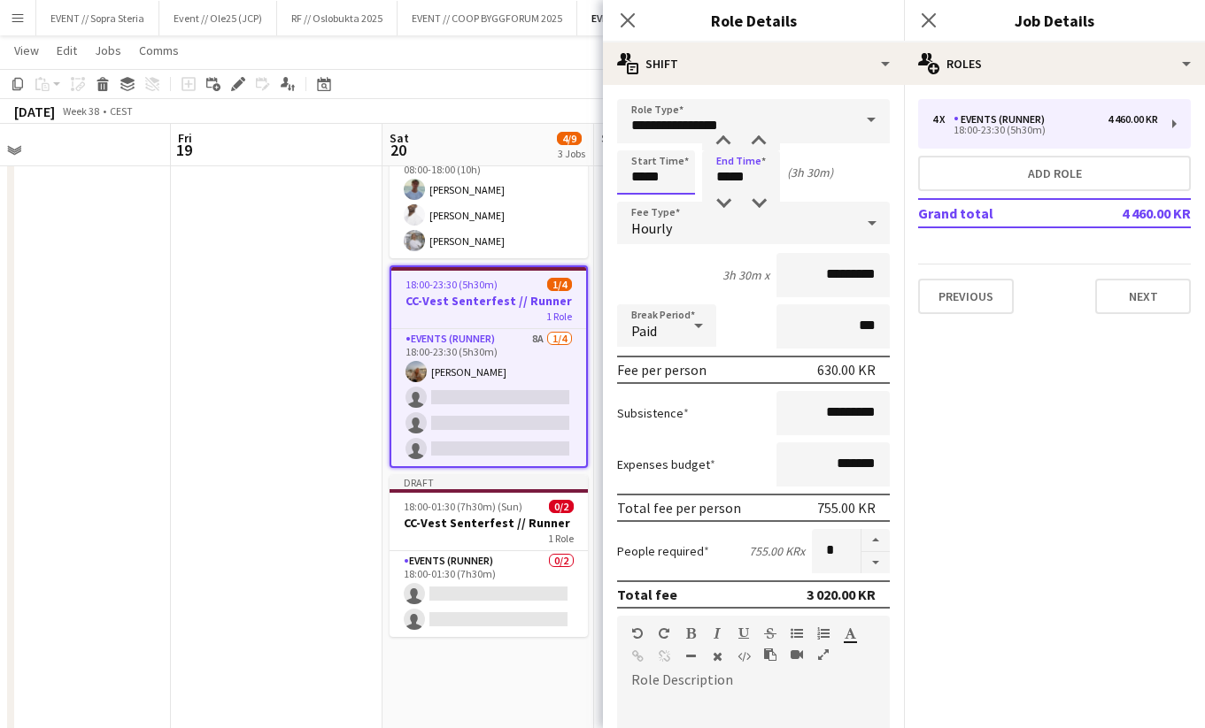
click at [652, 187] on input "*****" at bounding box center [656, 172] width 78 height 44
type input "*****"
click at [643, 199] on div at bounding box center [637, 204] width 35 height 18
click at [722, 172] on input "*****" at bounding box center [741, 172] width 78 height 44
click at [721, 200] on div at bounding box center [722, 204] width 35 height 18
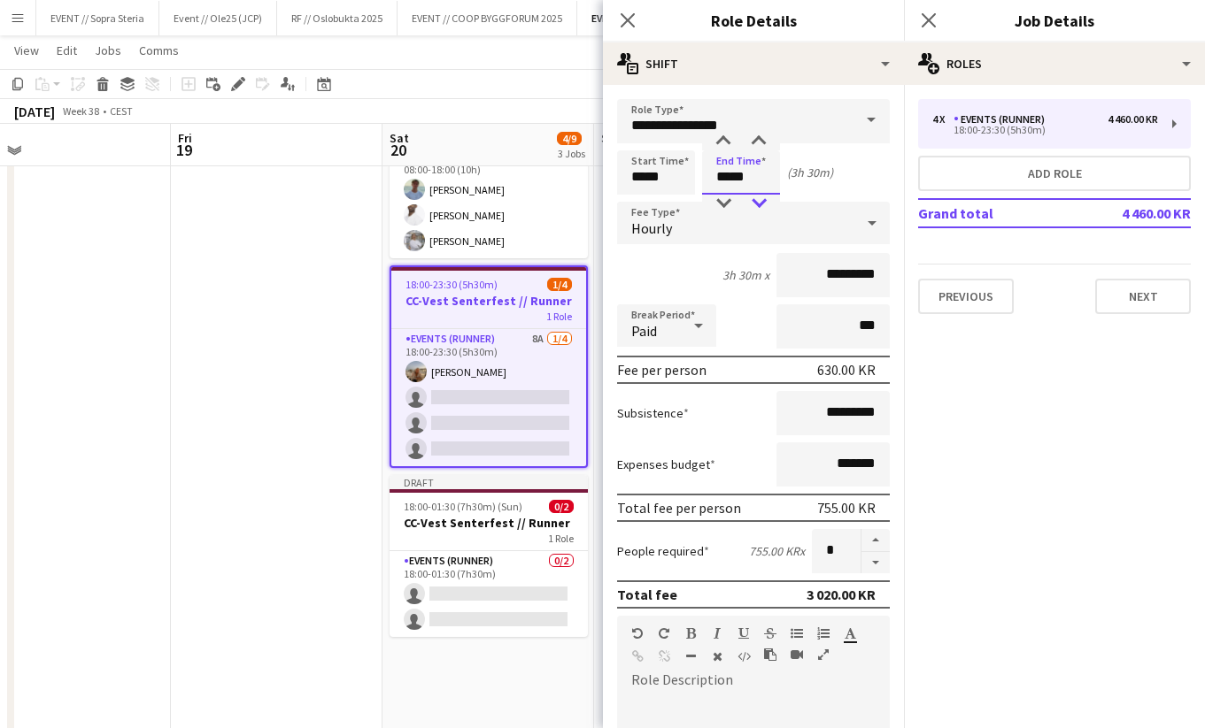
click at [760, 198] on div at bounding box center [758, 204] width 35 height 18
type input "*****"
click at [760, 198] on div at bounding box center [758, 204] width 35 height 18
click at [646, 167] on input "*****" at bounding box center [656, 172] width 78 height 44
type input "*****"
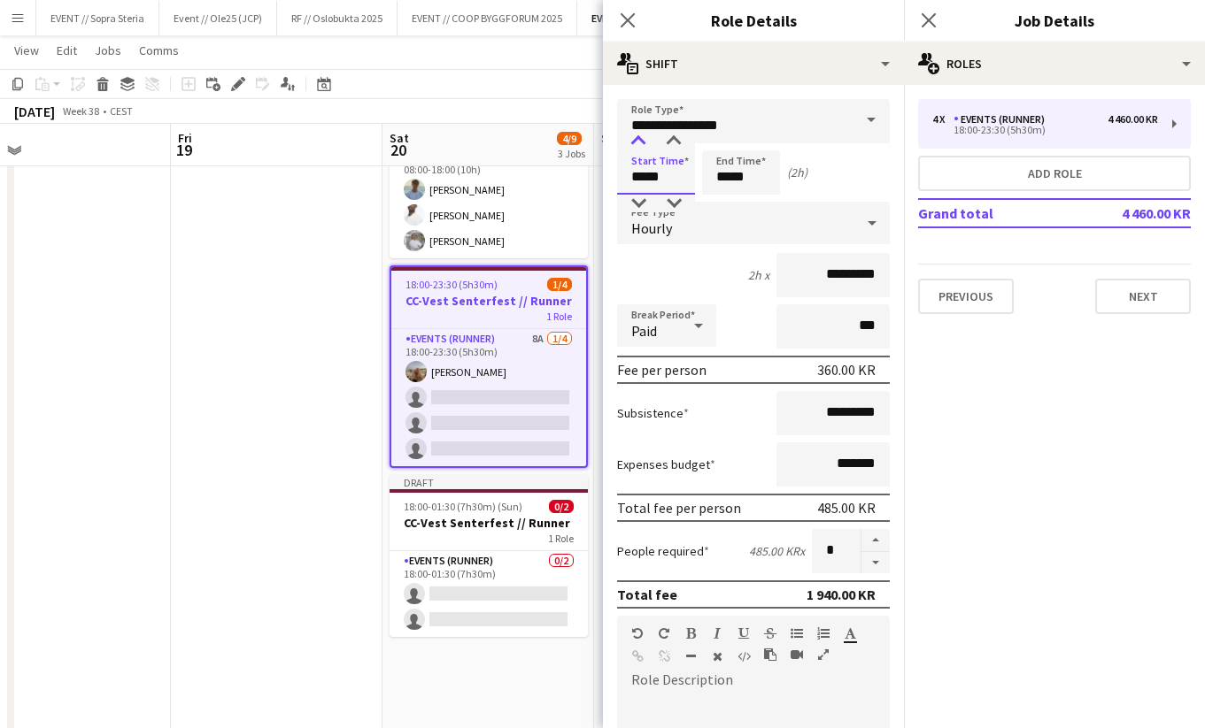
click at [641, 137] on div at bounding box center [637, 142] width 35 height 18
click at [747, 175] on input "*****" at bounding box center [741, 172] width 78 height 44
type input "*****"
click at [723, 135] on div at bounding box center [722, 142] width 35 height 18
click at [320, 446] on app-date-cell at bounding box center [277, 468] width 212 height 812
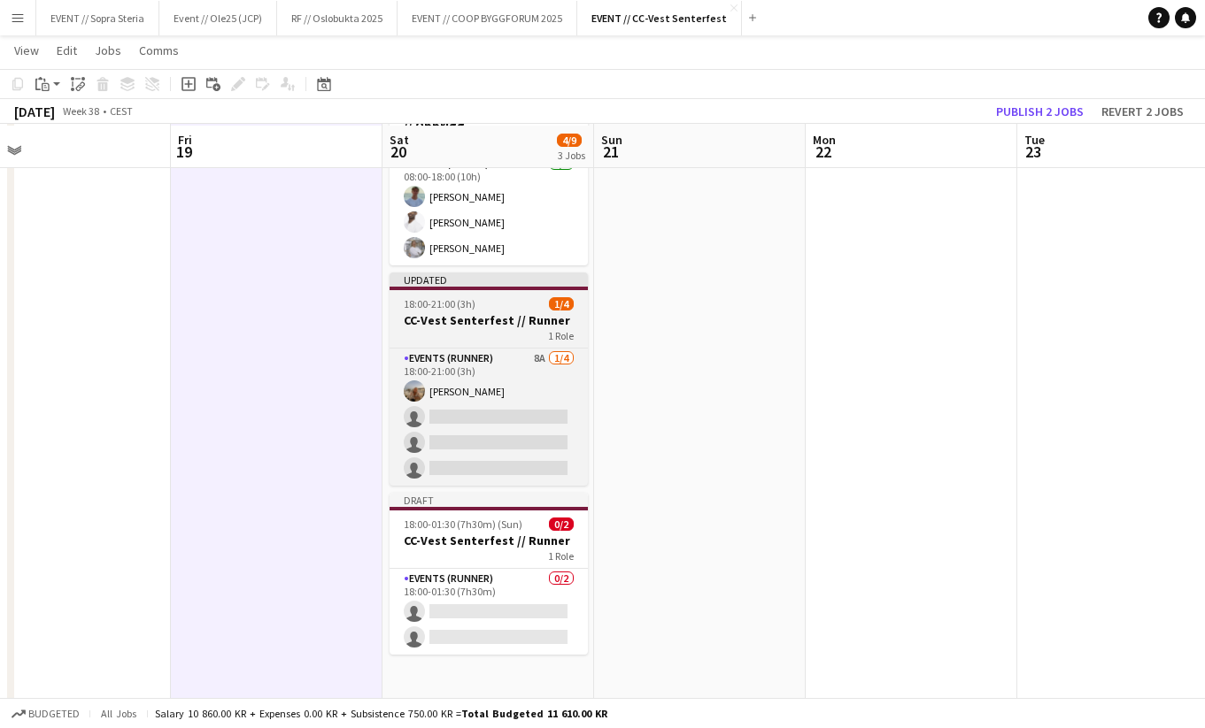
scroll to position [131, 0]
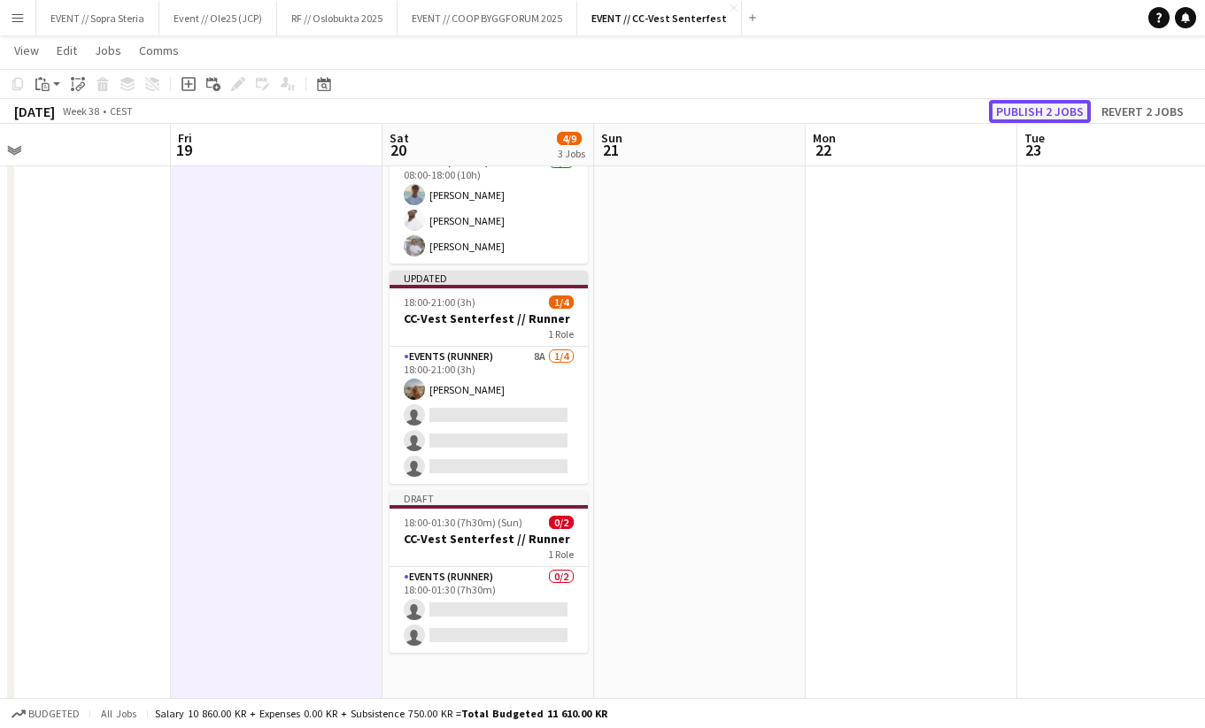
click at [1044, 108] on button "Publish 2 jobs" at bounding box center [1040, 111] width 102 height 23
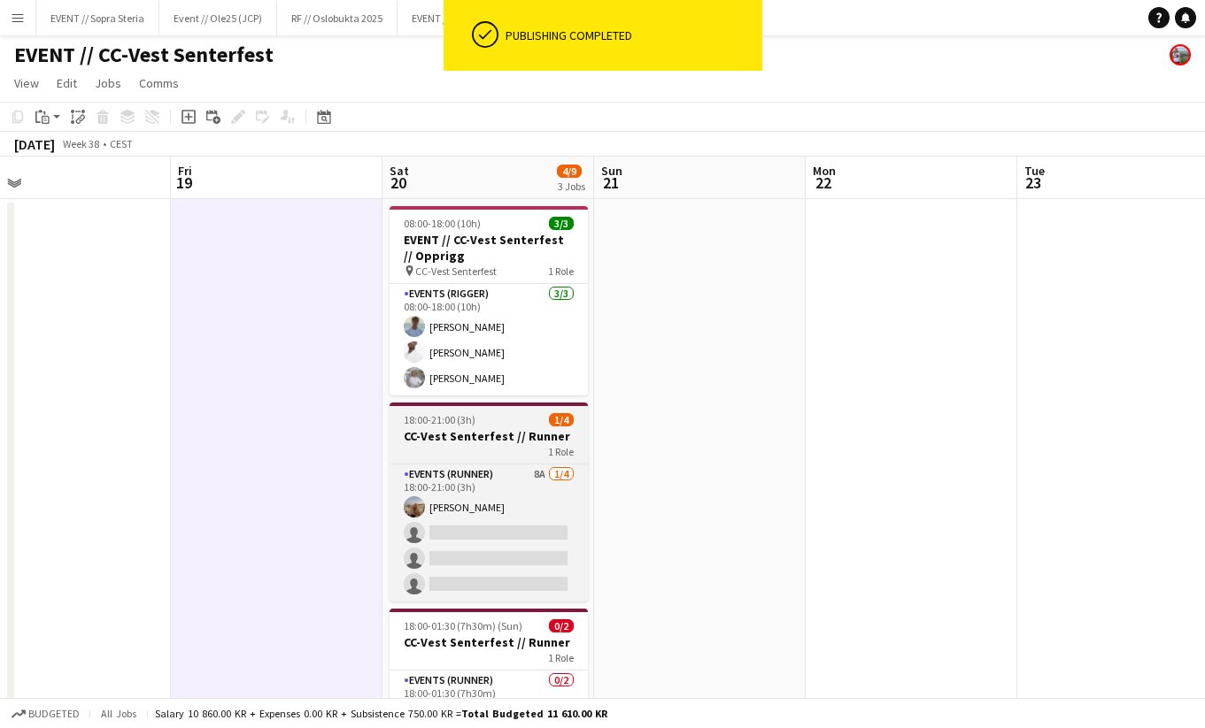
scroll to position [0, 0]
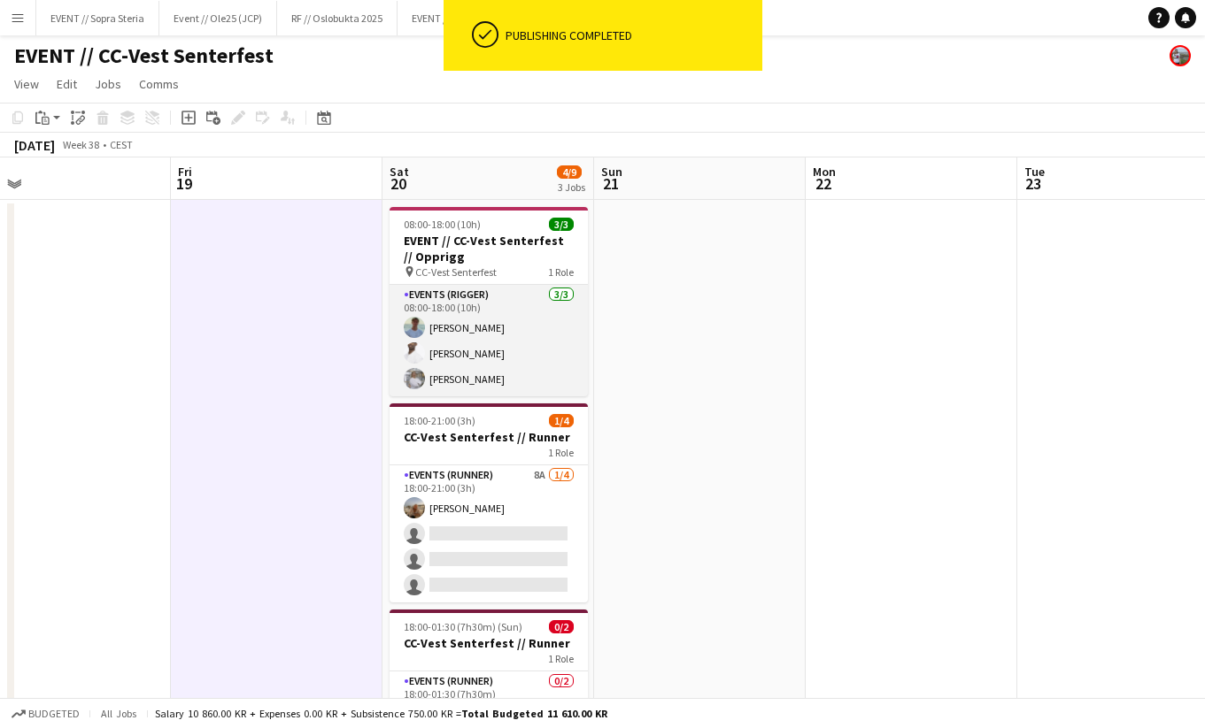
click at [453, 347] on app-card-role "Events (Rigger) 3/3 08:00-18:00 (10h) Fredrik Bronken Næss Elias Stenvadet Tina…" at bounding box center [488, 341] width 198 height 112
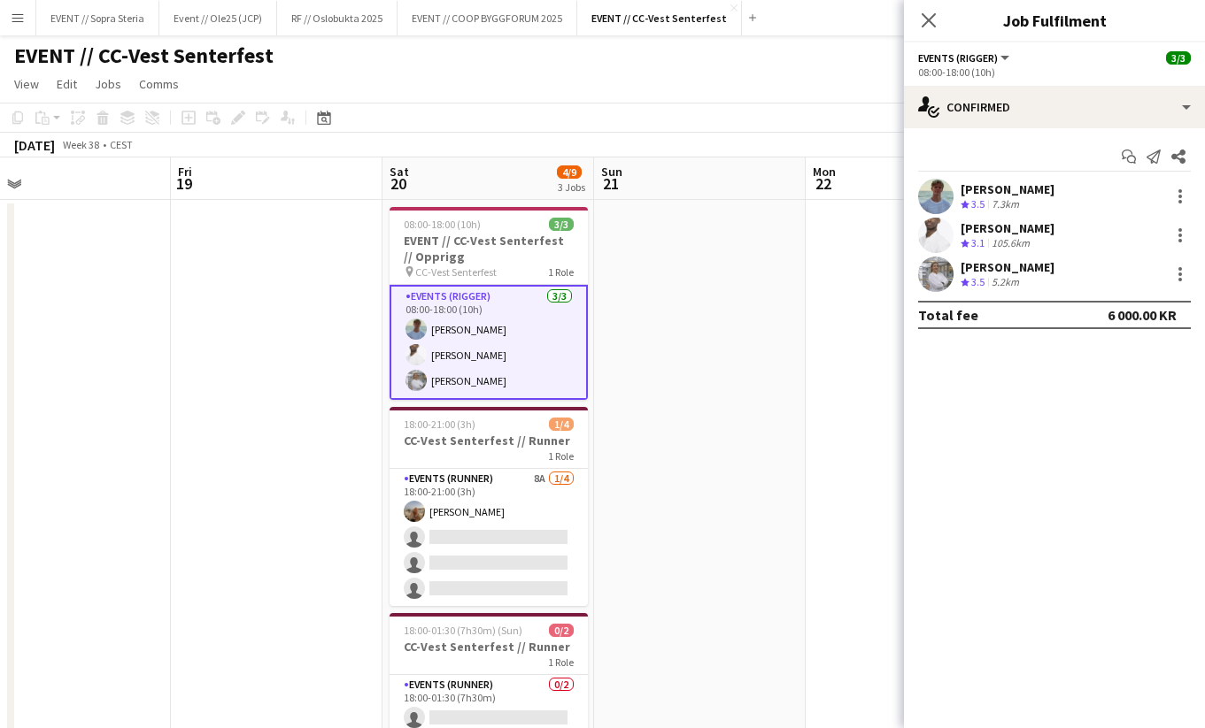
click at [1063, 251] on div "Elias Stenvadet Crew rating 3.1 105.6km" at bounding box center [1054, 235] width 301 height 35
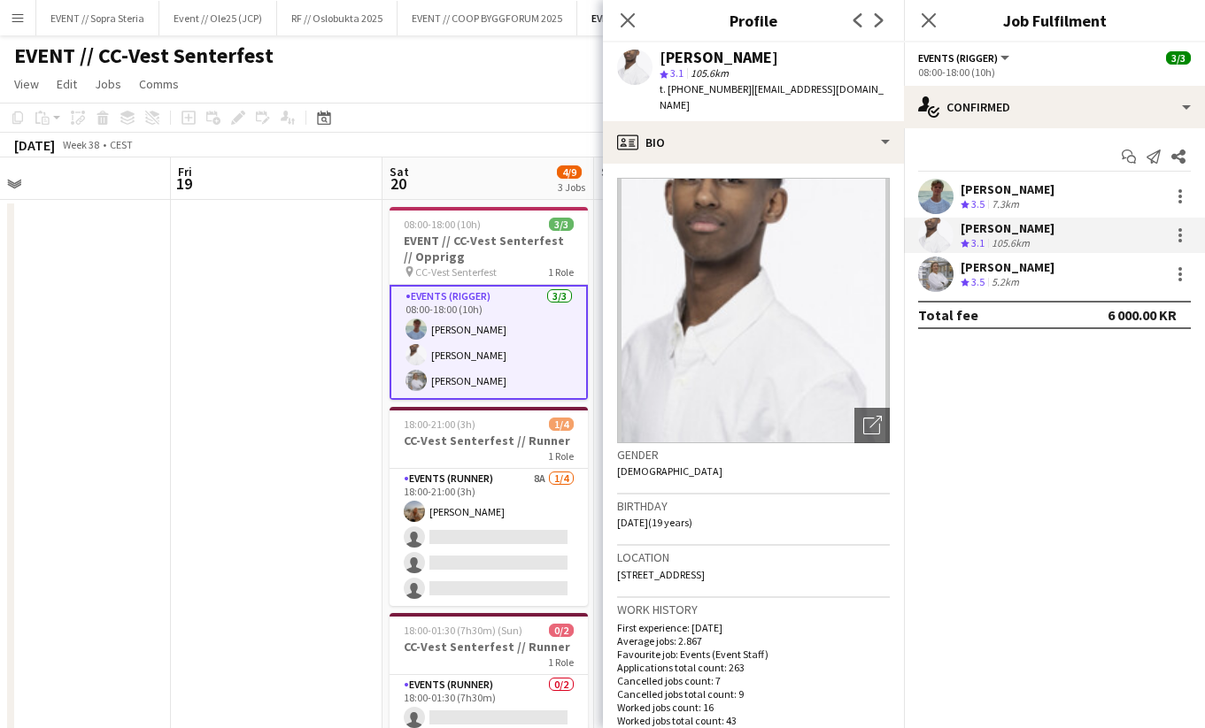
click at [1008, 293] on app-confirmed-crew "Fredrik Bronken Næss Crew rating 3.5 7.3km Elias Stenvadet Crew rating 3.1 105.…" at bounding box center [1054, 254] width 301 height 150
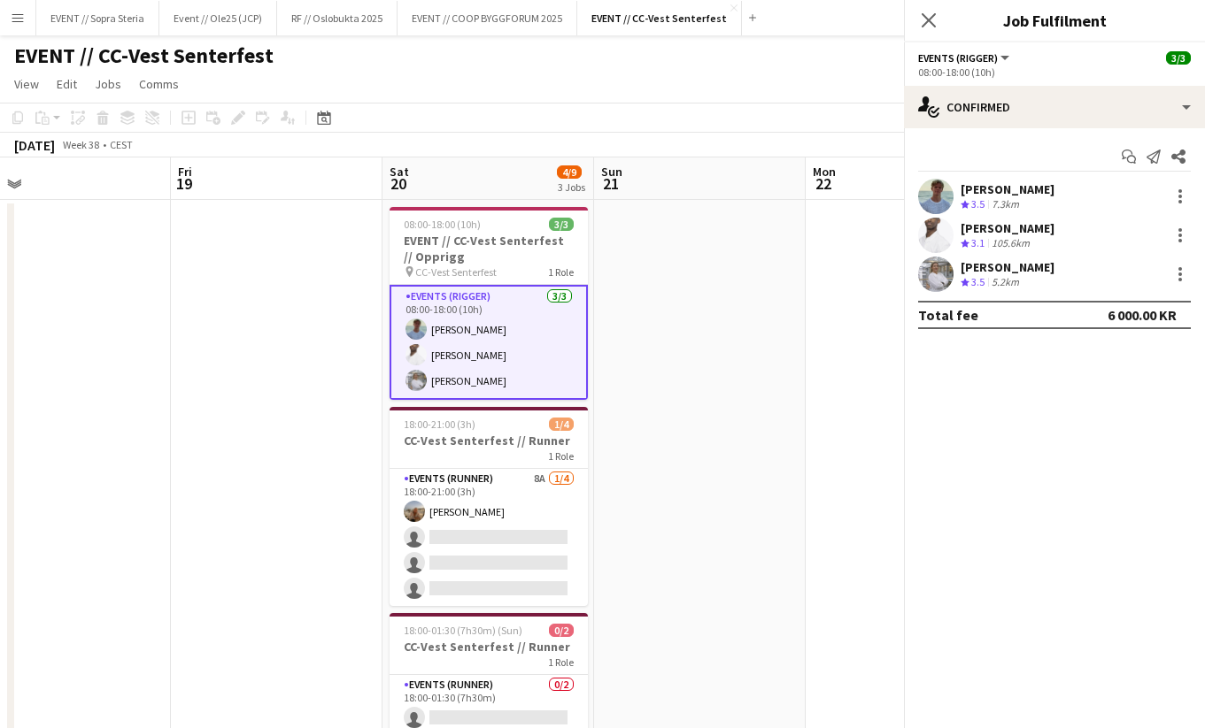
click at [1036, 281] on div "Crew rating 3.5 5.2km" at bounding box center [1007, 282] width 94 height 15
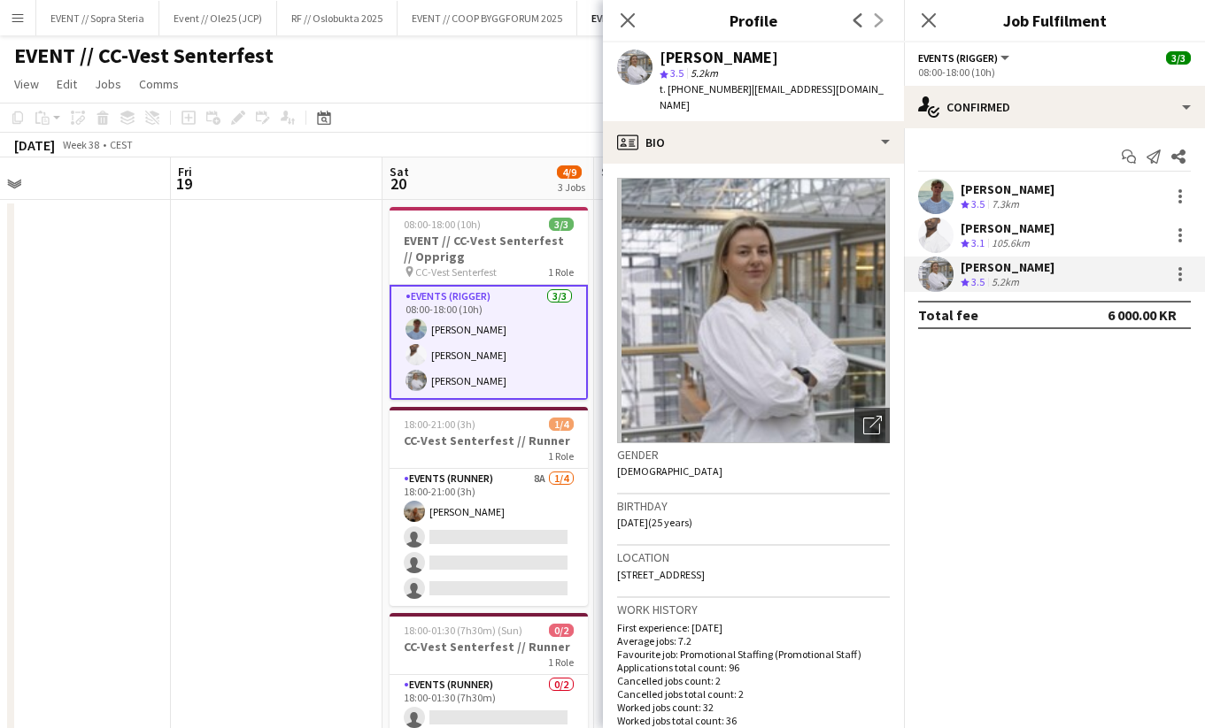
click at [1067, 243] on div "Elias Stenvadet Crew rating 3.1 105.6km" at bounding box center [1054, 235] width 301 height 35
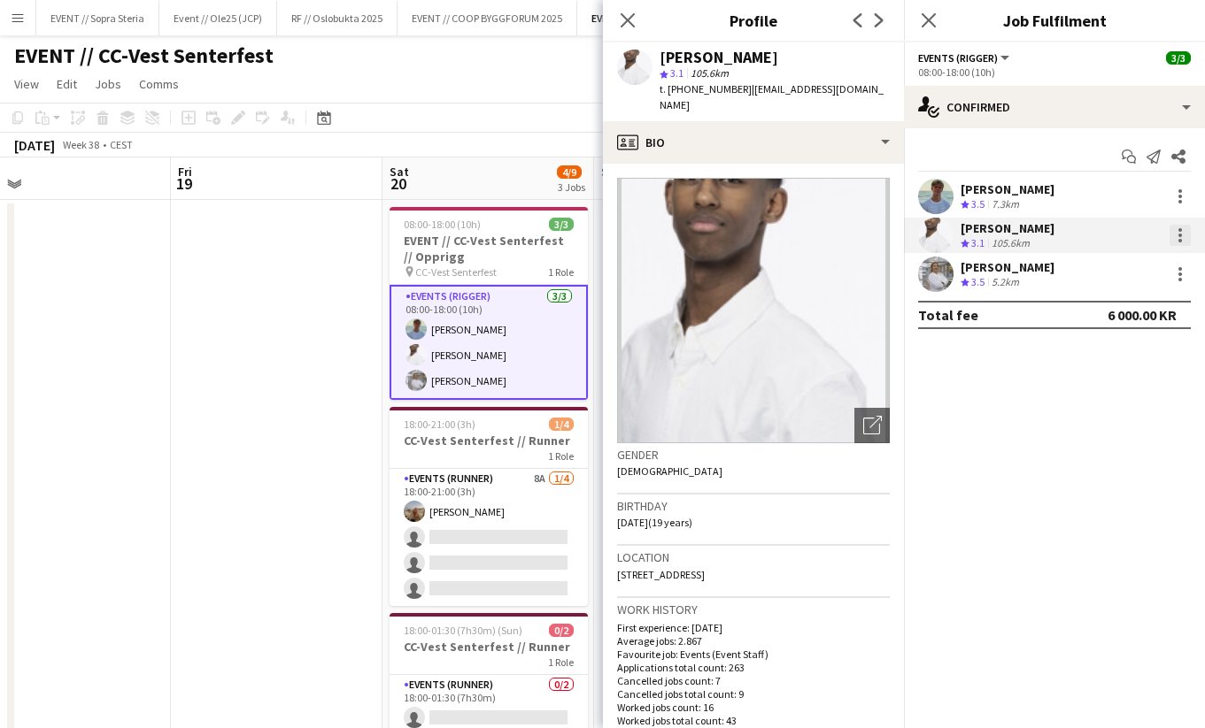
click at [1173, 236] on div at bounding box center [1179, 235] width 21 height 21
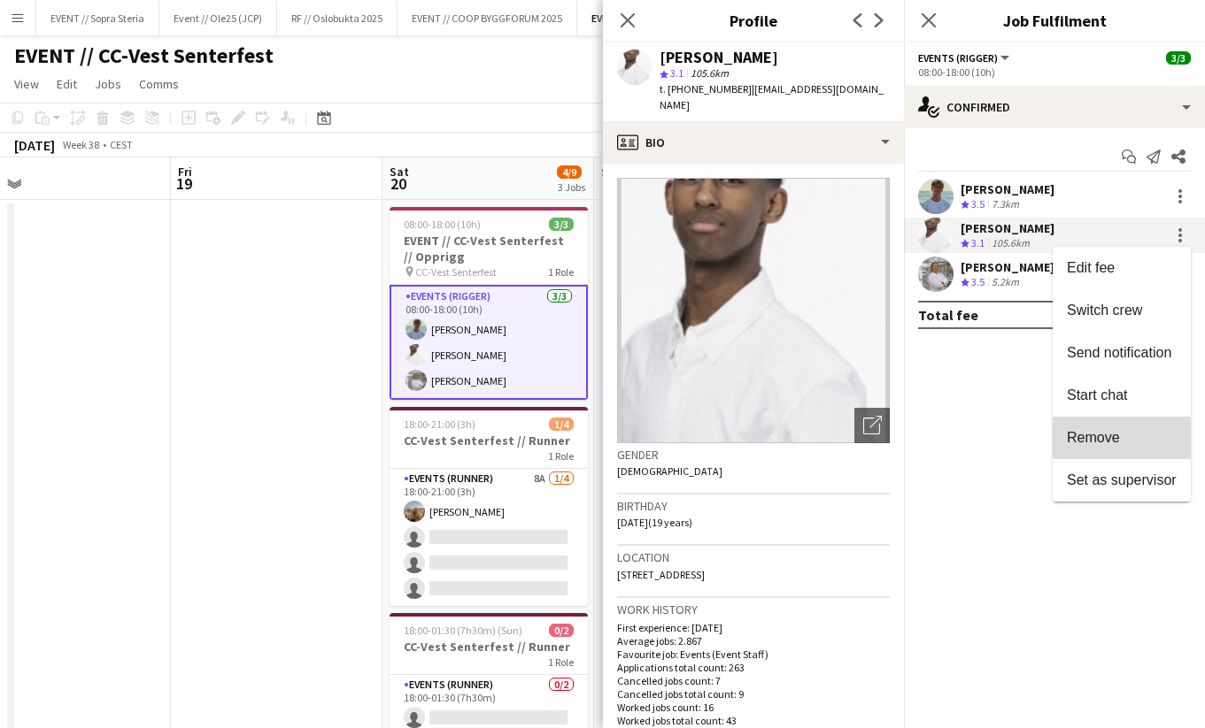
click at [1084, 432] on span "Remove" at bounding box center [1093, 437] width 53 height 15
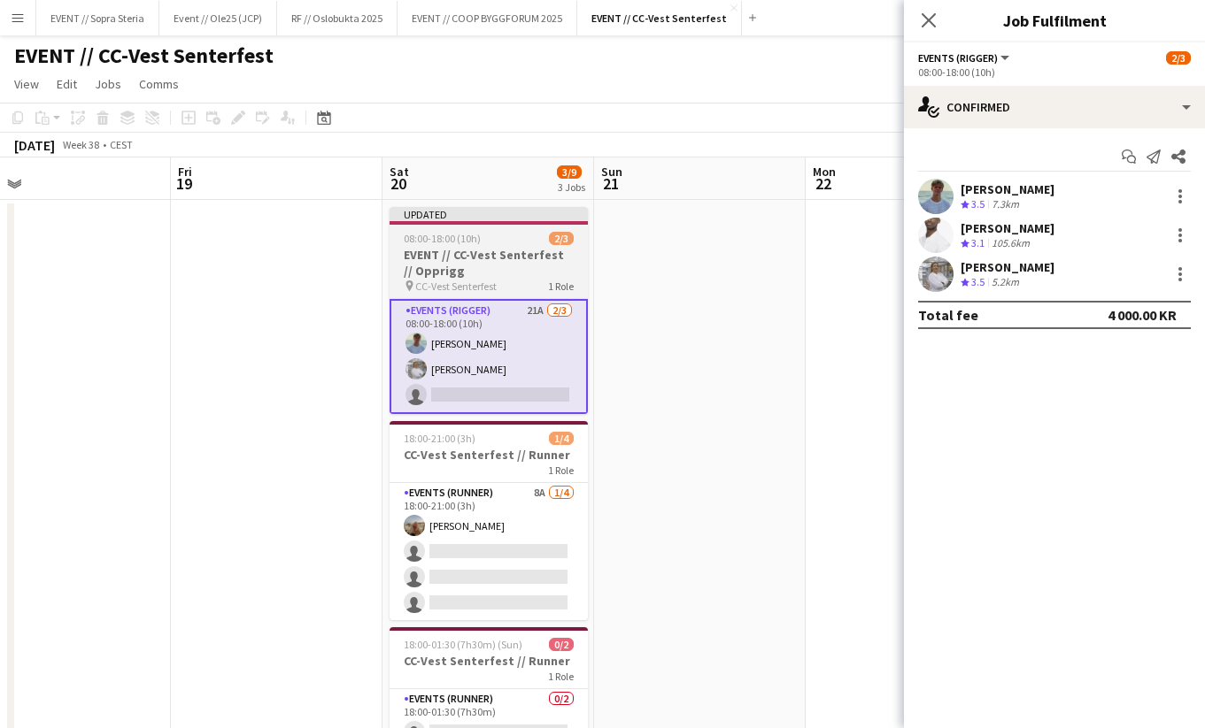
click at [469, 257] on h3 "EVENT // CC-Vest Senterfest // Opprigg" at bounding box center [488, 263] width 198 height 32
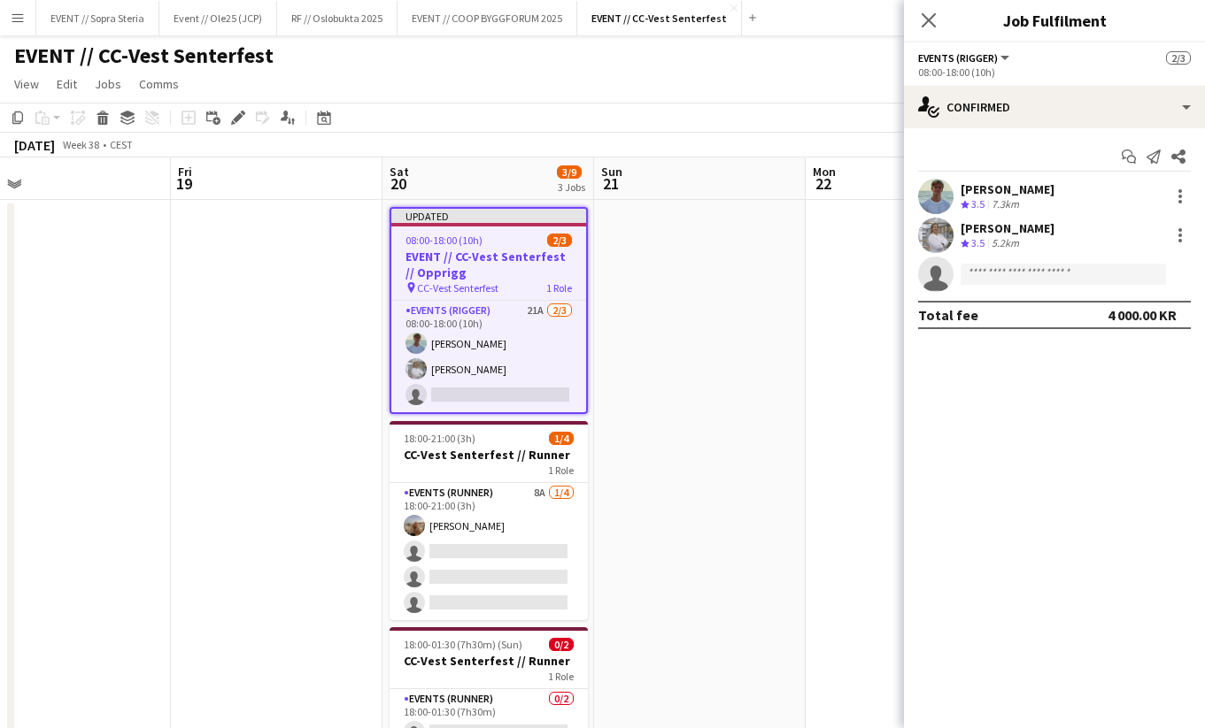
click at [622, 364] on app-date-cell at bounding box center [700, 573] width 212 height 746
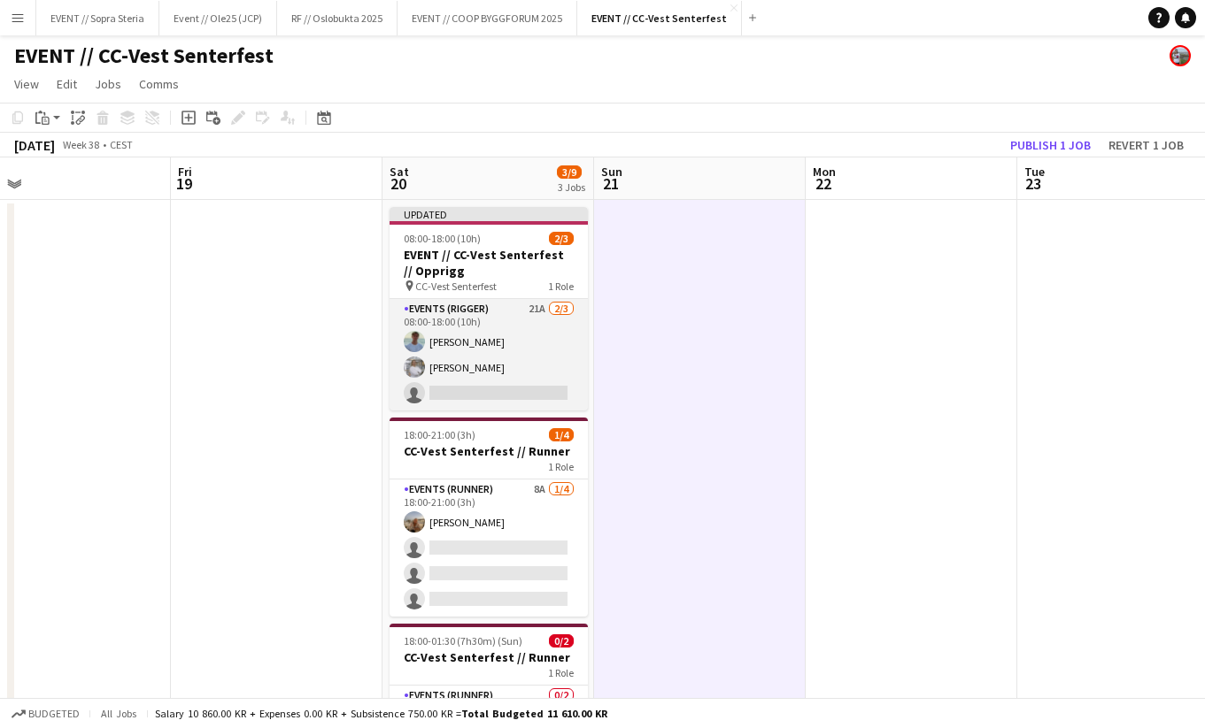
click at [513, 363] on app-card-role "Events (Rigger) 21A 2/3 08:00-18:00 (10h) Fredrik Bronken Næss Tina Raugstad si…" at bounding box center [488, 355] width 198 height 112
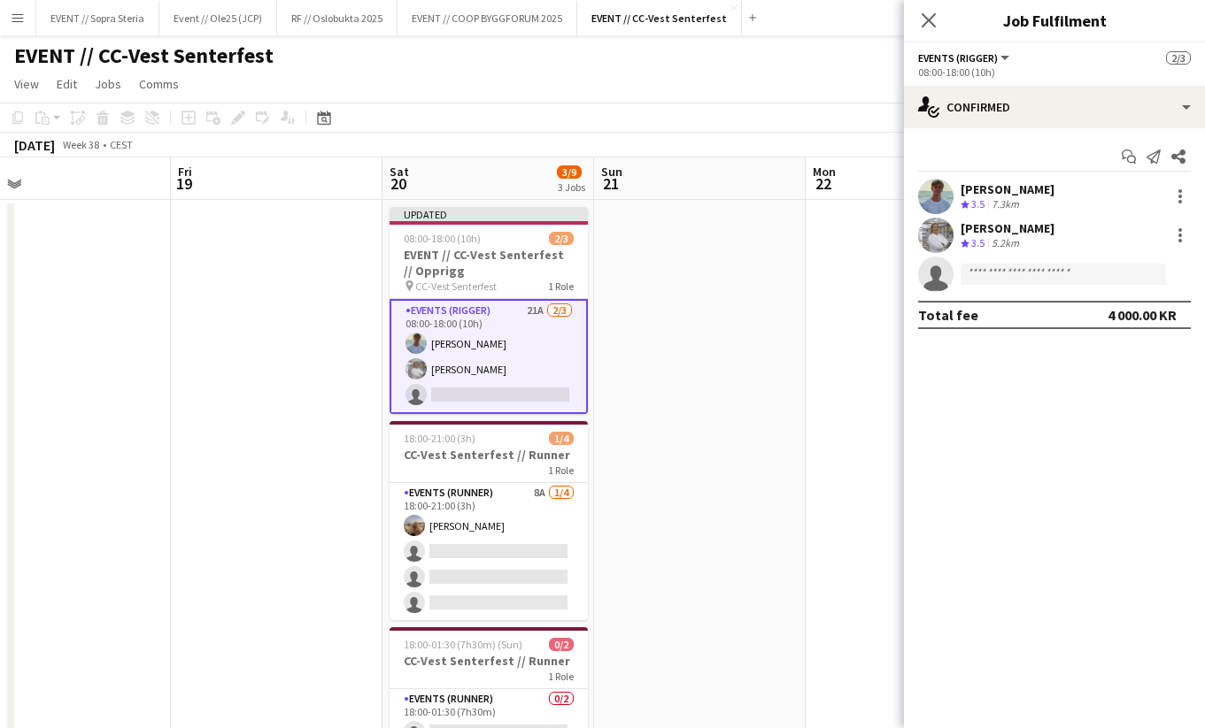
click at [1055, 240] on div "Tina Raugstad Crew rating 3.5 5.2km" at bounding box center [1054, 235] width 301 height 35
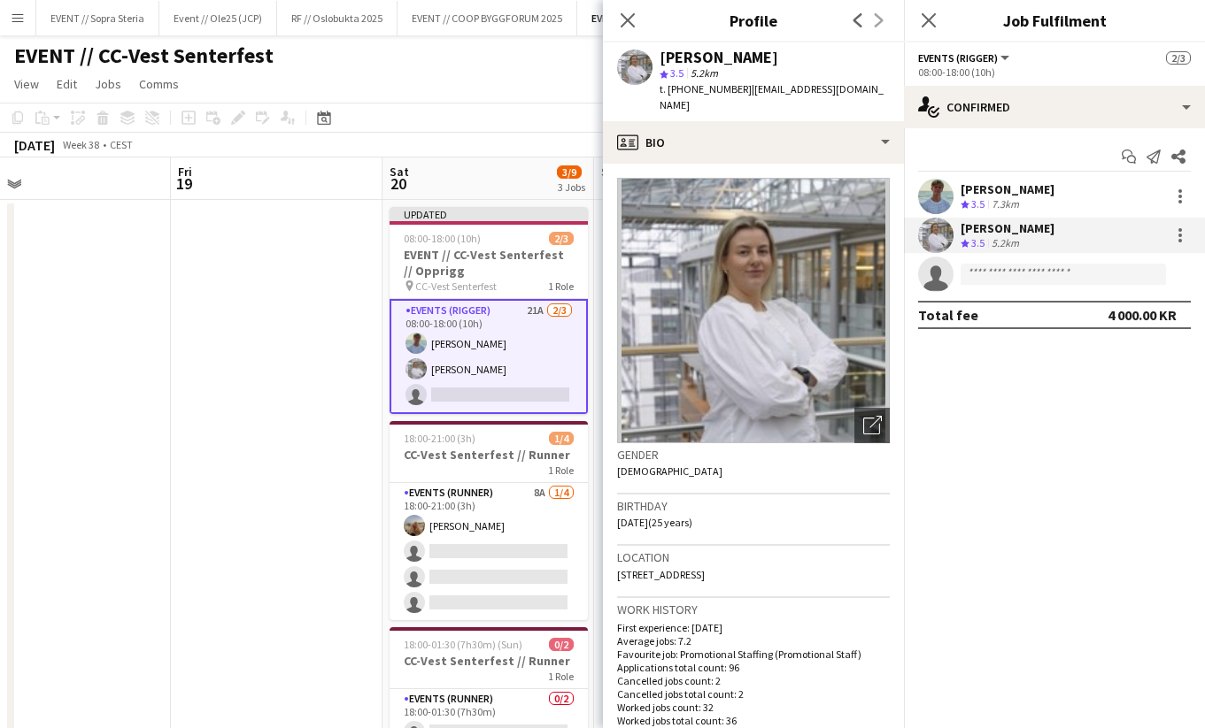
click at [1054, 218] on div "Tina Raugstad Crew rating 3.5 5.2km" at bounding box center [1054, 235] width 301 height 35
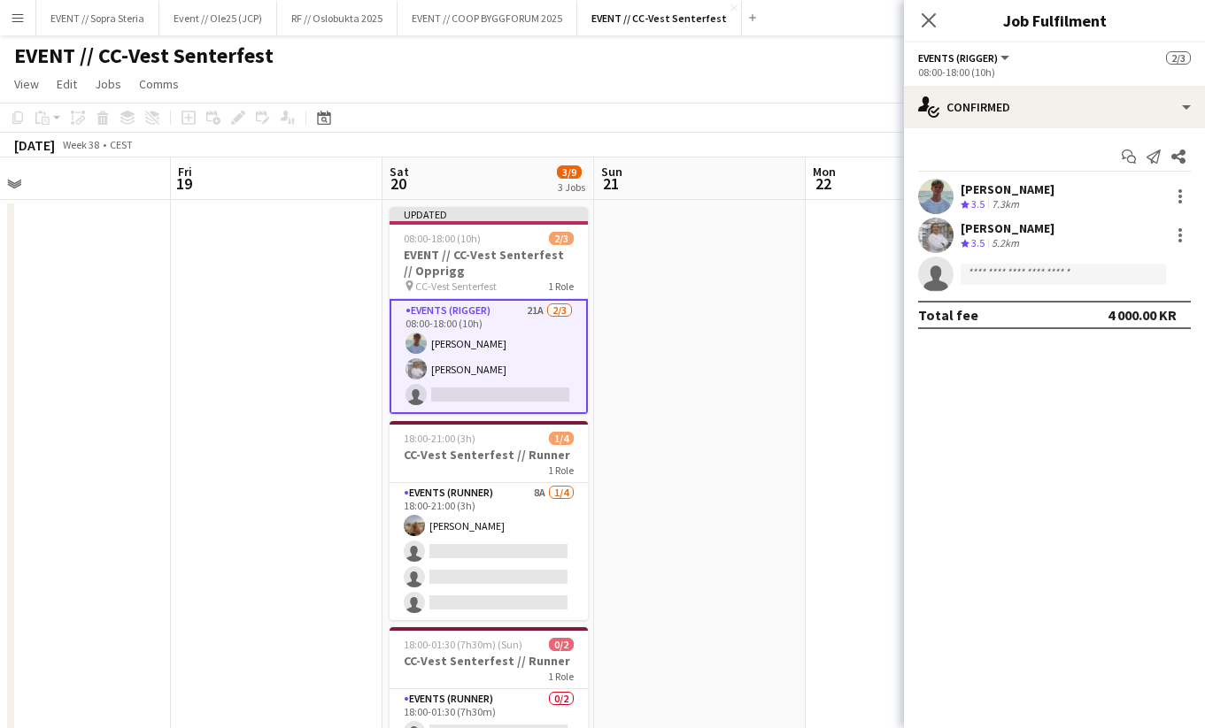
click at [1054, 218] on div "Tina Raugstad Crew rating 3.5 5.2km" at bounding box center [1054, 235] width 301 height 35
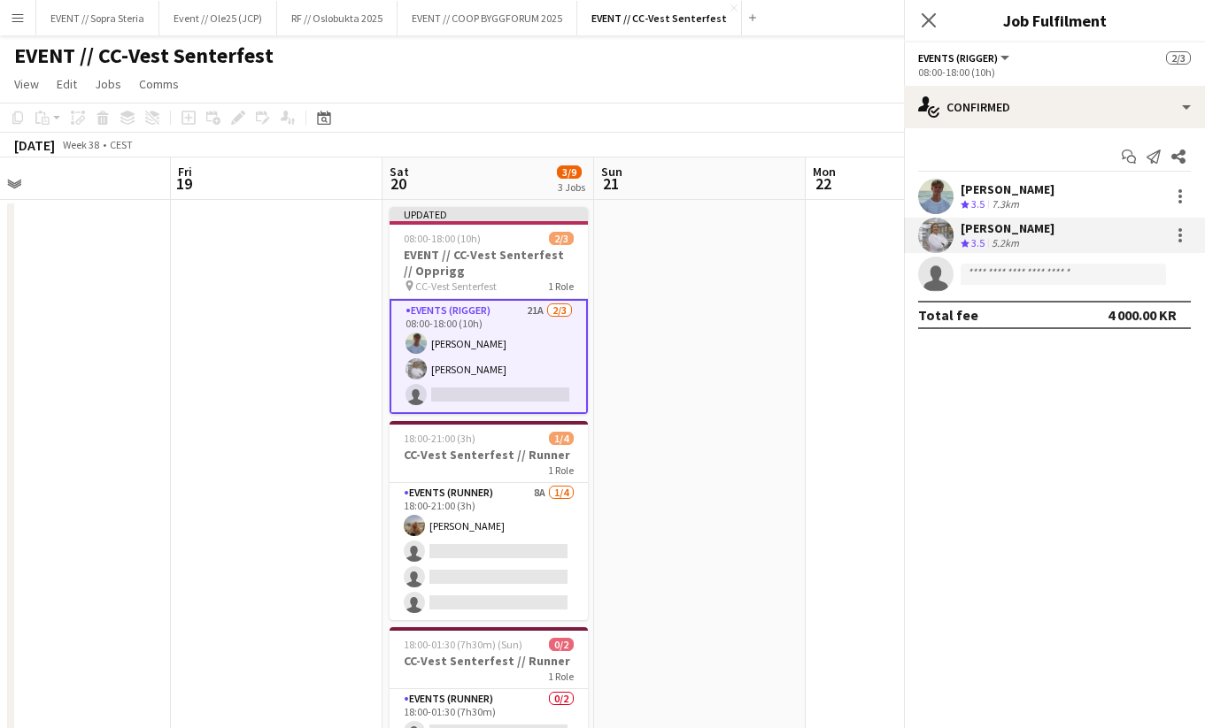
click at [1053, 196] on div "Fredrik Bronken Næss" at bounding box center [1007, 189] width 94 height 16
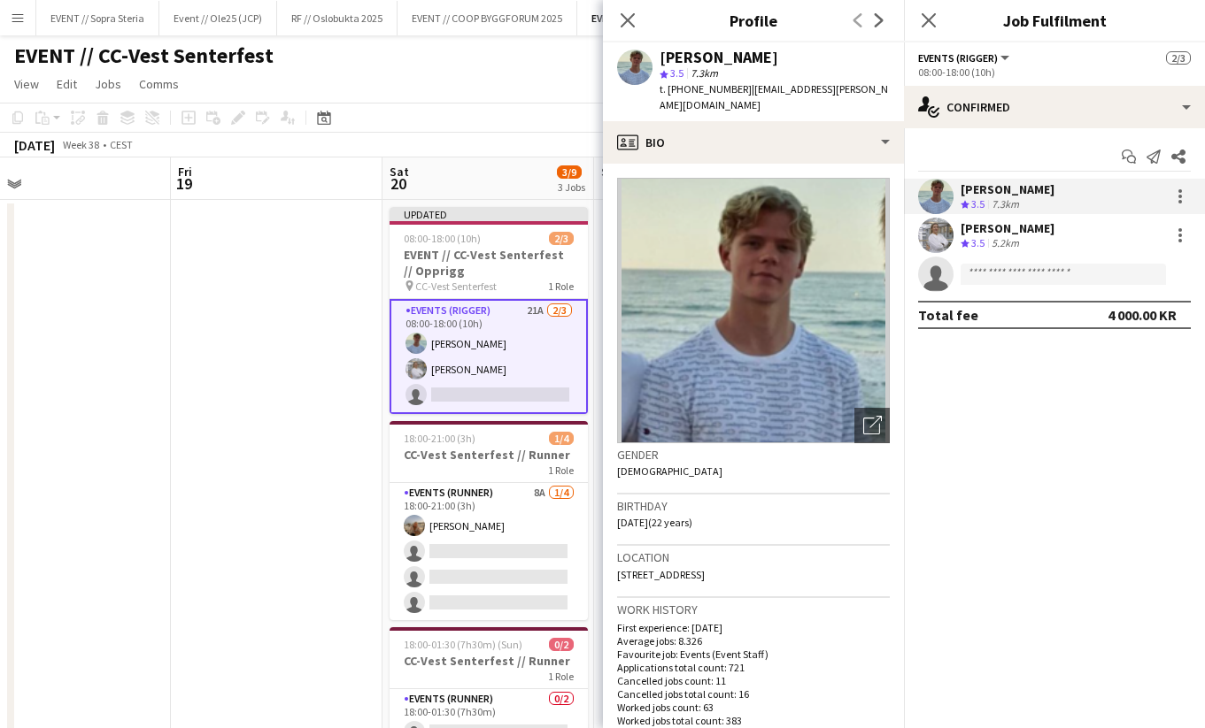
click at [1066, 235] on div "Tina Raugstad Crew rating 3.5 5.2km" at bounding box center [1054, 235] width 301 height 35
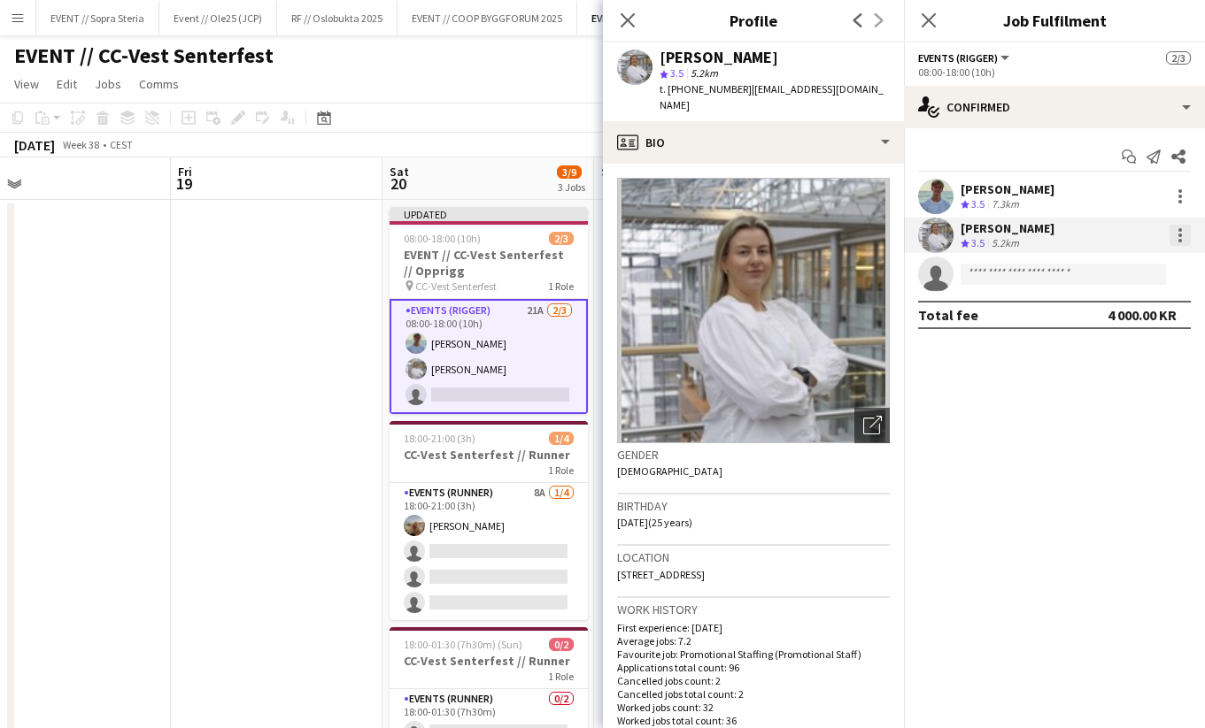
click at [1182, 237] on div at bounding box center [1179, 235] width 21 height 21
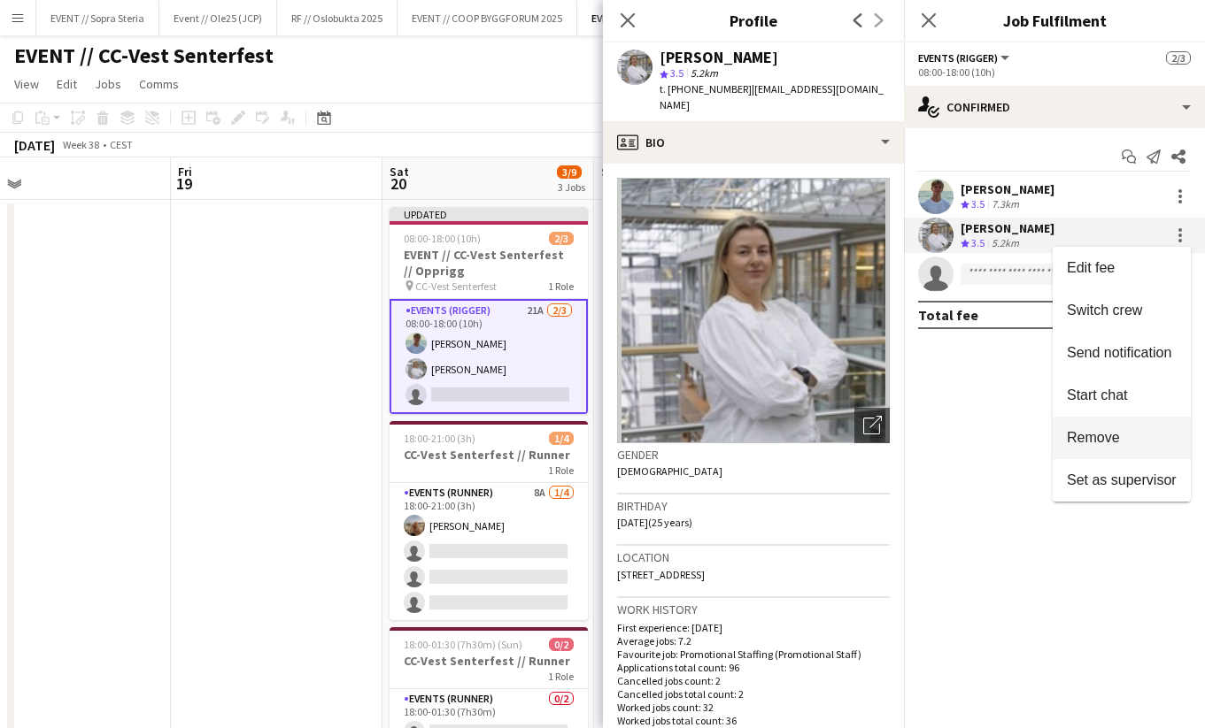
click at [1096, 428] on button "Remove" at bounding box center [1121, 438] width 138 height 42
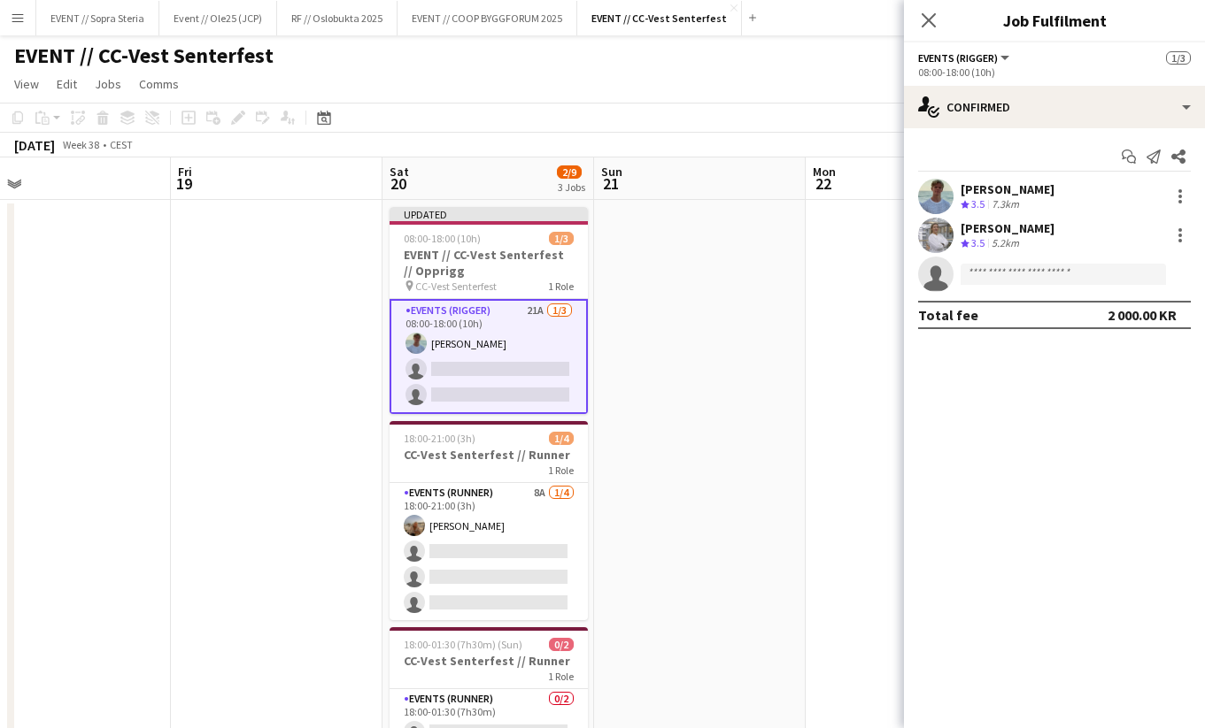
click at [634, 344] on app-date-cell at bounding box center [700, 573] width 212 height 746
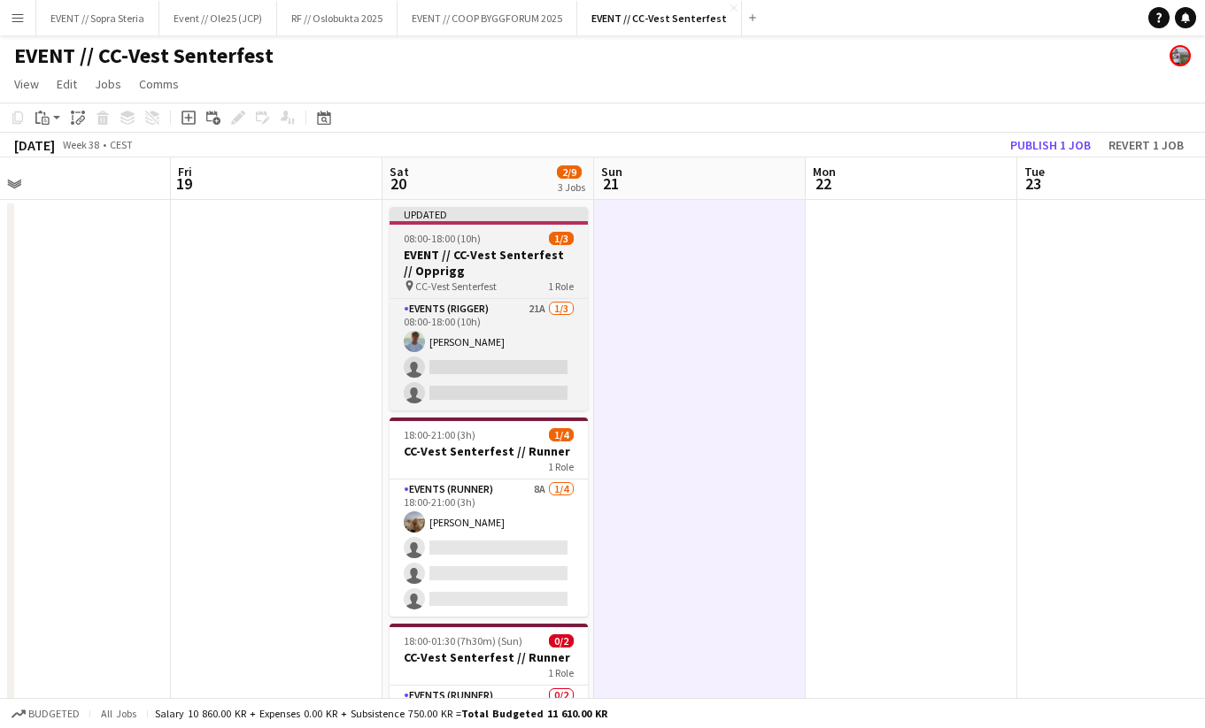
click at [442, 219] on div "Updated" at bounding box center [488, 214] width 198 height 14
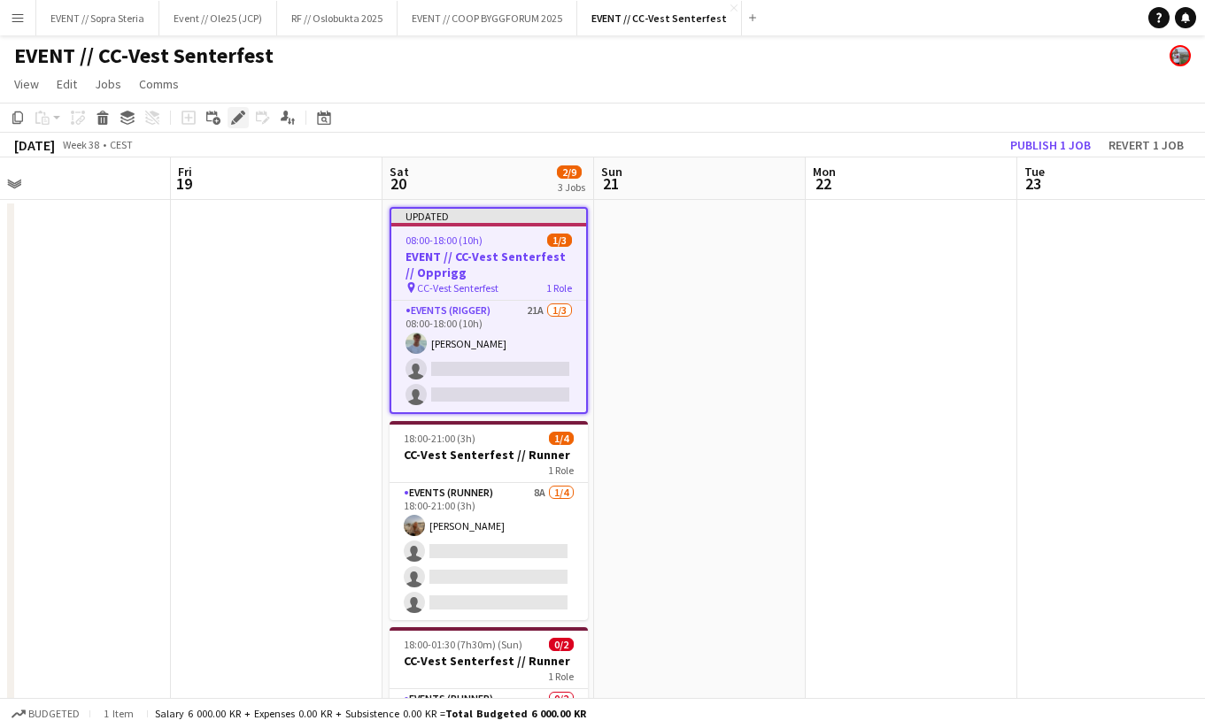
click at [246, 117] on div "Edit" at bounding box center [237, 117] width 21 height 21
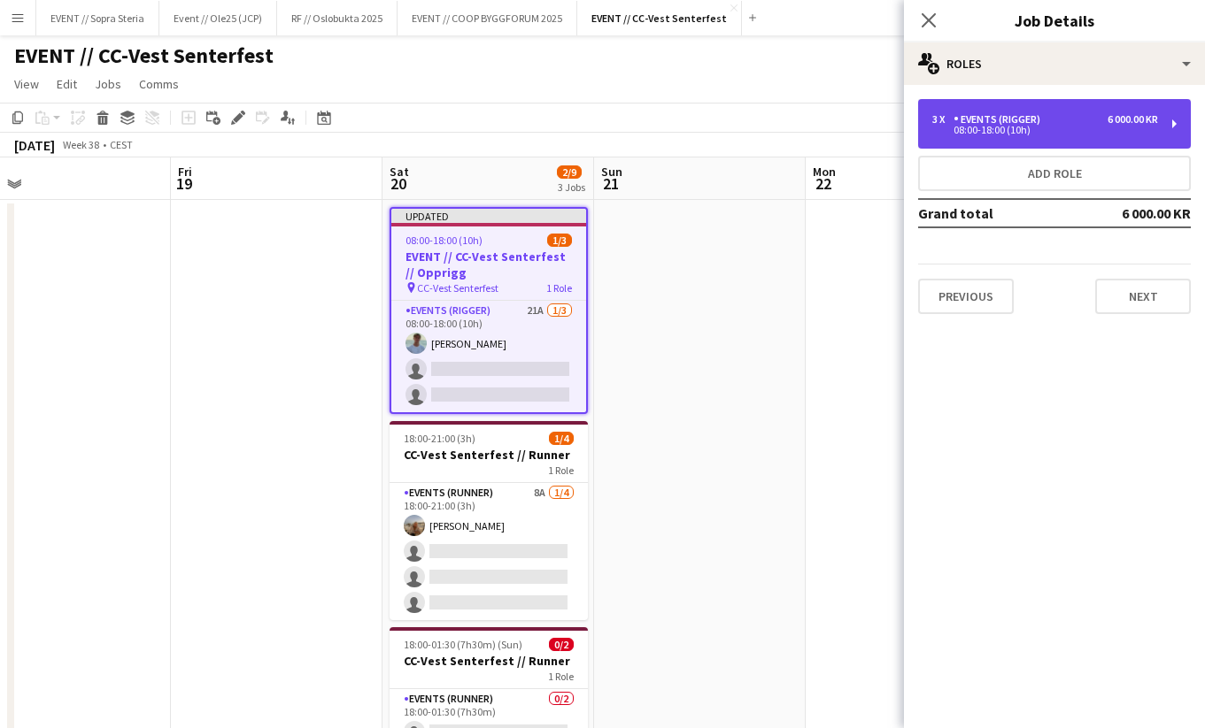
click at [1005, 140] on div "3 x Events (Rigger) 6 000.00 KR 08:00-18:00 (10h)" at bounding box center [1054, 124] width 273 height 50
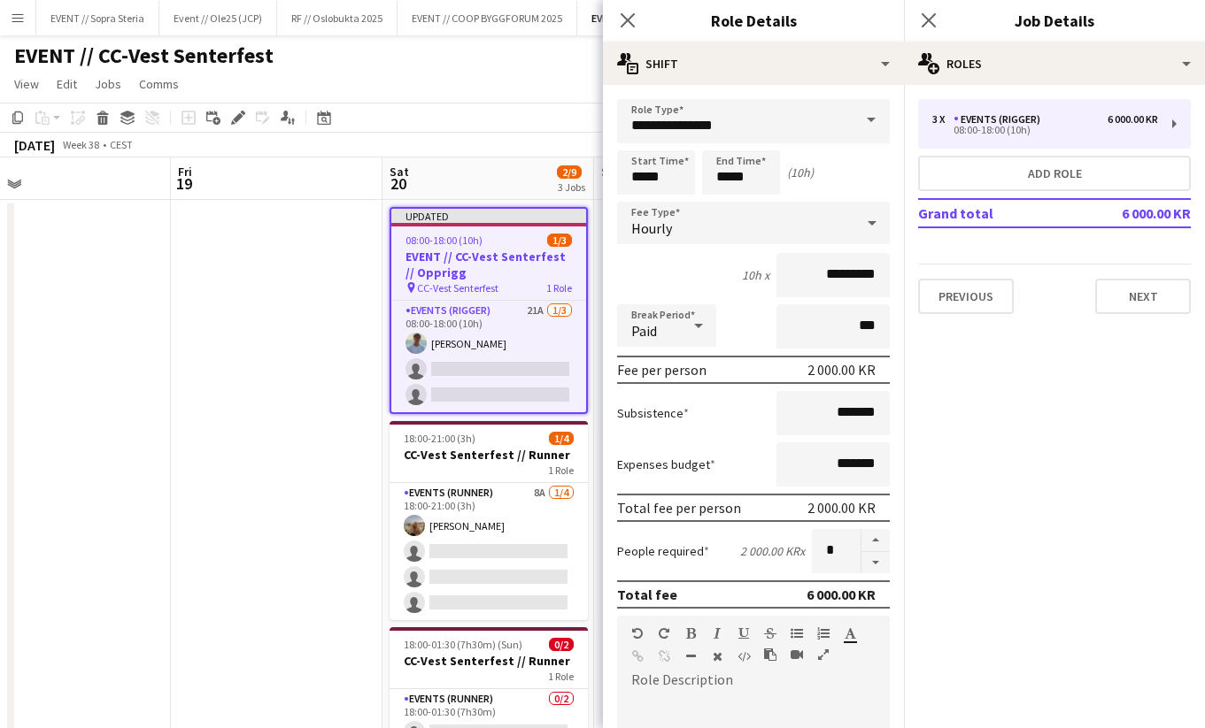
click at [872, 574] on form "**********" at bounding box center [753, 649] width 301 height 1100
click at [875, 568] on button "button" at bounding box center [875, 563] width 28 height 22
type input "*"
click at [289, 536] on app-date-cell at bounding box center [277, 573] width 212 height 746
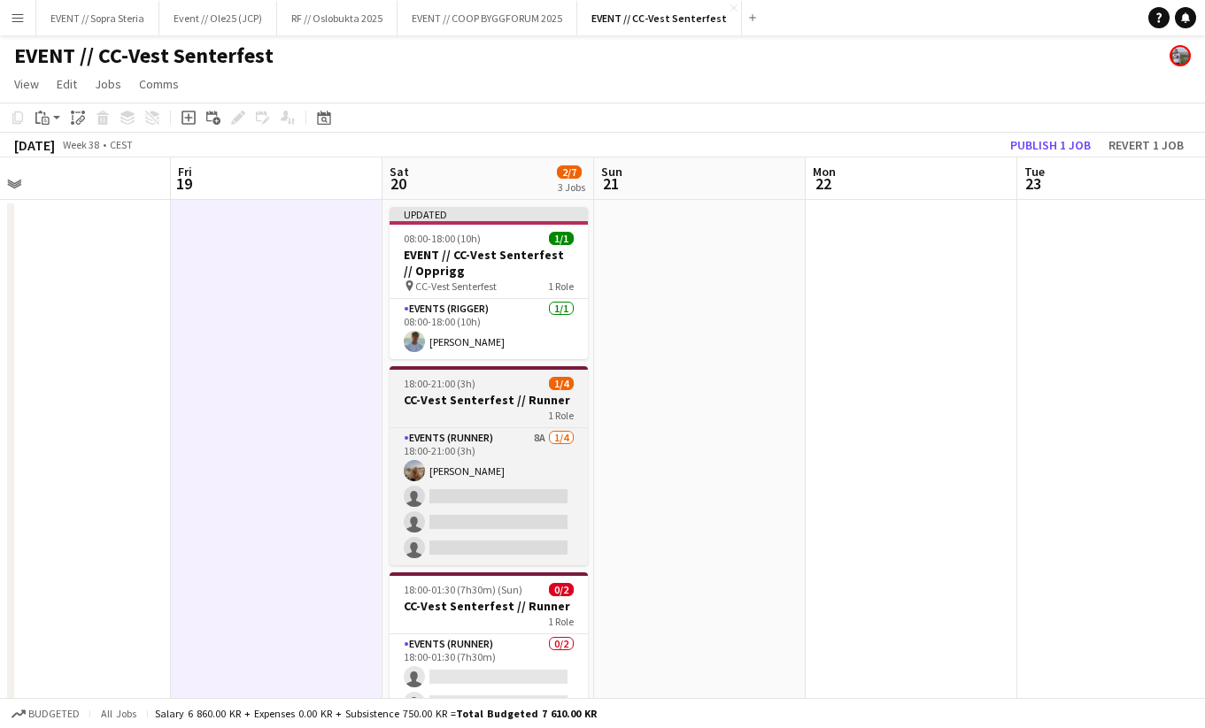
click at [493, 388] on div "18:00-21:00 (3h) 1/4" at bounding box center [488, 383] width 198 height 13
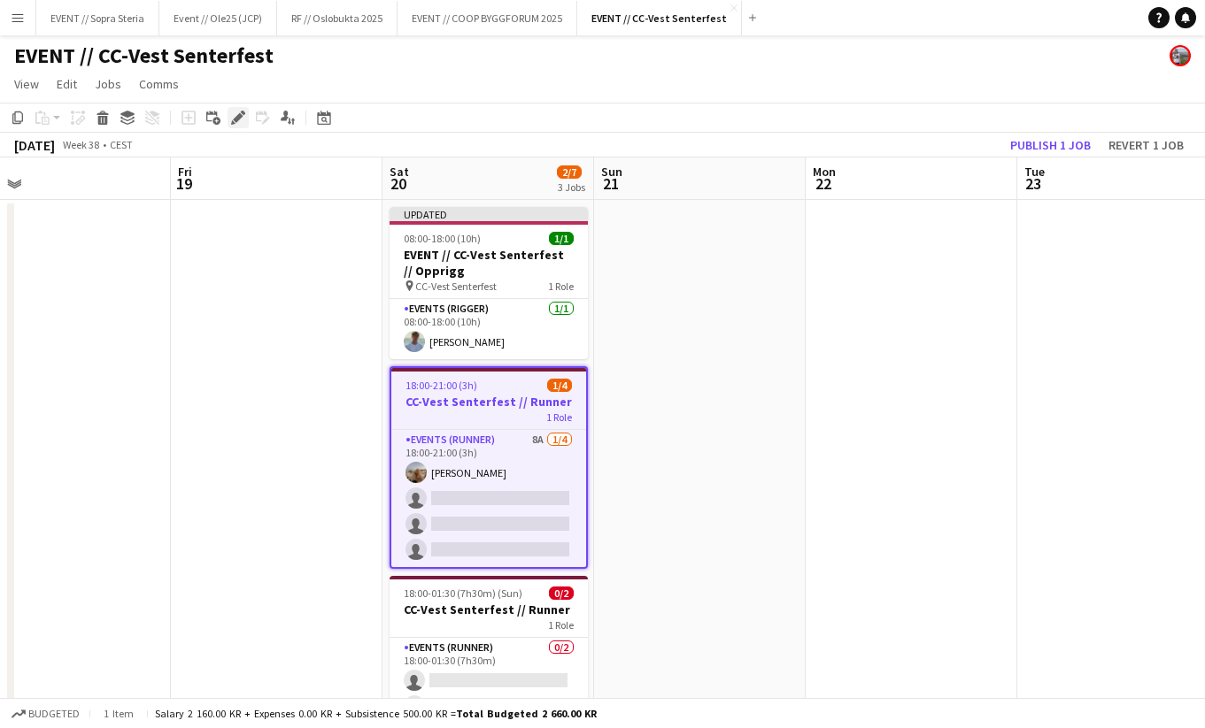
click at [240, 120] on icon "Edit" at bounding box center [238, 118] width 14 height 14
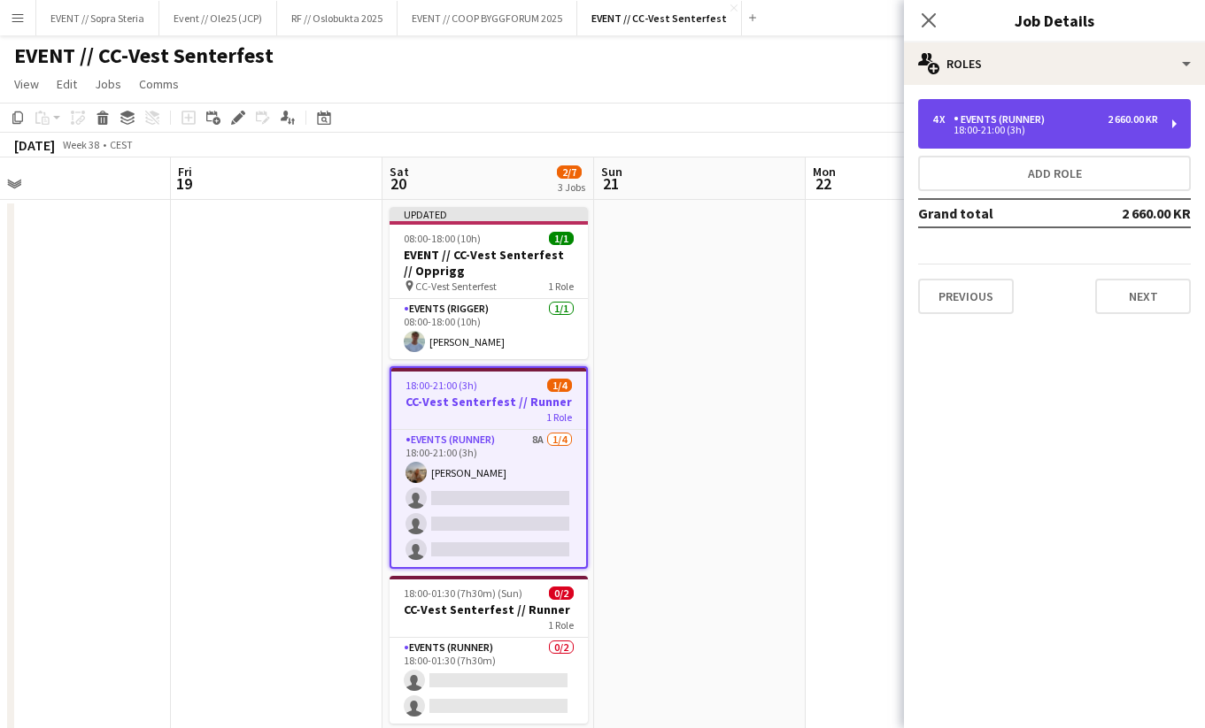
click at [1011, 112] on div "4 x Events (Runner) 2 660.00 KR 18:00-21:00 (3h)" at bounding box center [1054, 124] width 273 height 50
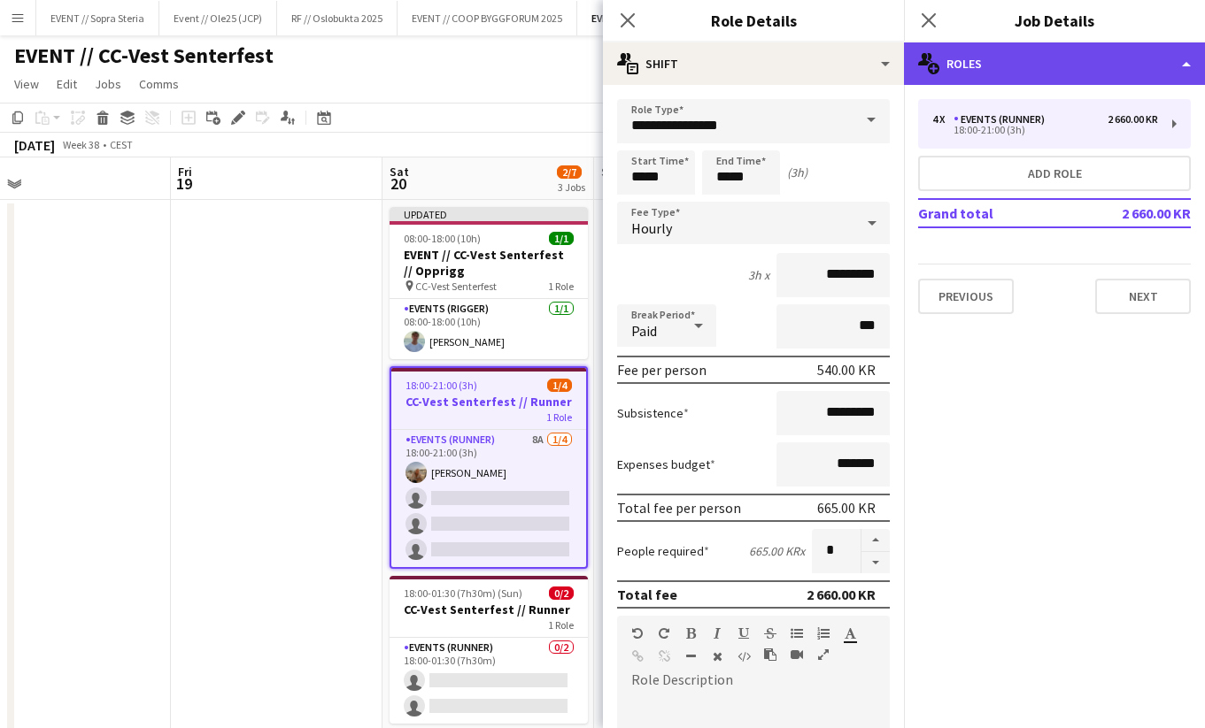
click at [958, 57] on div "multiple-users-add Roles" at bounding box center [1054, 63] width 301 height 42
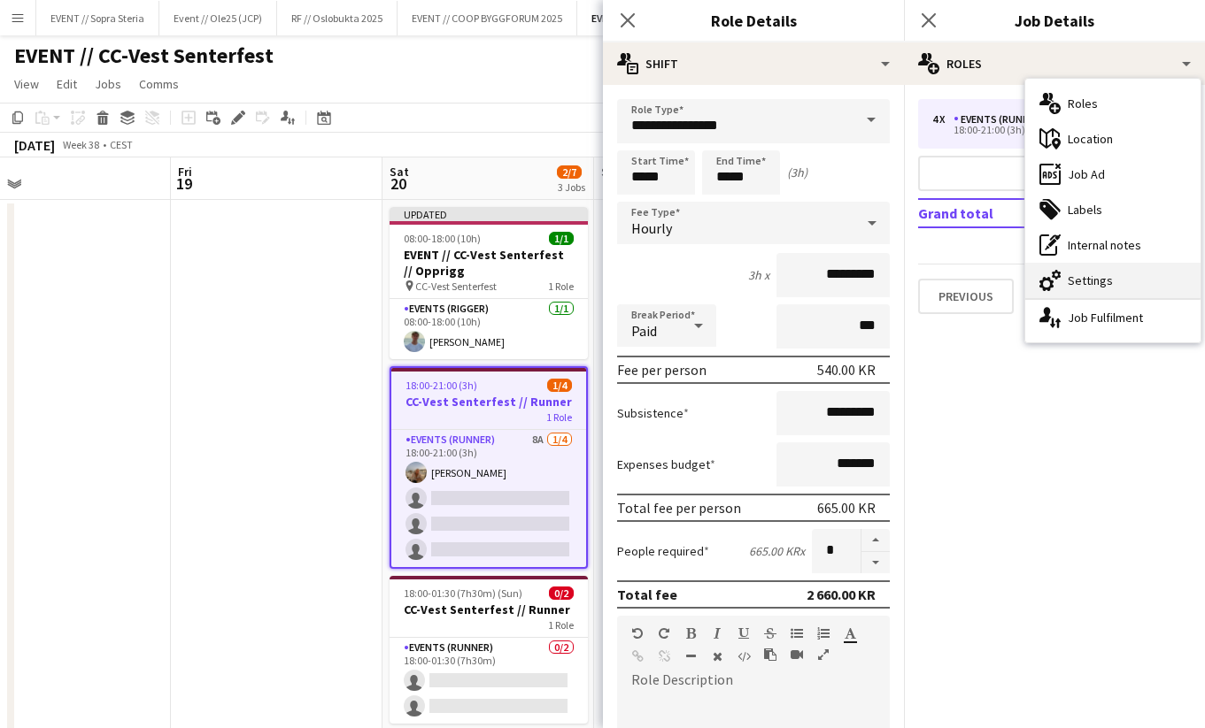
click at [1062, 264] on div "cog-double-3 Settings" at bounding box center [1112, 280] width 175 height 35
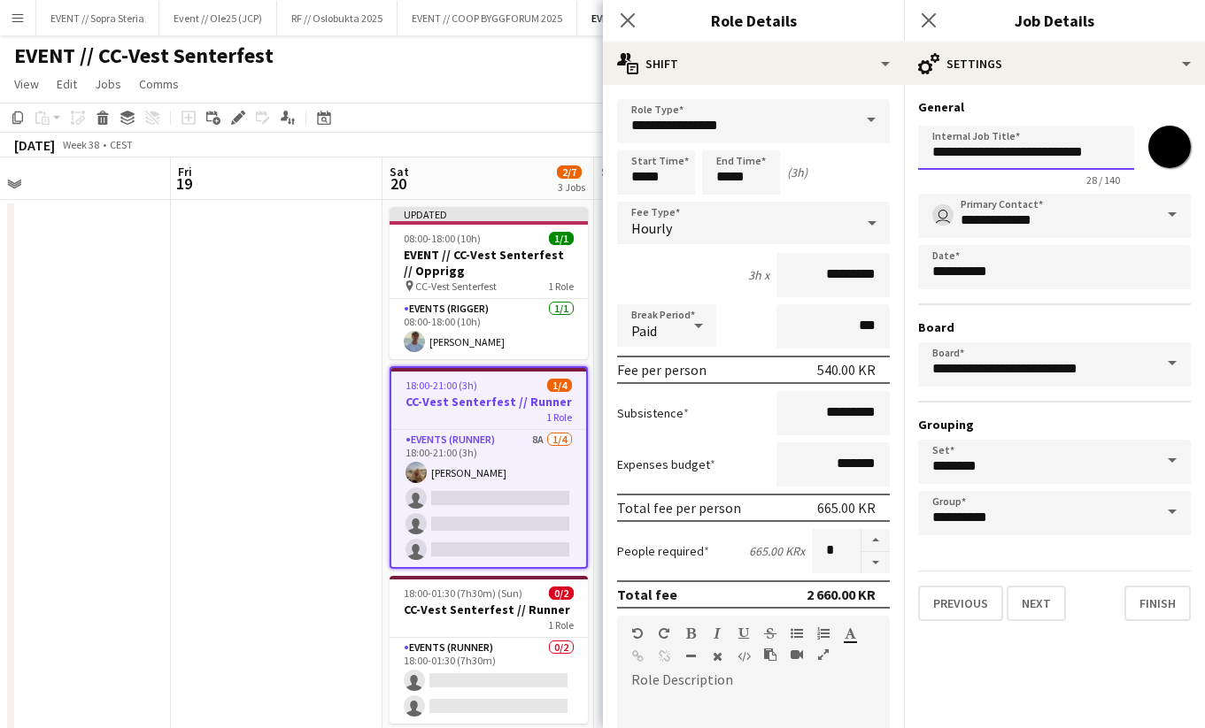
click at [1063, 156] on input "**********" at bounding box center [1026, 148] width 216 height 44
type input "**********"
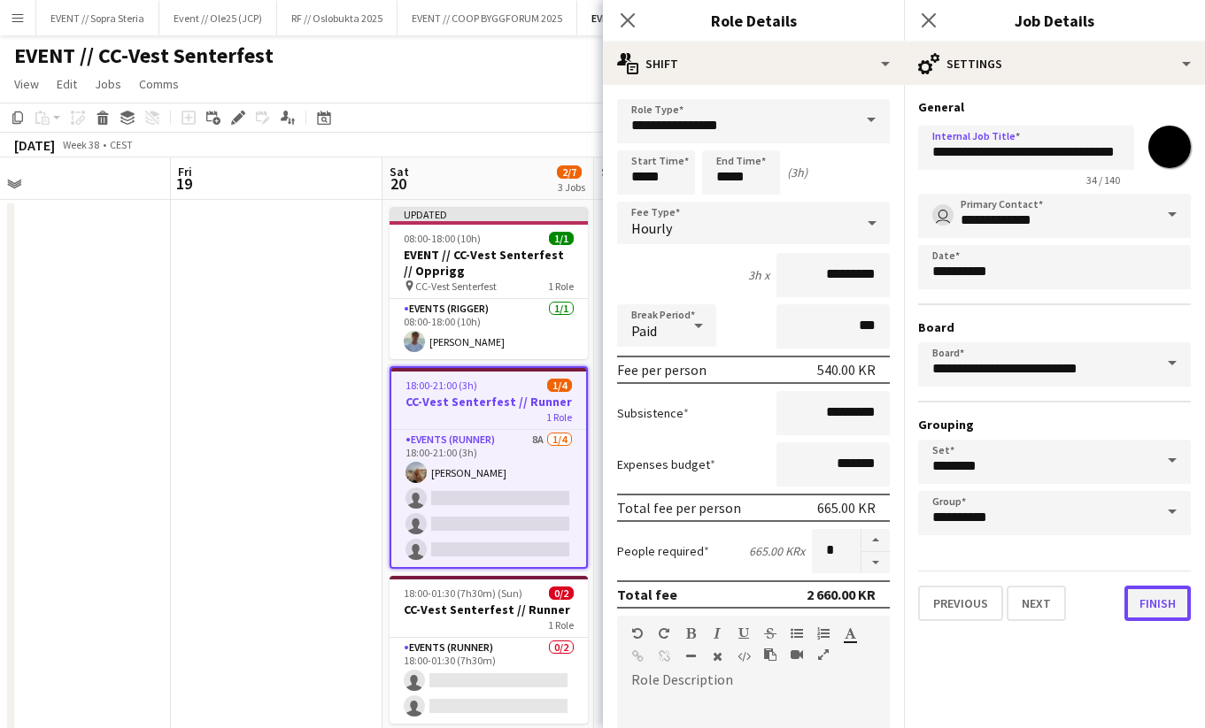
click at [1159, 610] on button "Finish" at bounding box center [1157, 603] width 66 height 35
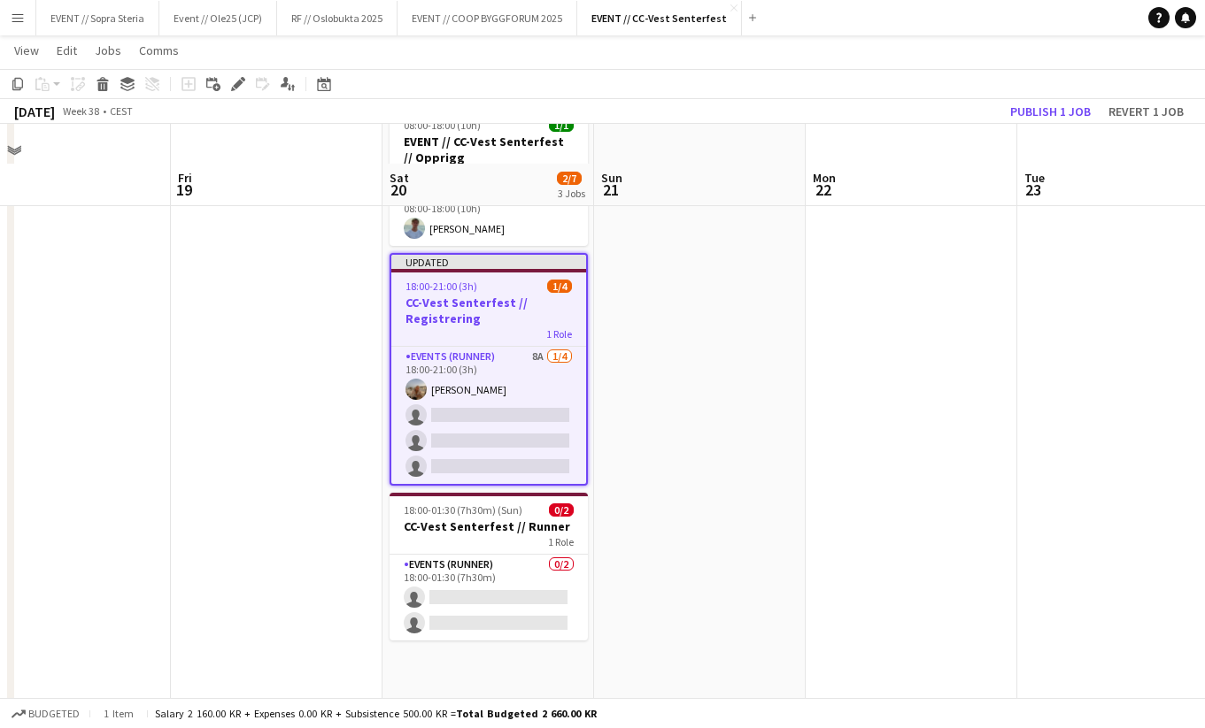
scroll to position [110, 0]
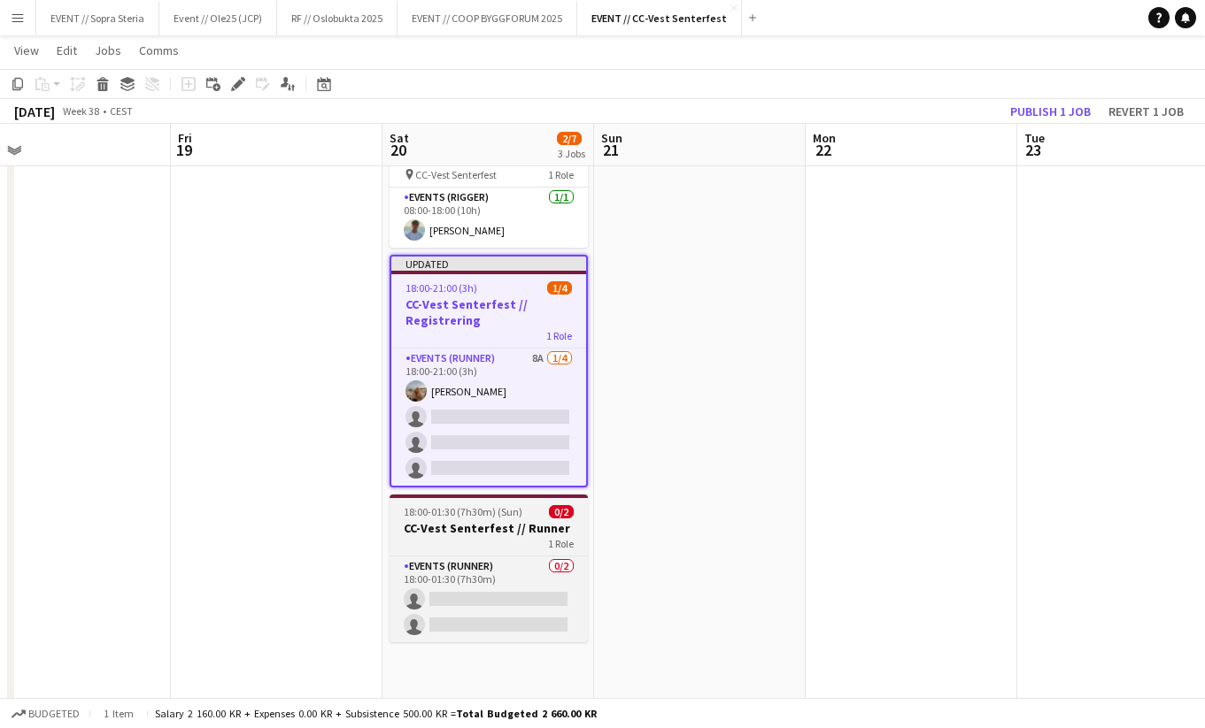
click at [476, 512] on span "18:00-01:30 (7h30m) (Sun)" at bounding box center [463, 511] width 119 height 13
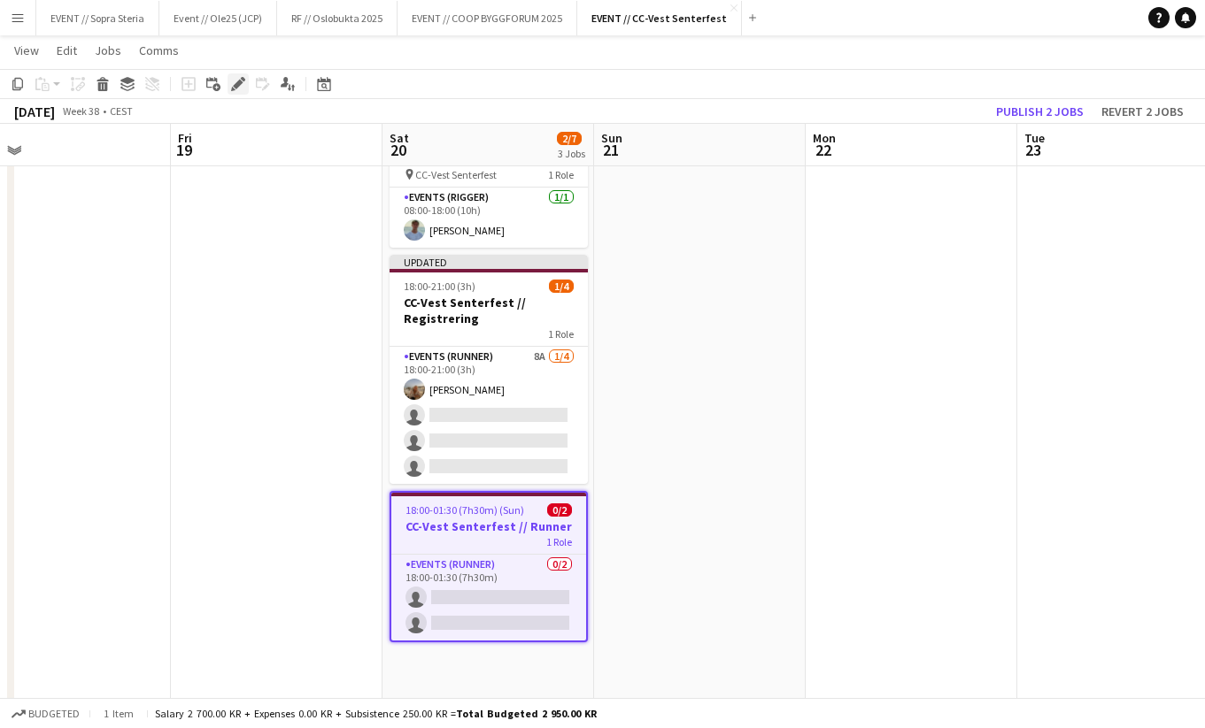
click at [239, 89] on icon "Edit" at bounding box center [238, 84] width 14 height 14
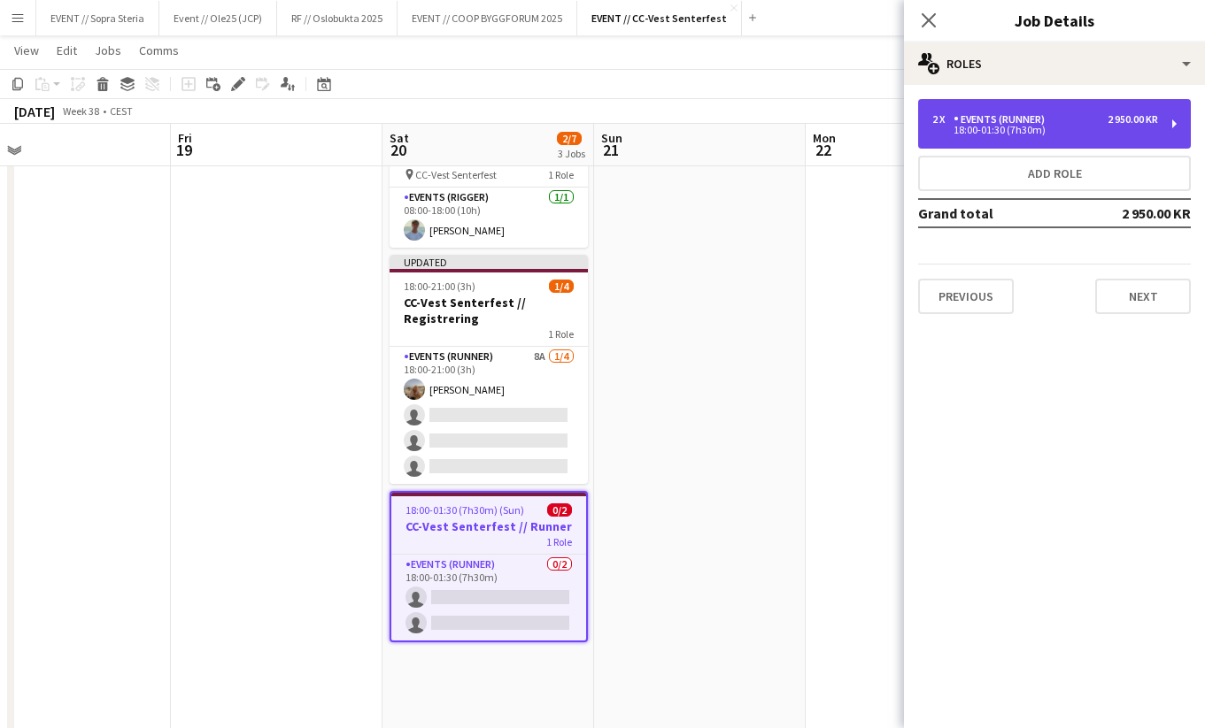
click at [1031, 129] on div "18:00-01:30 (7h30m)" at bounding box center [1045, 130] width 226 height 9
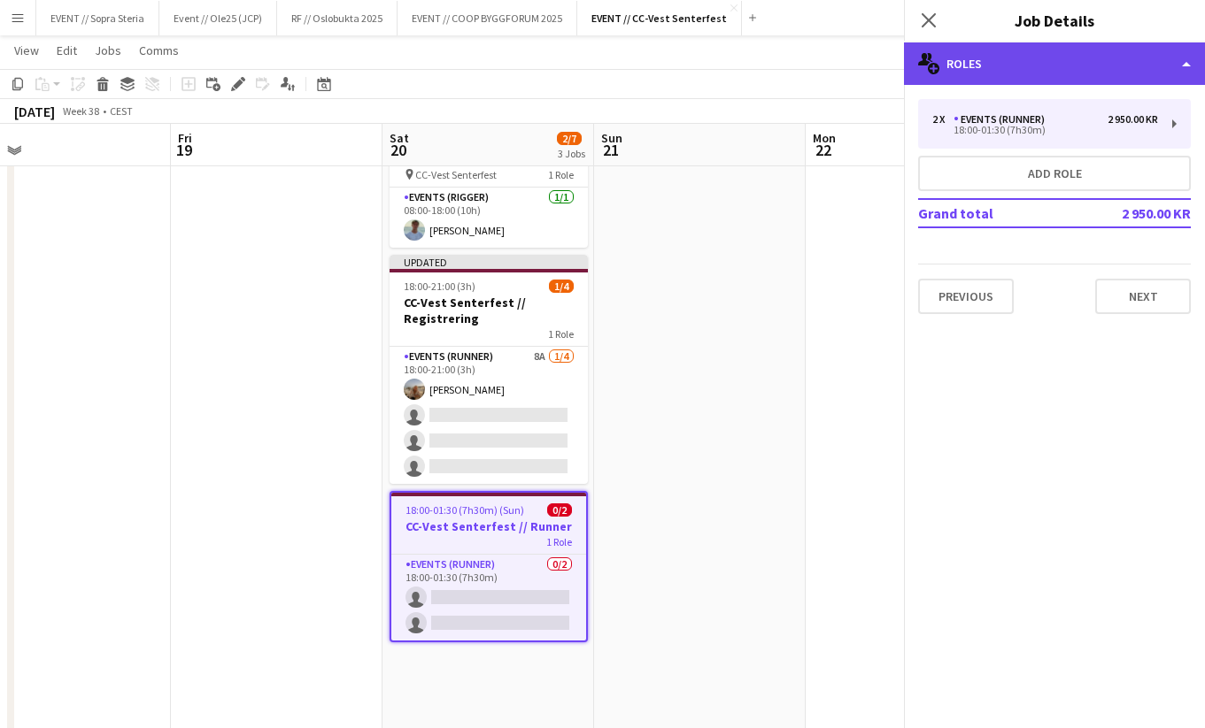
click at [970, 73] on div "multiple-users-add Roles" at bounding box center [1054, 63] width 301 height 42
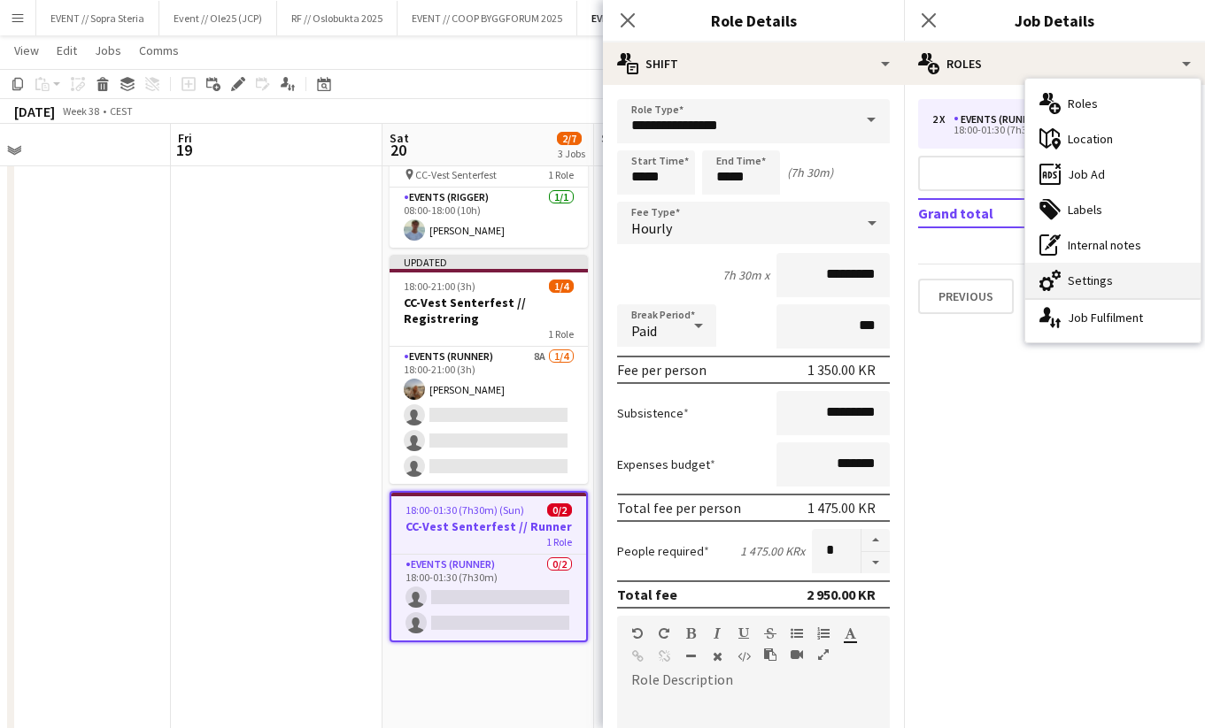
click at [1077, 285] on div "cog-double-3 Settings" at bounding box center [1112, 280] width 175 height 35
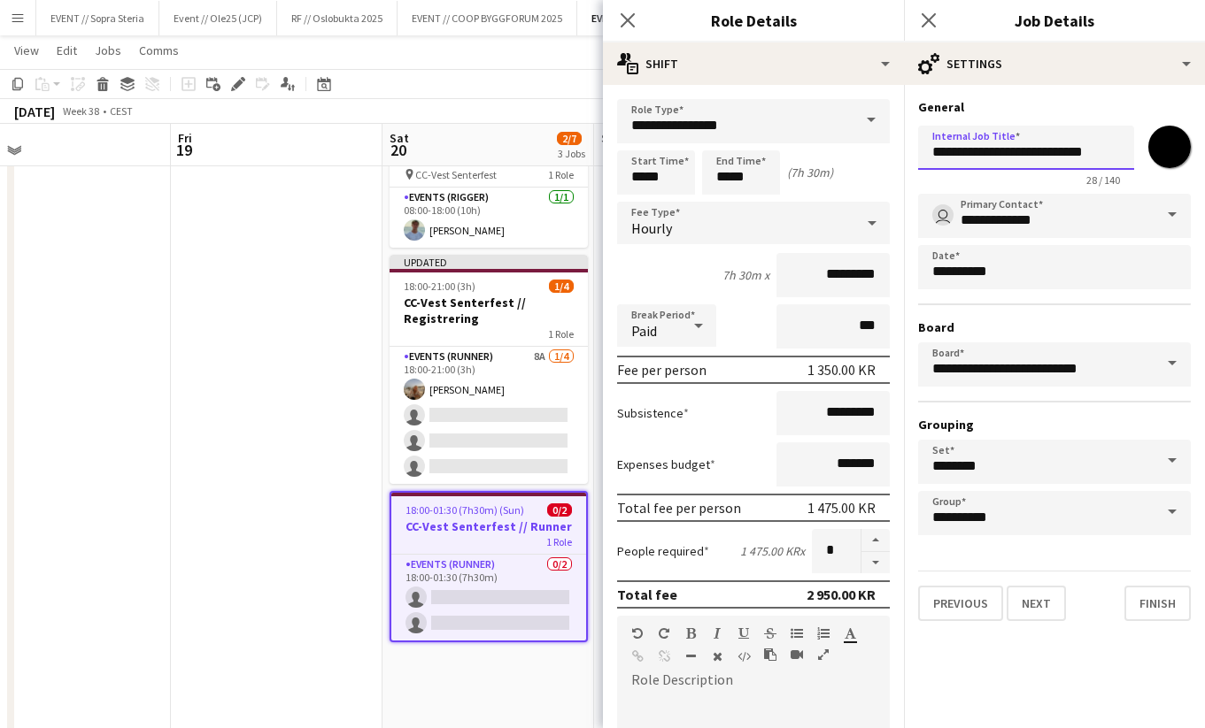
click at [1099, 162] on input "**********" at bounding box center [1026, 148] width 216 height 44
type input "**********"
click at [1150, 603] on button "Finish" at bounding box center [1157, 603] width 66 height 35
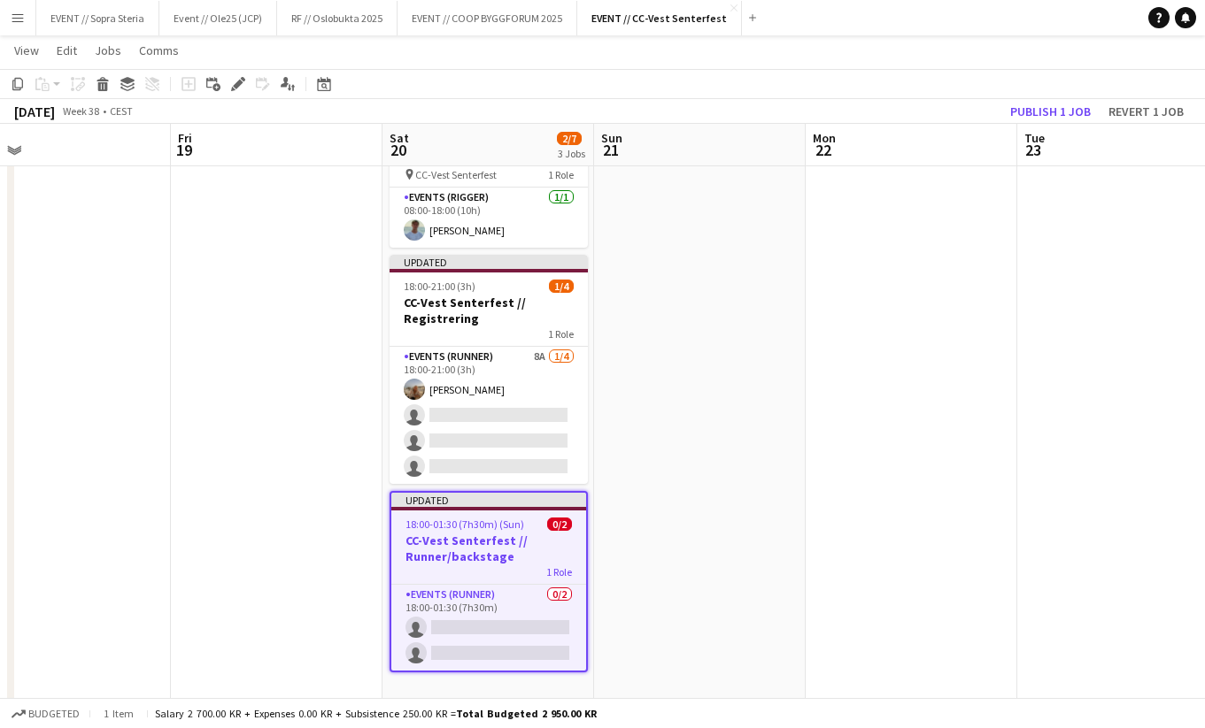
click at [673, 431] on app-date-cell at bounding box center [700, 462] width 212 height 746
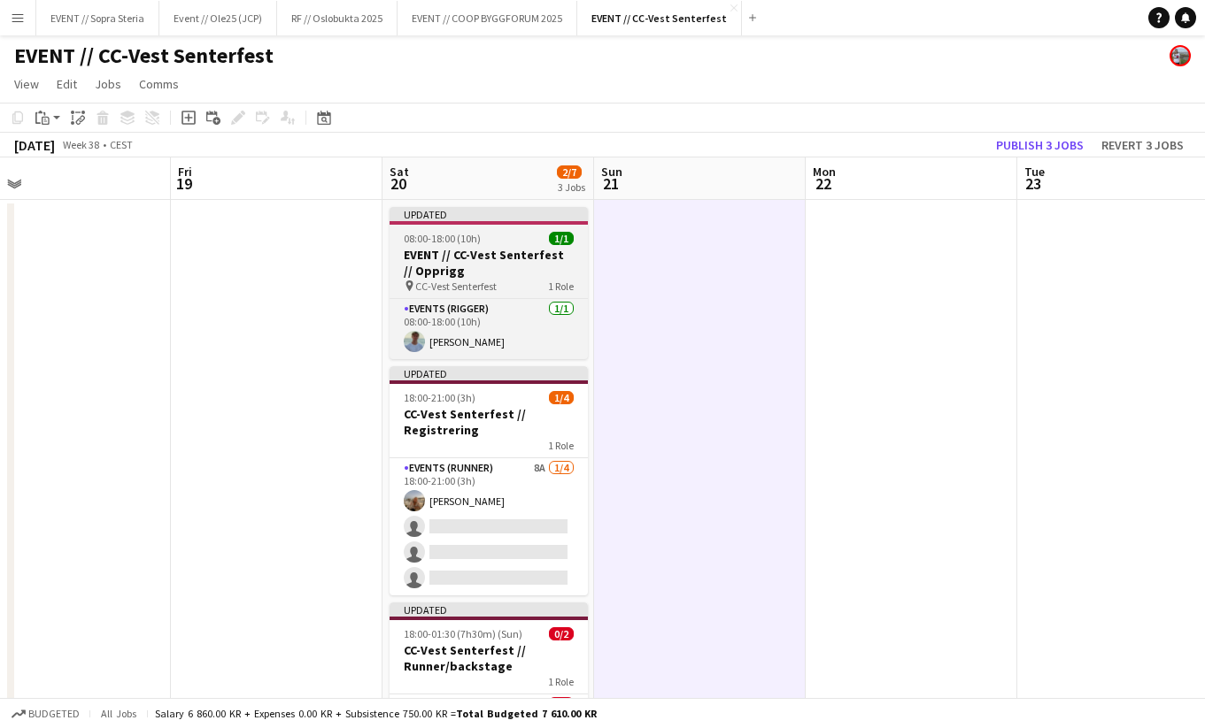
click at [443, 250] on h3 "EVENT // CC-Vest Senterfest // Opprigg" at bounding box center [488, 263] width 198 height 32
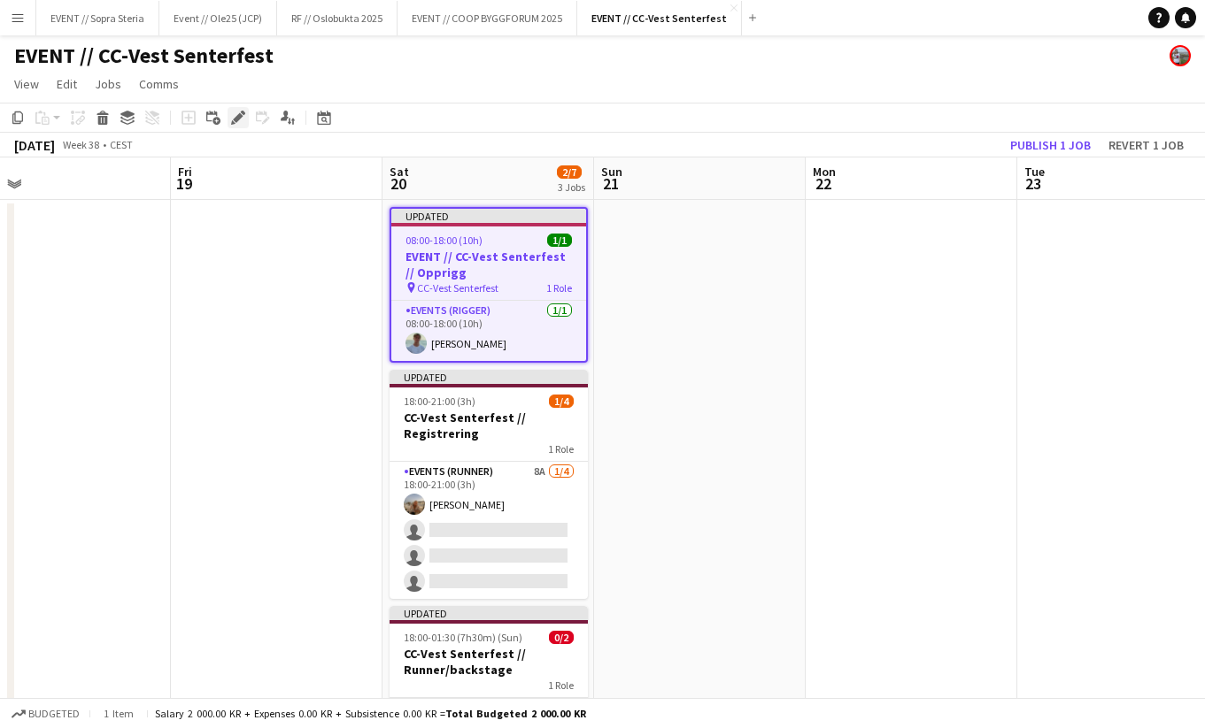
click at [241, 123] on icon "Edit" at bounding box center [238, 118] width 14 height 14
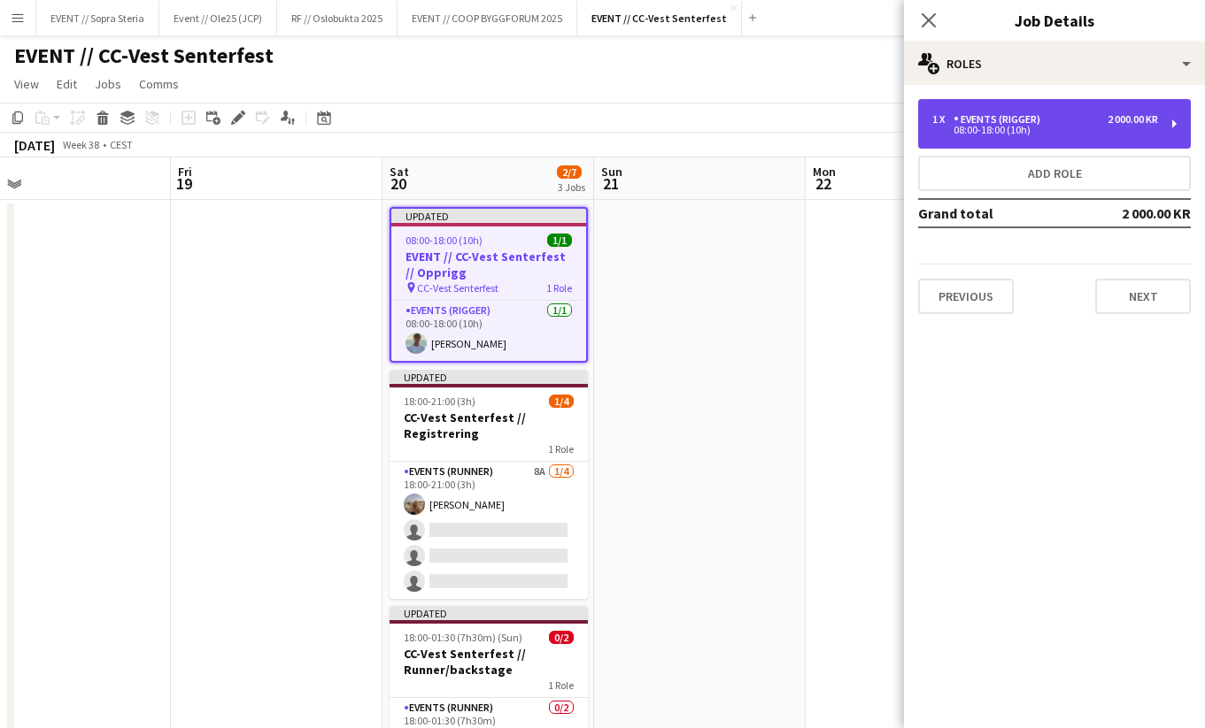
click at [1007, 128] on div "08:00-18:00 (10h)" at bounding box center [1045, 130] width 226 height 9
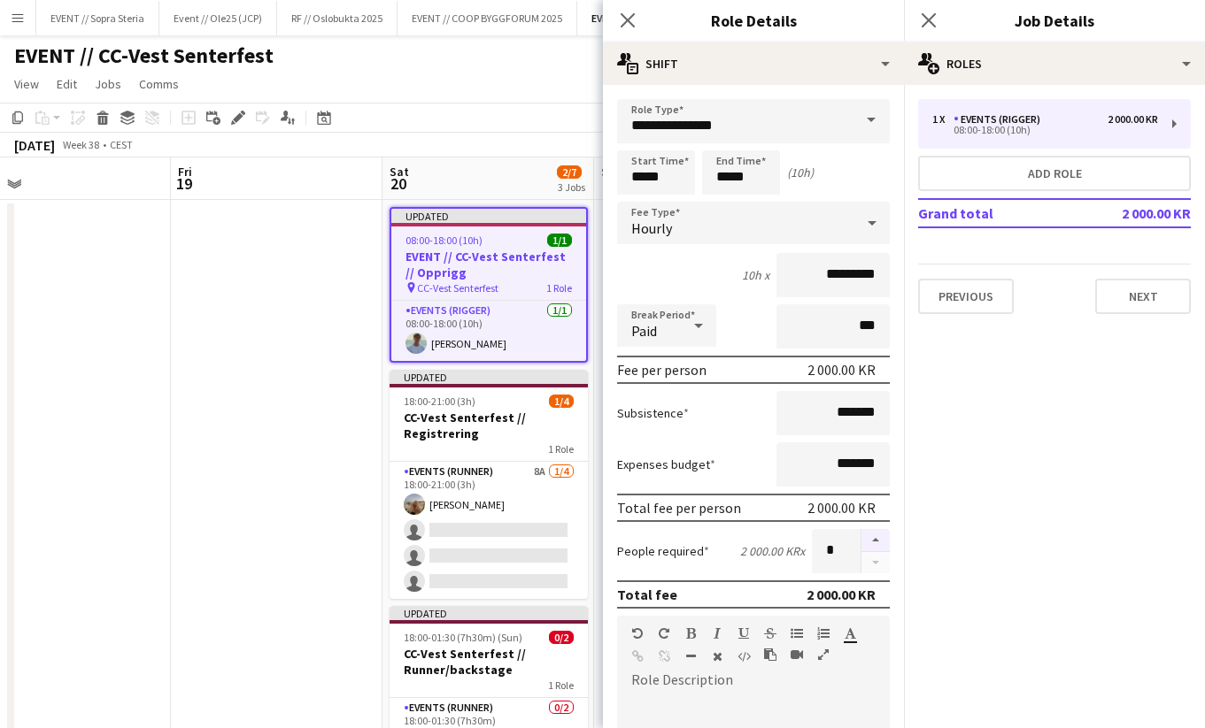
click at [875, 541] on button "button" at bounding box center [875, 540] width 28 height 23
type input "*"
click at [302, 331] on app-date-cell at bounding box center [277, 573] width 212 height 746
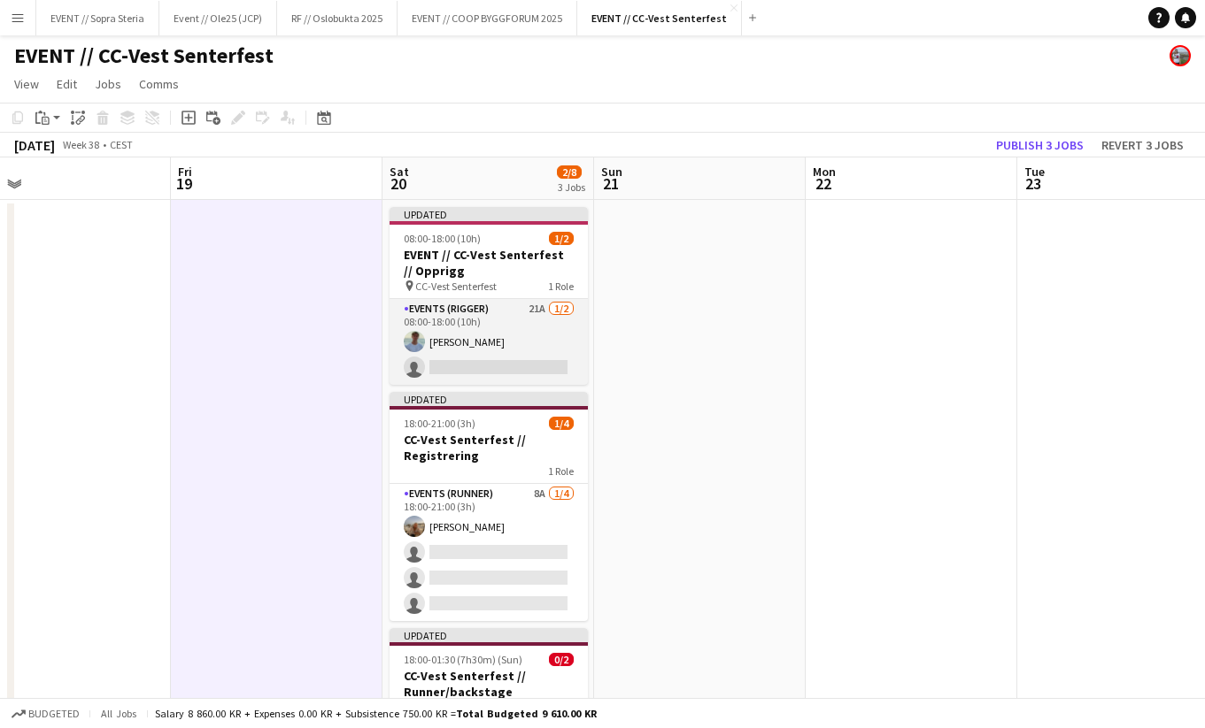
click at [466, 366] on app-card-role "Events (Rigger) 21A 1/2 08:00-18:00 (10h) Fredrik Bronken Næss single-neutral-a…" at bounding box center [488, 342] width 198 height 86
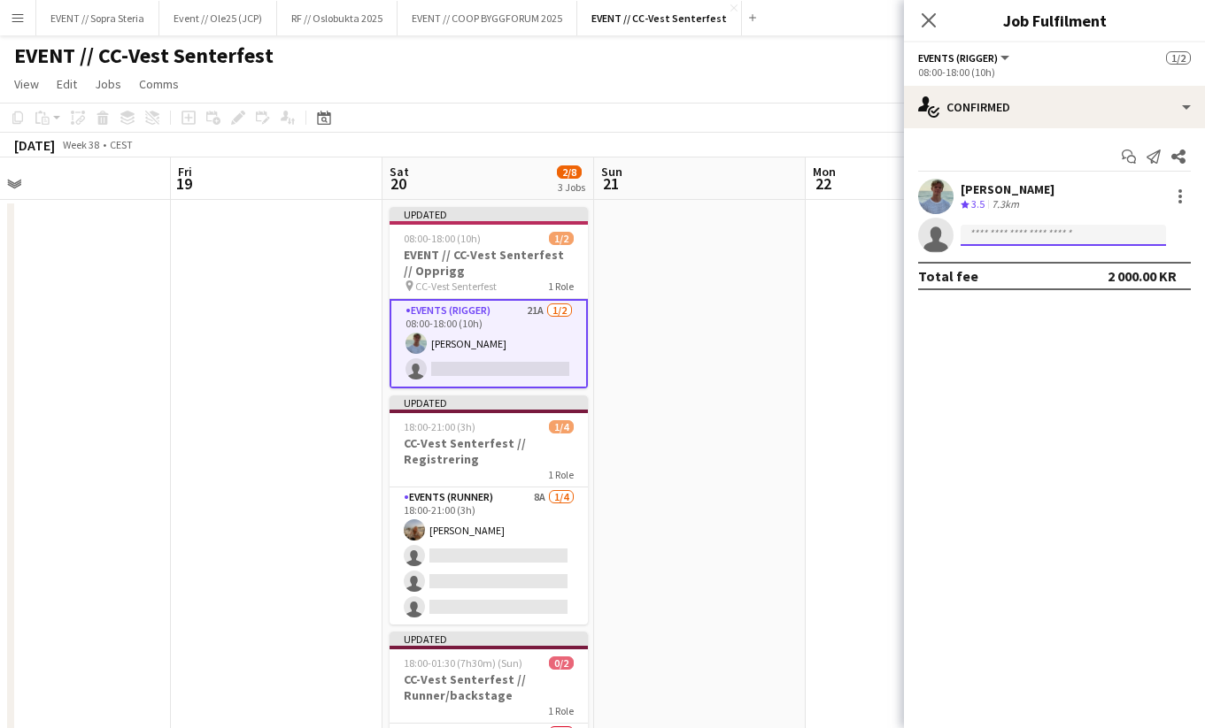
click at [997, 235] on input at bounding box center [1062, 235] width 205 height 21
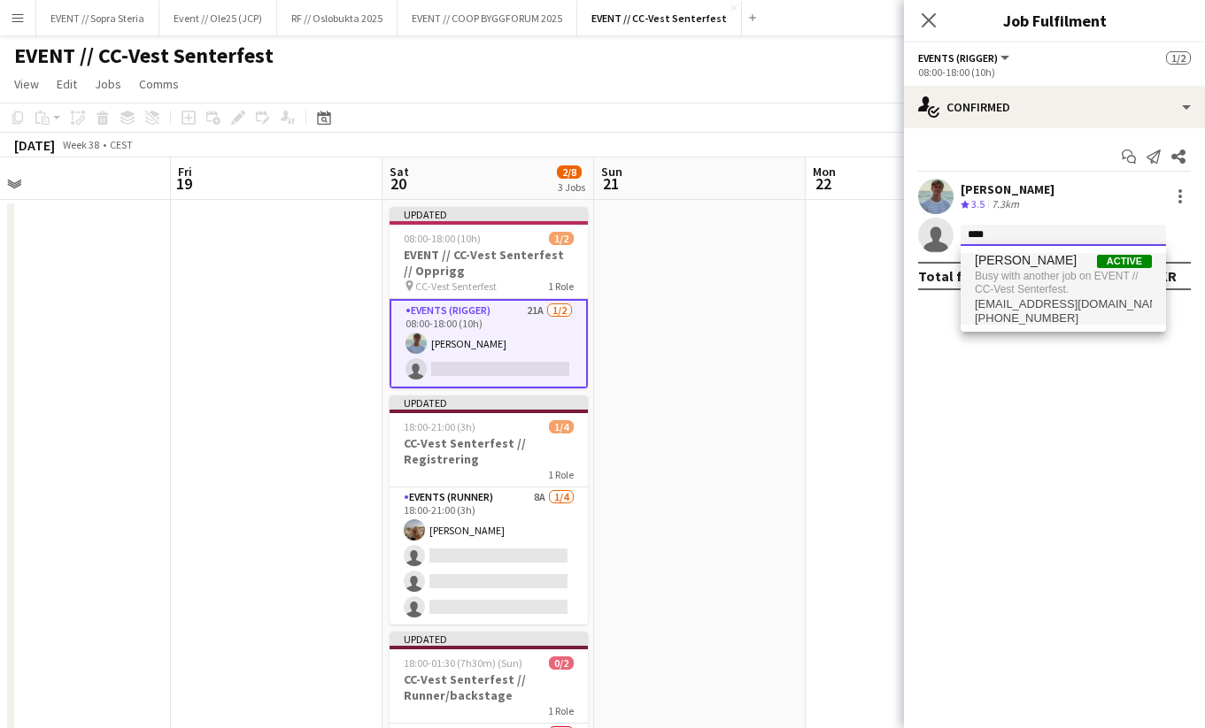
type input "****"
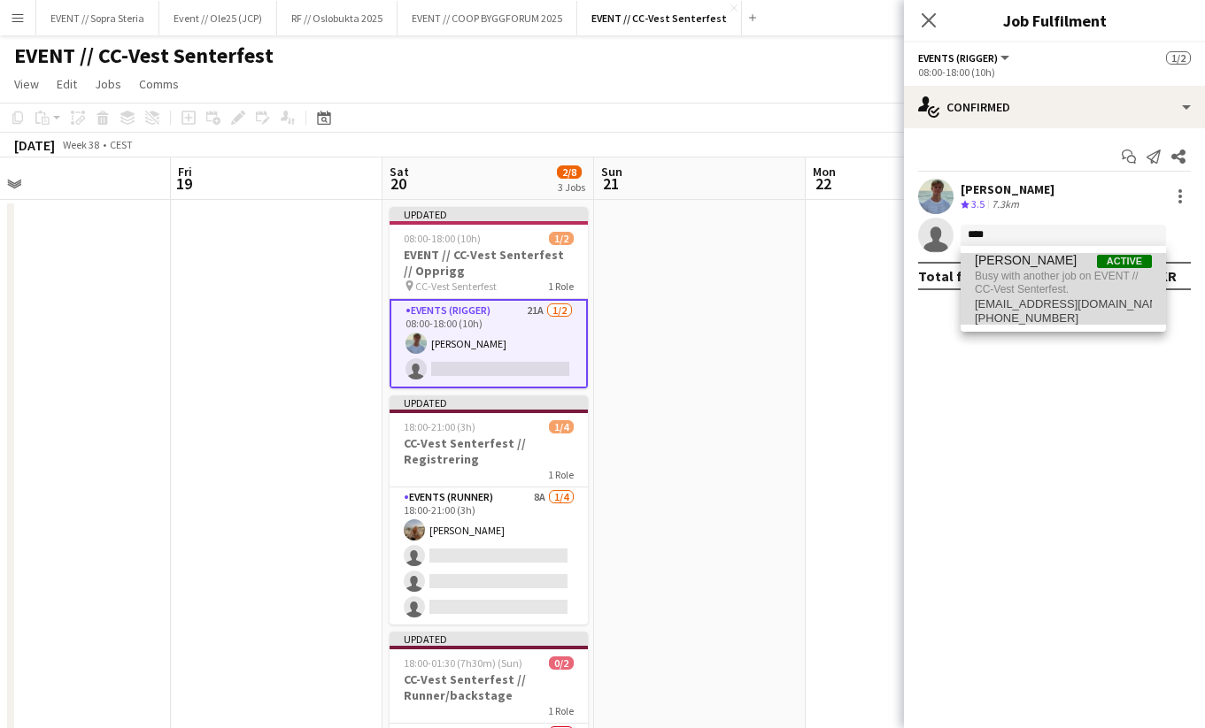
click at [1008, 294] on span "Busy with another job on EVENT // CC-Vest Senterfest." at bounding box center [1063, 282] width 177 height 29
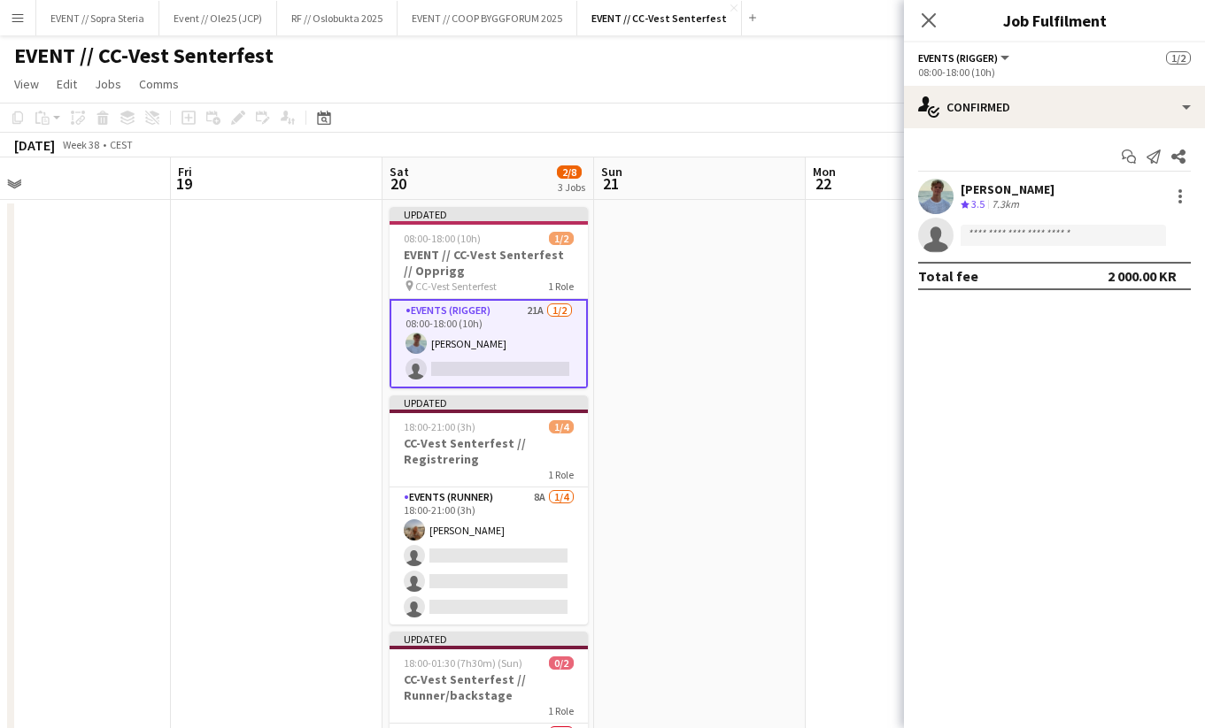
click at [750, 325] on app-date-cell at bounding box center [700, 573] width 212 height 746
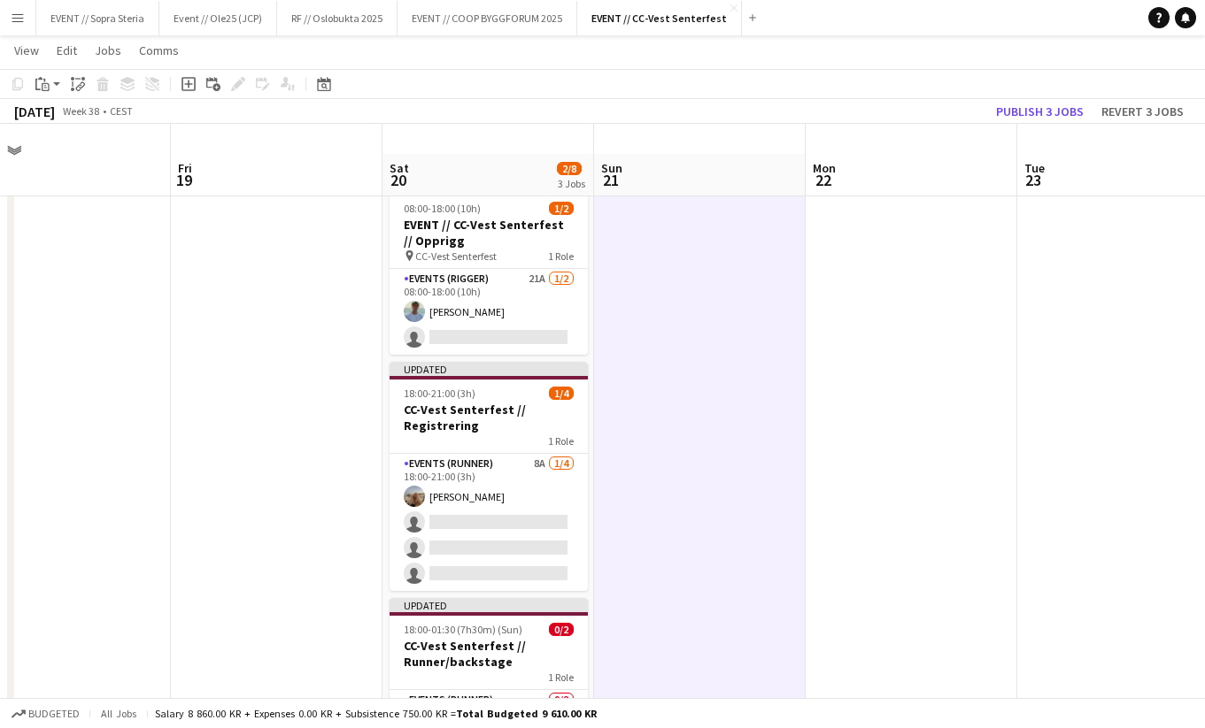
scroll to position [11, 0]
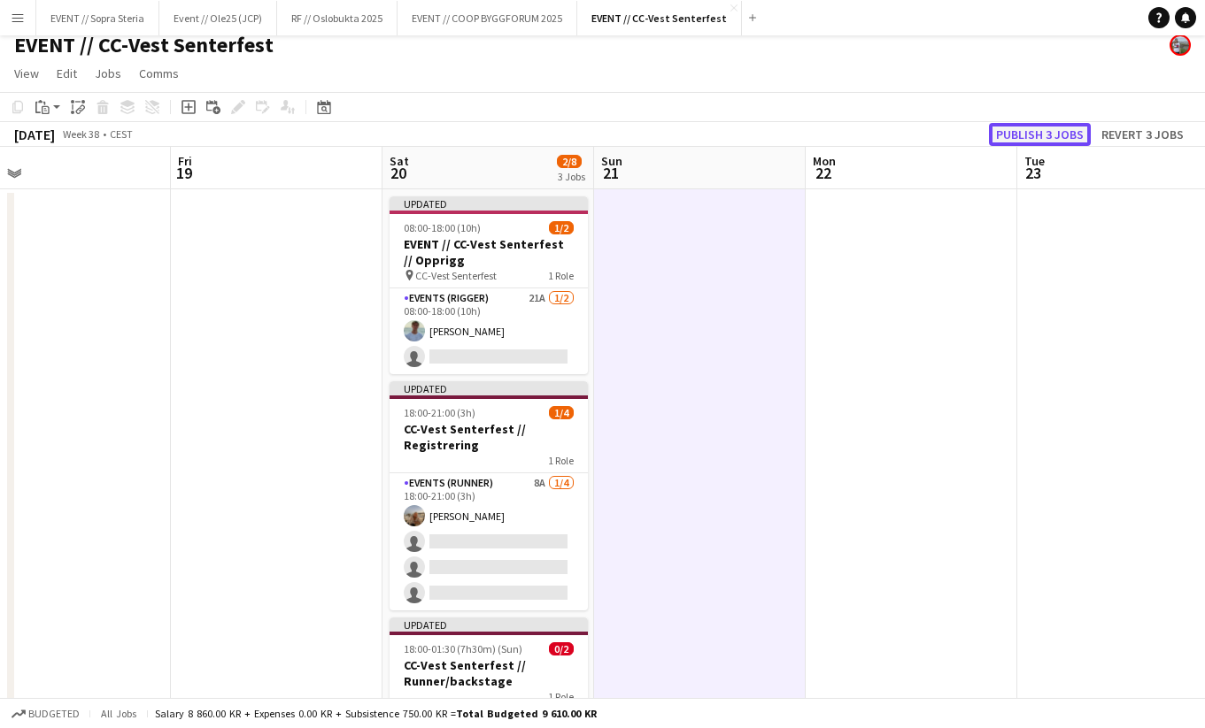
click at [1035, 132] on button "Publish 3 jobs" at bounding box center [1040, 134] width 102 height 23
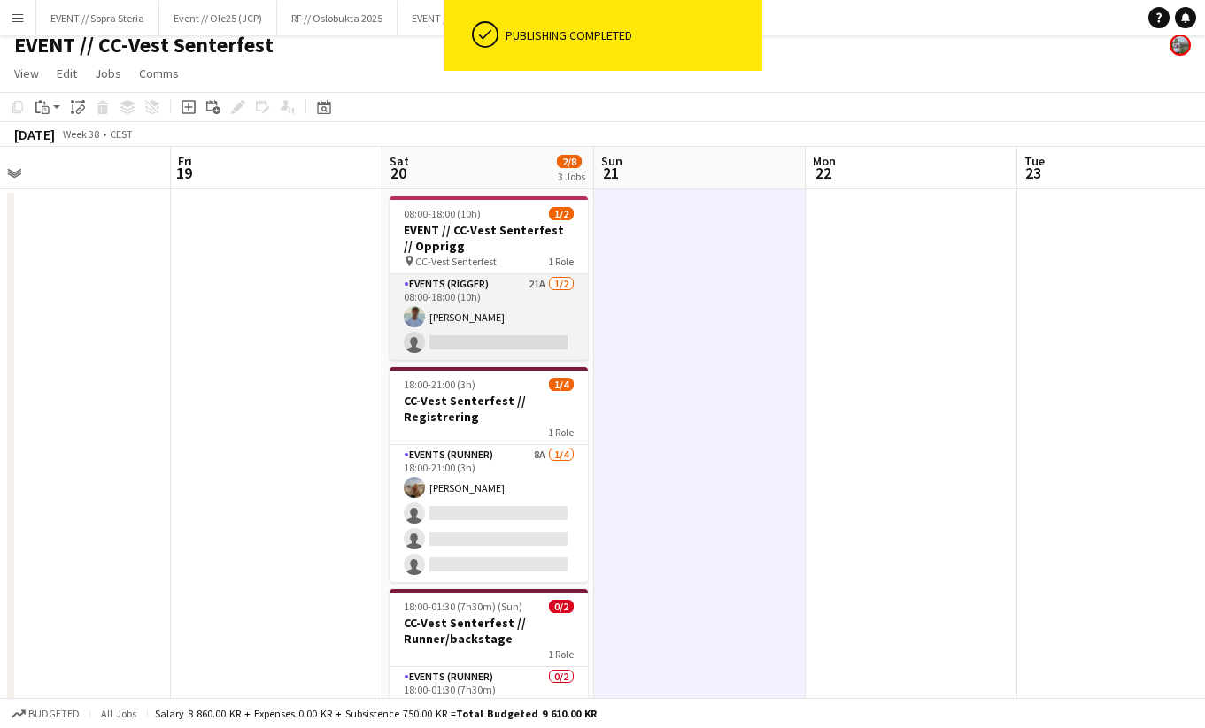
click at [471, 344] on app-card-role "Events (Rigger) 21A 1/2 08:00-18:00 (10h) Fredrik Bronken Næss single-neutral-a…" at bounding box center [488, 317] width 198 height 86
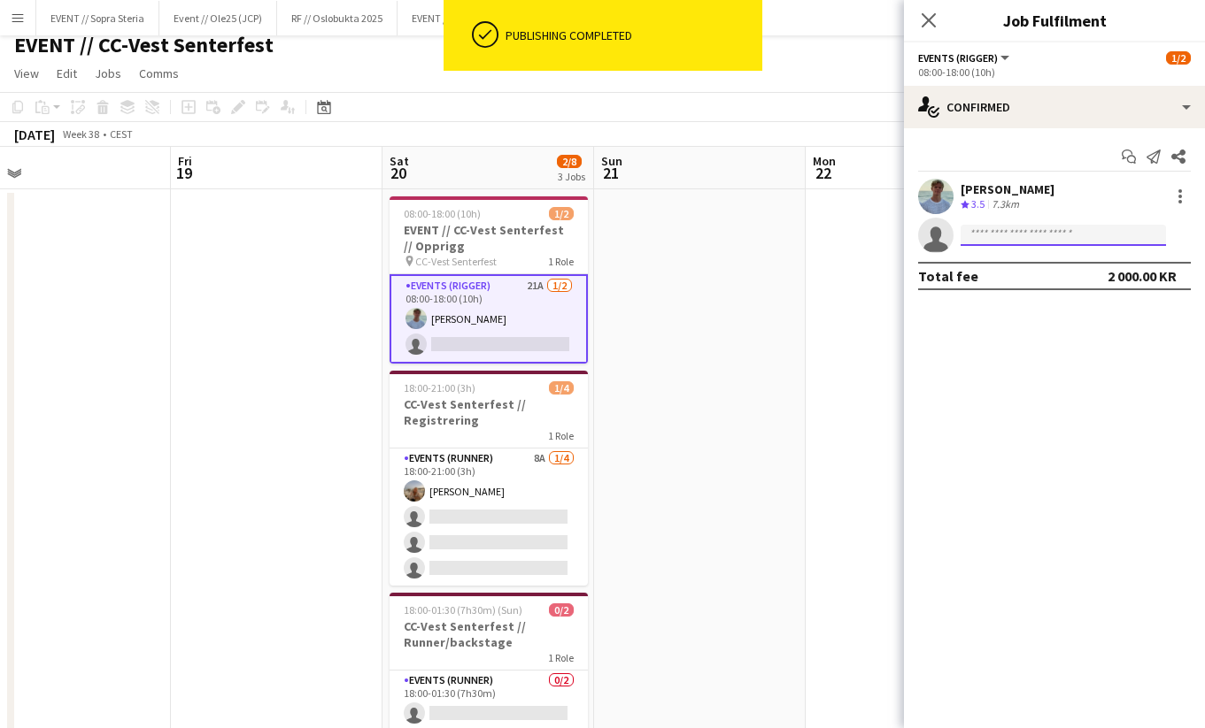
click at [977, 237] on input at bounding box center [1062, 235] width 205 height 21
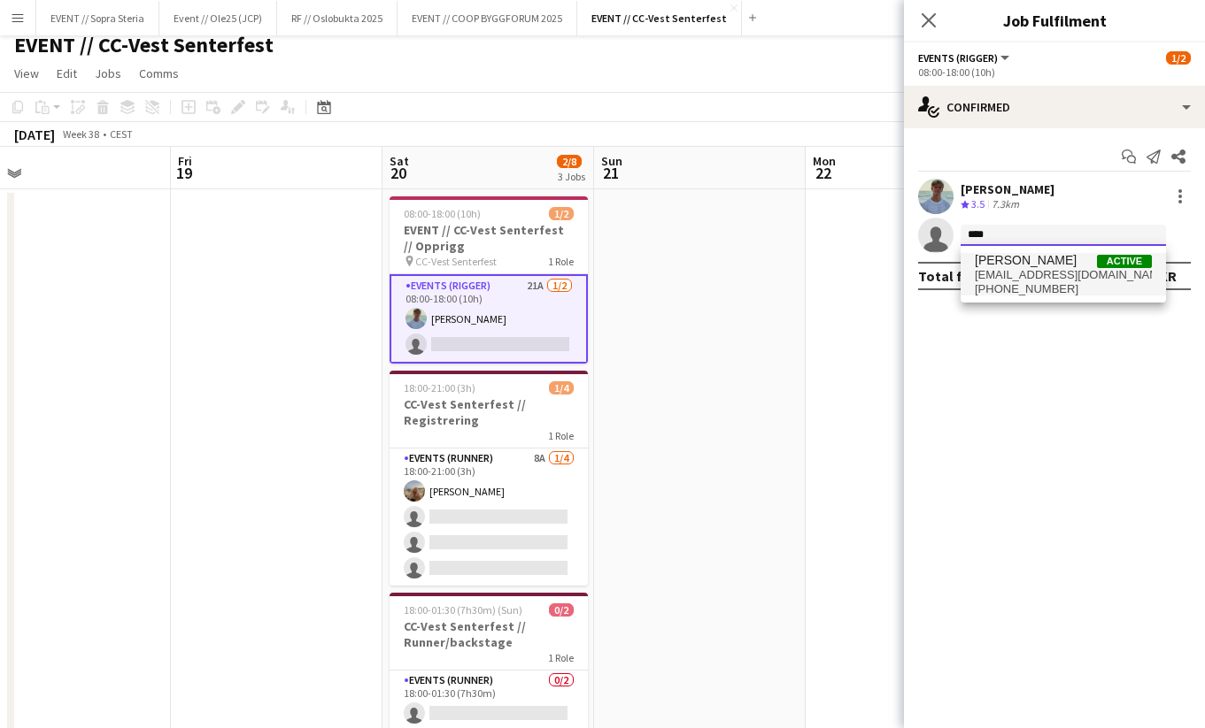
type input "****"
click at [1038, 269] on span "tinraugs@lyse.net" at bounding box center [1063, 275] width 177 height 14
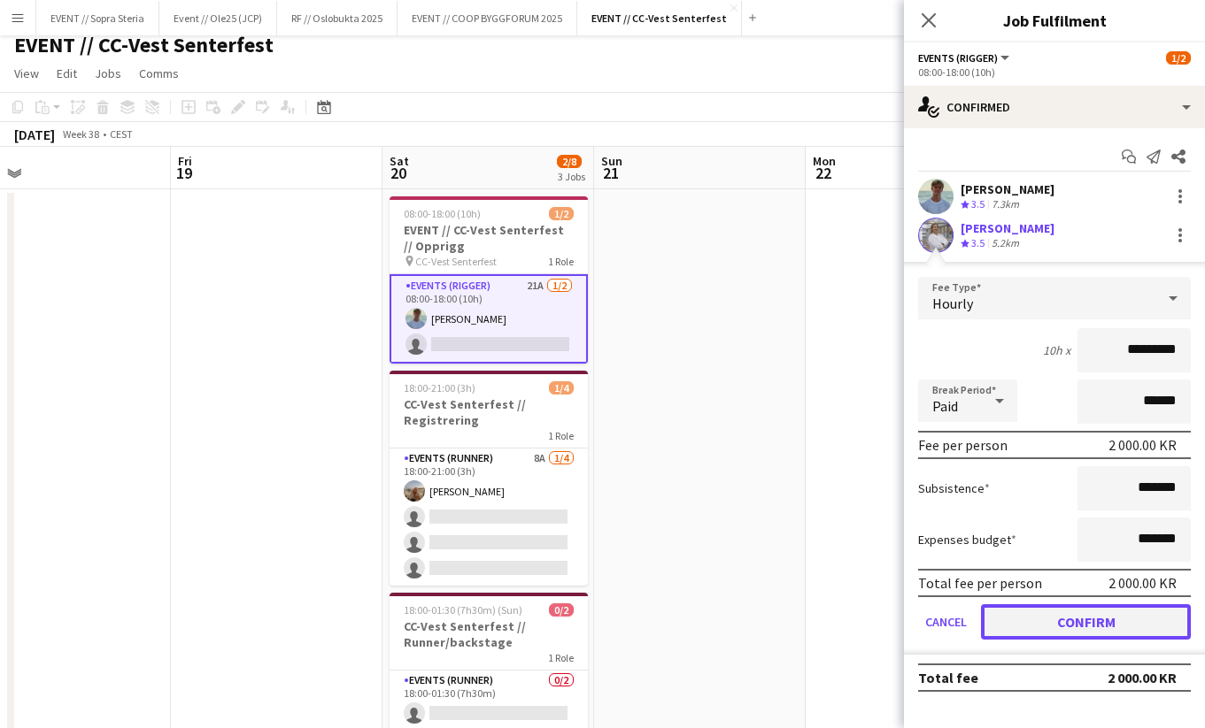
click at [1049, 621] on button "Confirm" at bounding box center [1086, 622] width 210 height 35
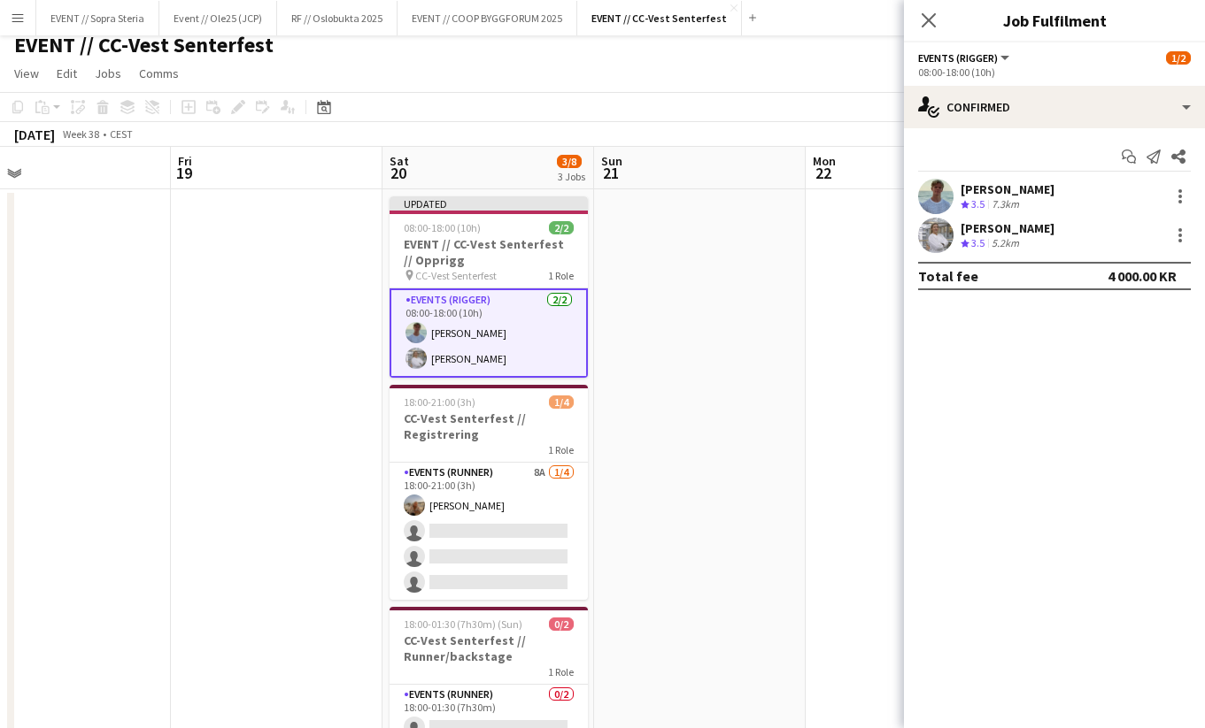
click at [734, 573] on app-date-cell at bounding box center [700, 562] width 212 height 746
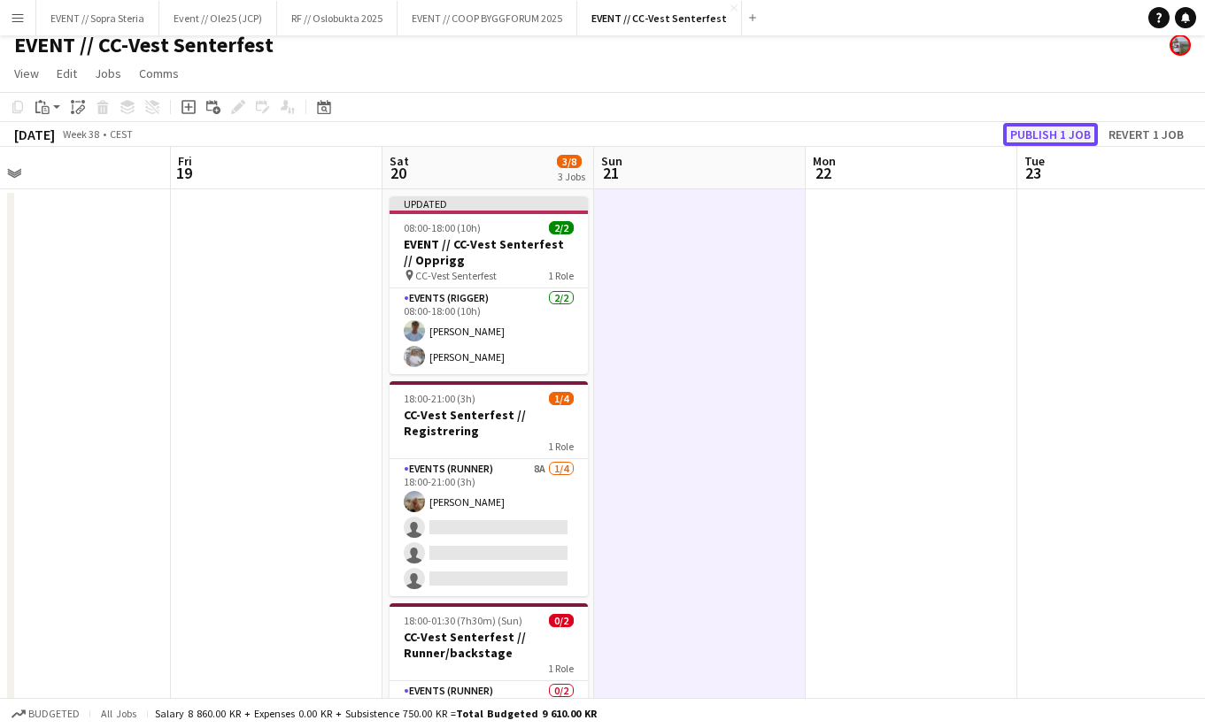
click at [1029, 134] on button "Publish 1 job" at bounding box center [1050, 134] width 95 height 23
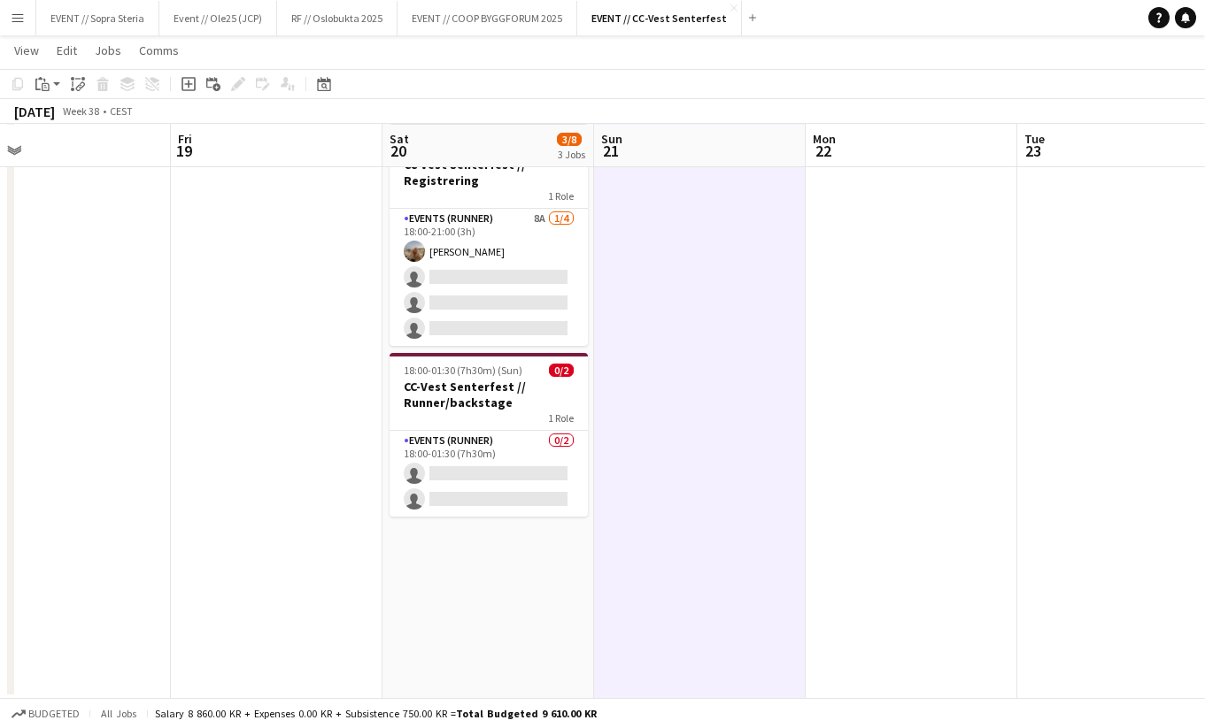
scroll to position [0, 0]
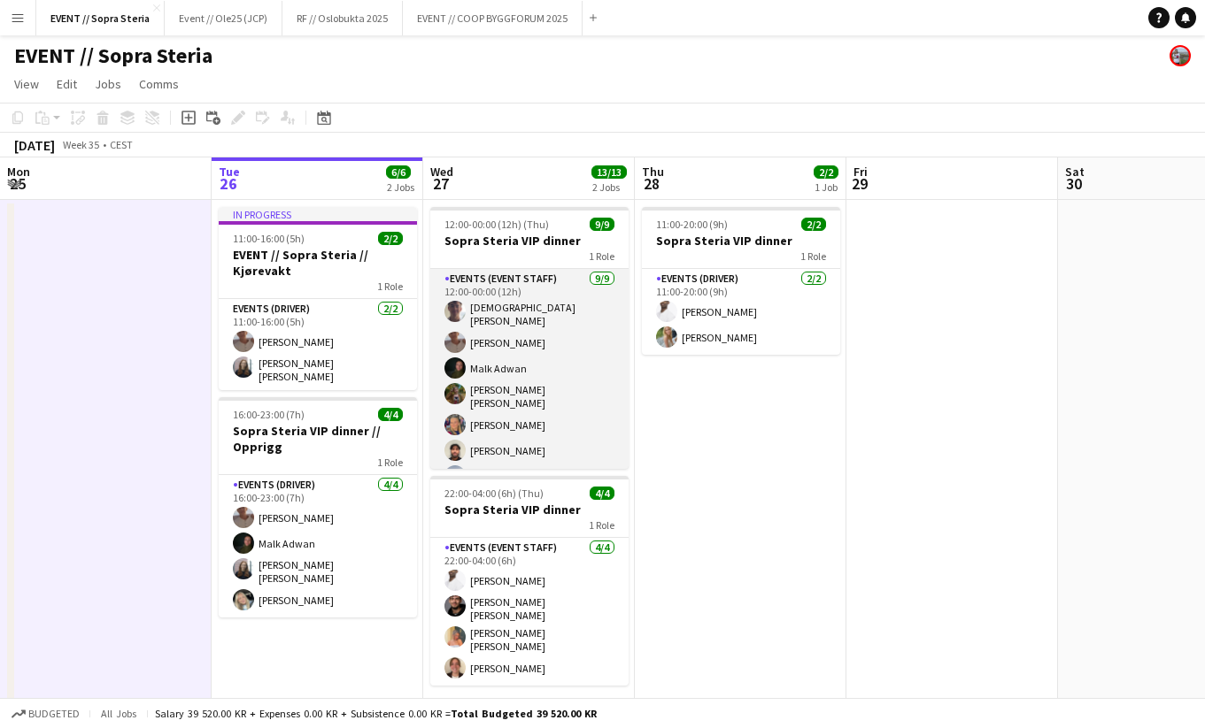
scroll to position [43, 0]
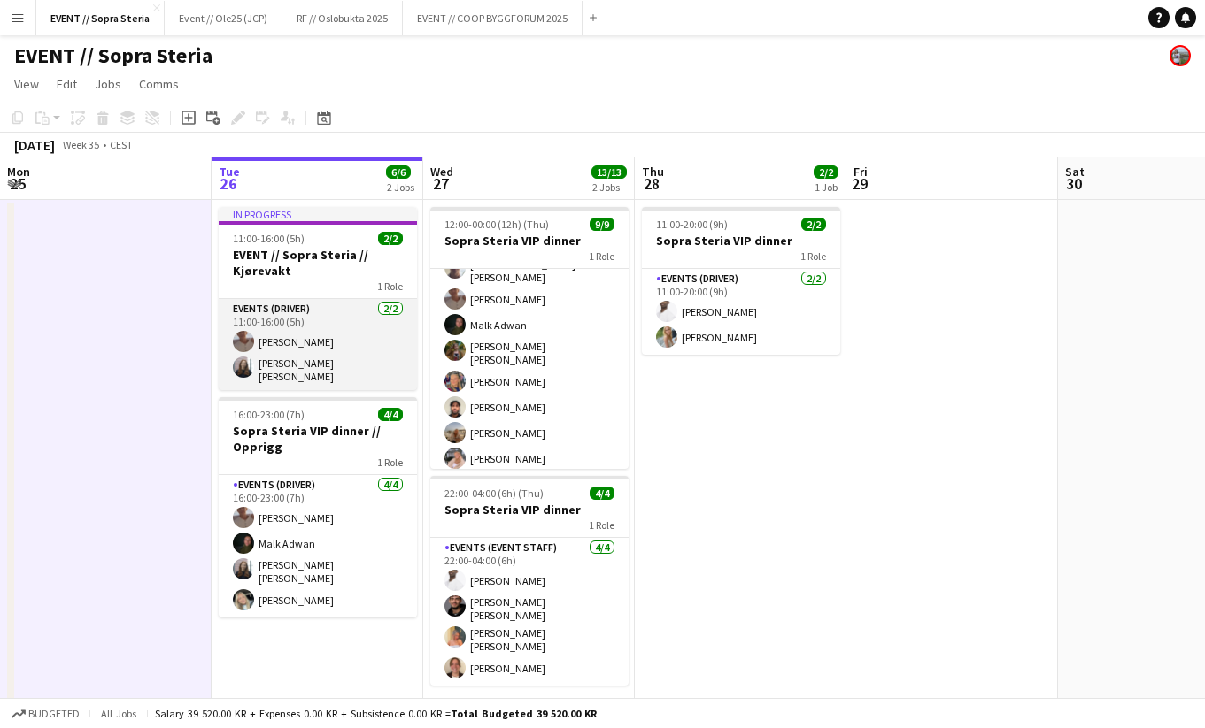
click at [318, 368] on app-card-role "Events (Driver) 2/2 11:00-16:00 (5h) Charlie Thomassen Helene Sofie Braaten" at bounding box center [318, 344] width 198 height 91
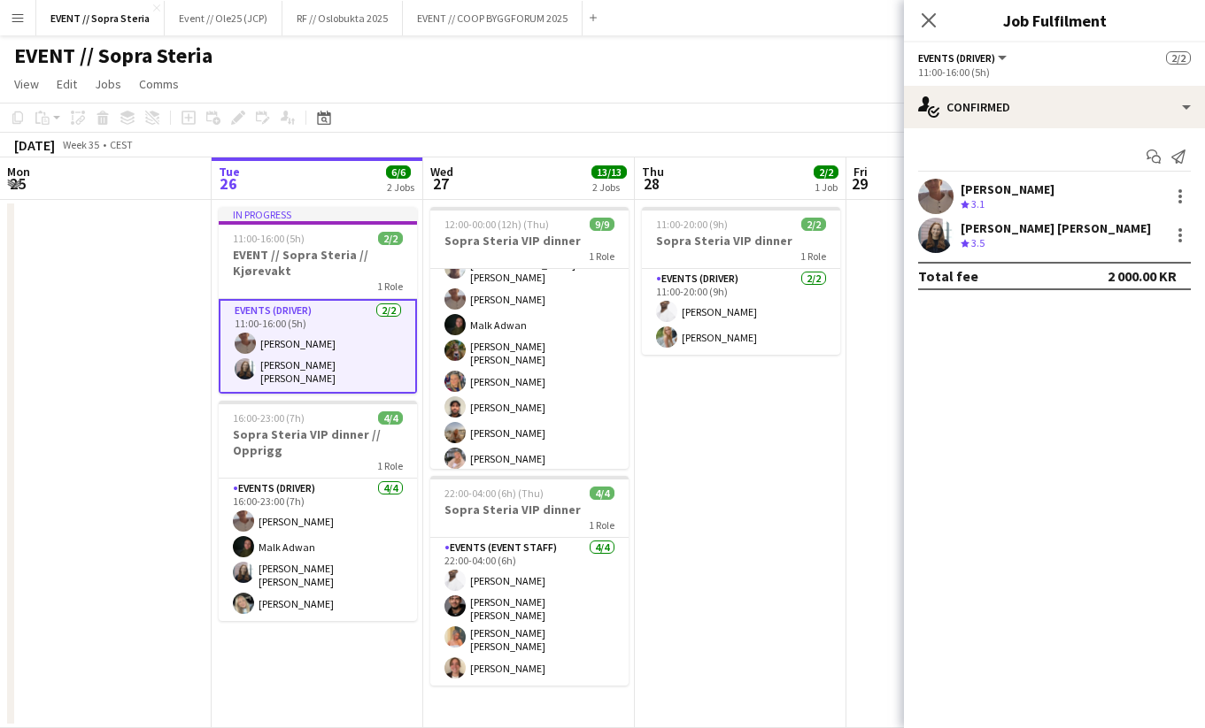
click at [1003, 233] on div "Helene Sofie Braaten" at bounding box center [1055, 228] width 190 height 16
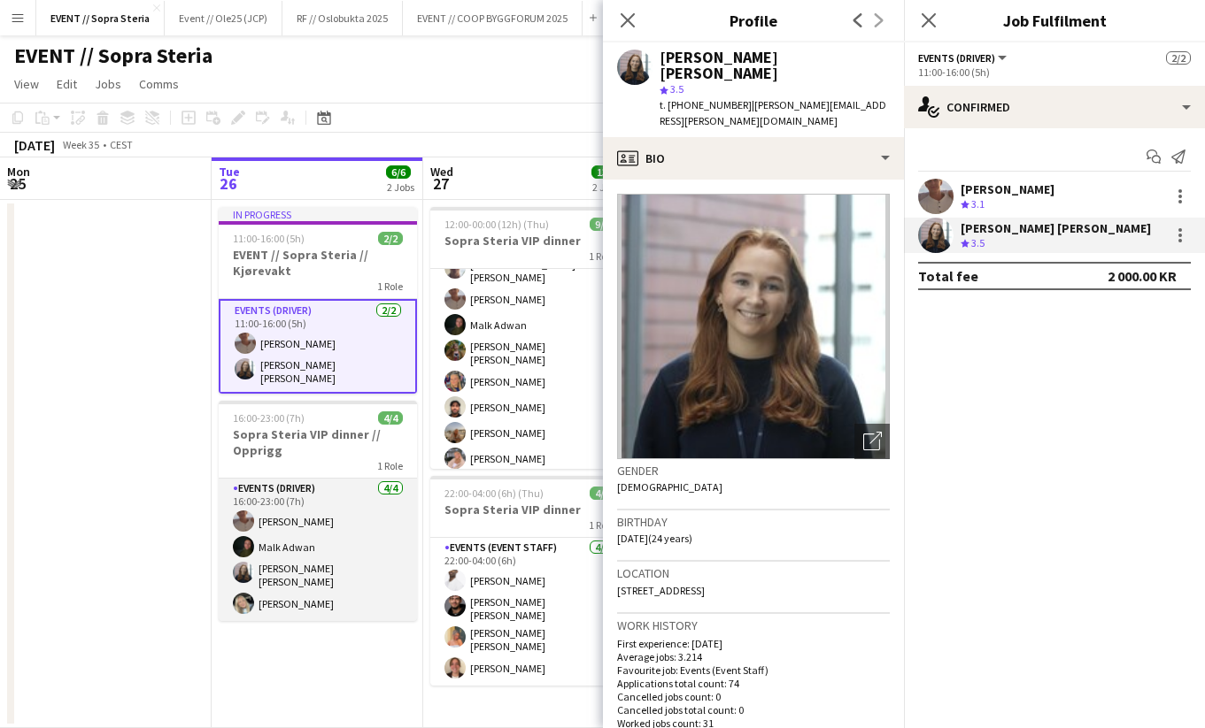
click at [317, 581] on app-card-role "Events (Driver) 4/4 16:00-23:00 (7h) Charlie Thomassen Malk Adwan Helene Sofie …" at bounding box center [318, 550] width 198 height 143
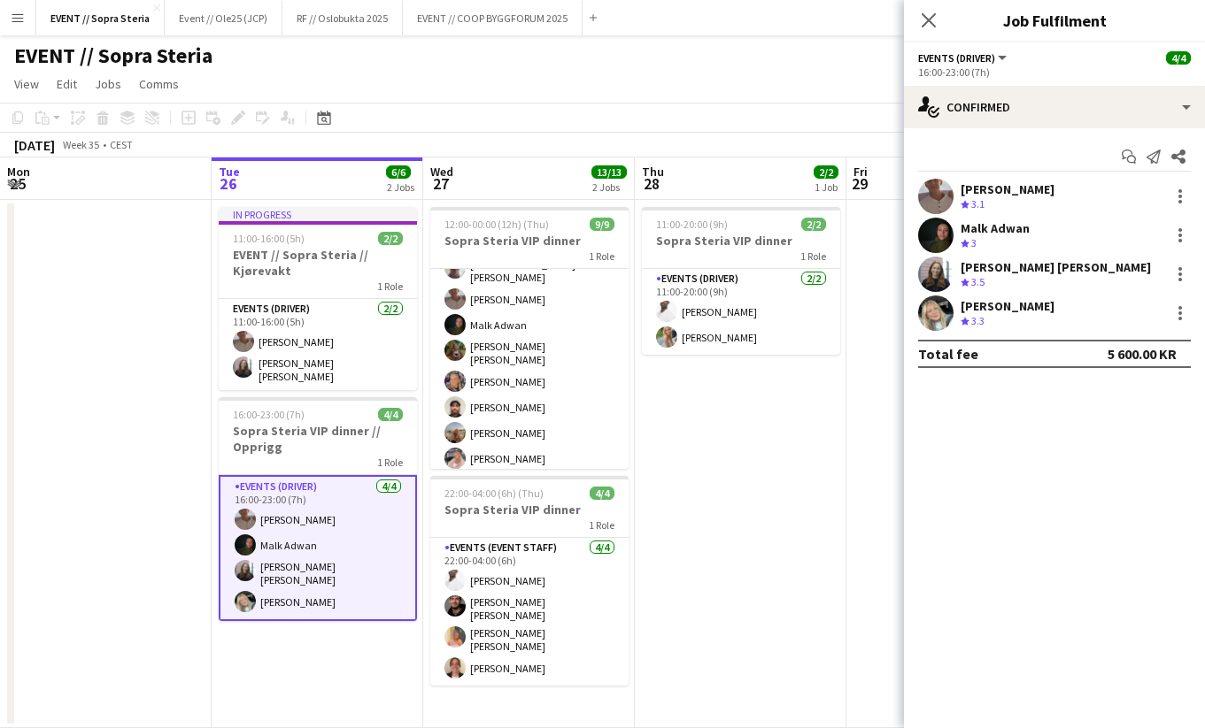
click at [1016, 233] on div "Malk Adwan" at bounding box center [994, 228] width 69 height 16
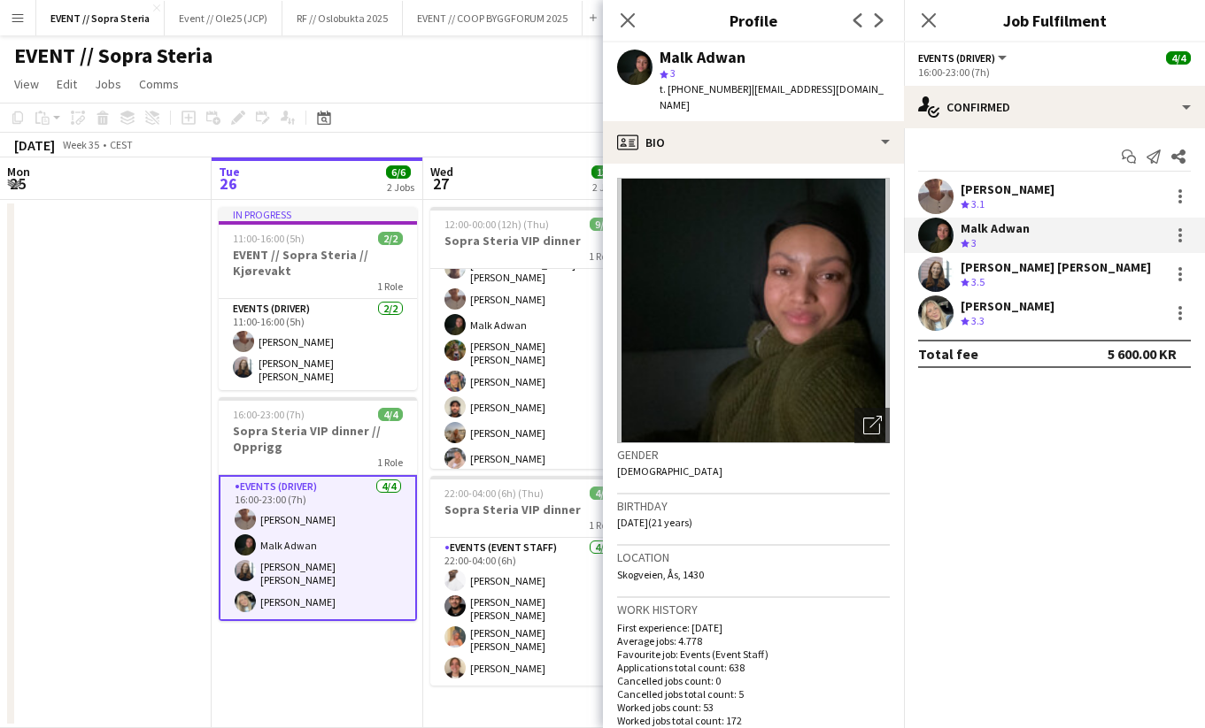
click at [1044, 262] on div "Helene Sofie Braaten" at bounding box center [1055, 267] width 190 height 16
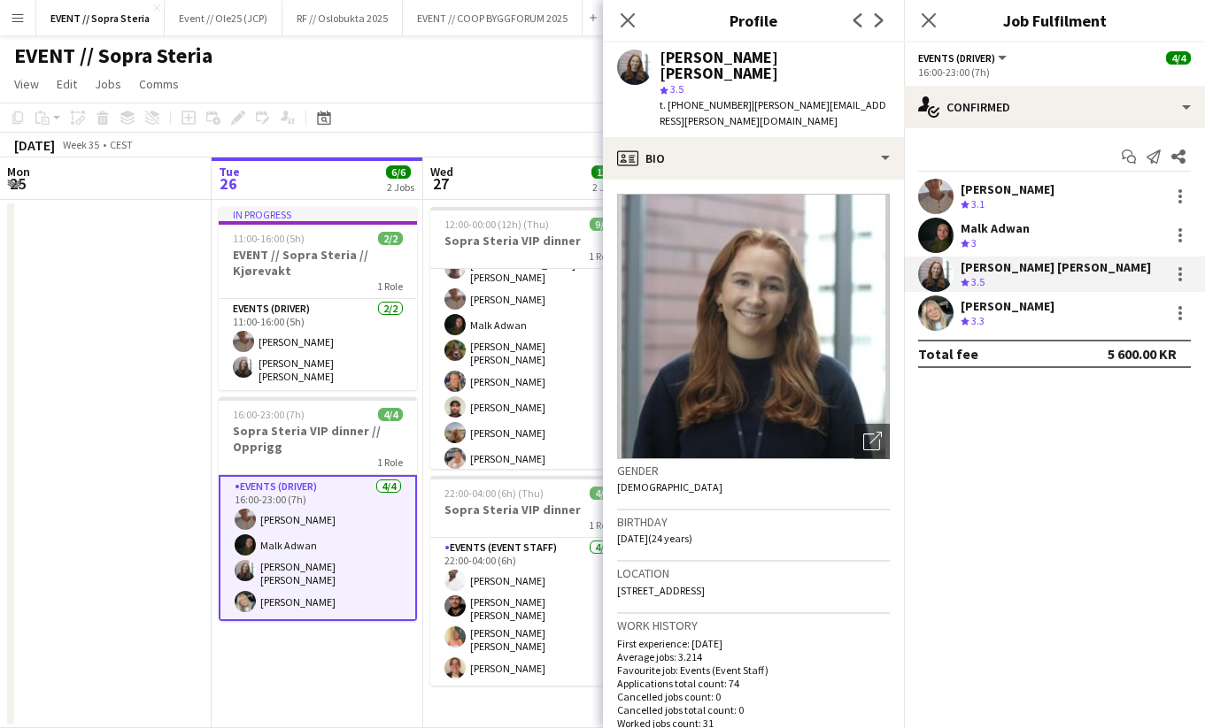
click at [1055, 306] on div "Oda Hansson Crew rating 3.3" at bounding box center [1054, 313] width 301 height 35
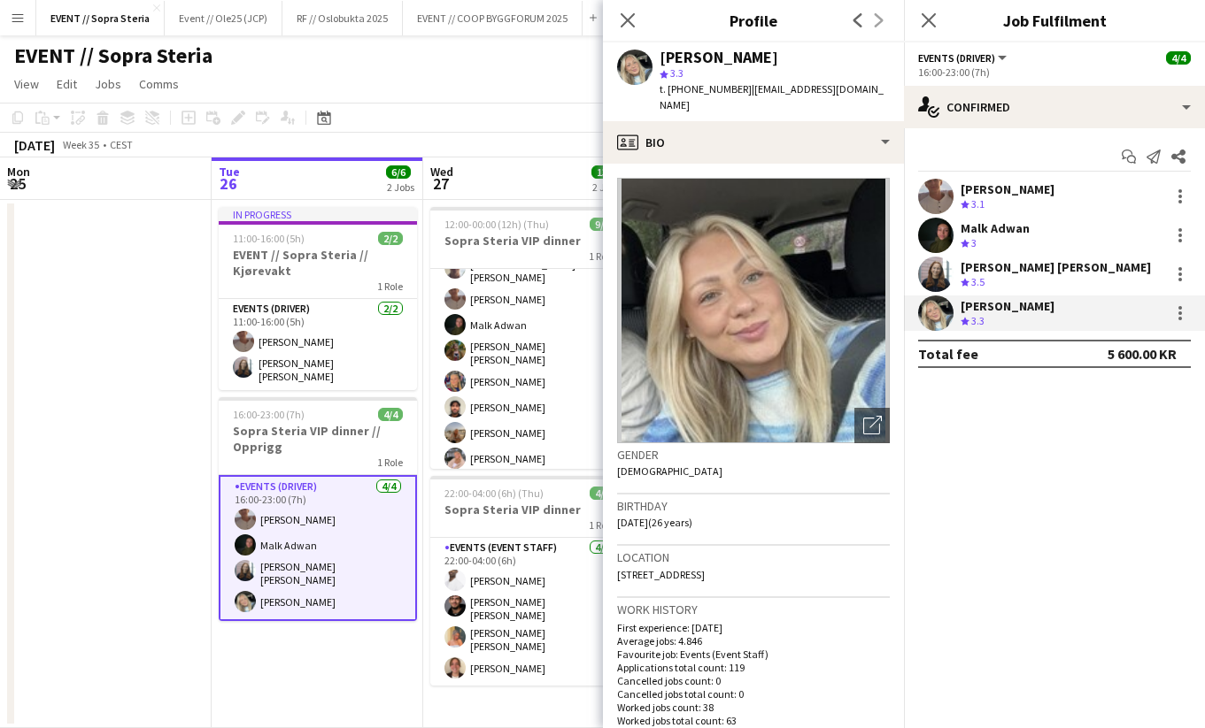
click at [1030, 205] on div "Crew rating 3.1" at bounding box center [1007, 204] width 94 height 15
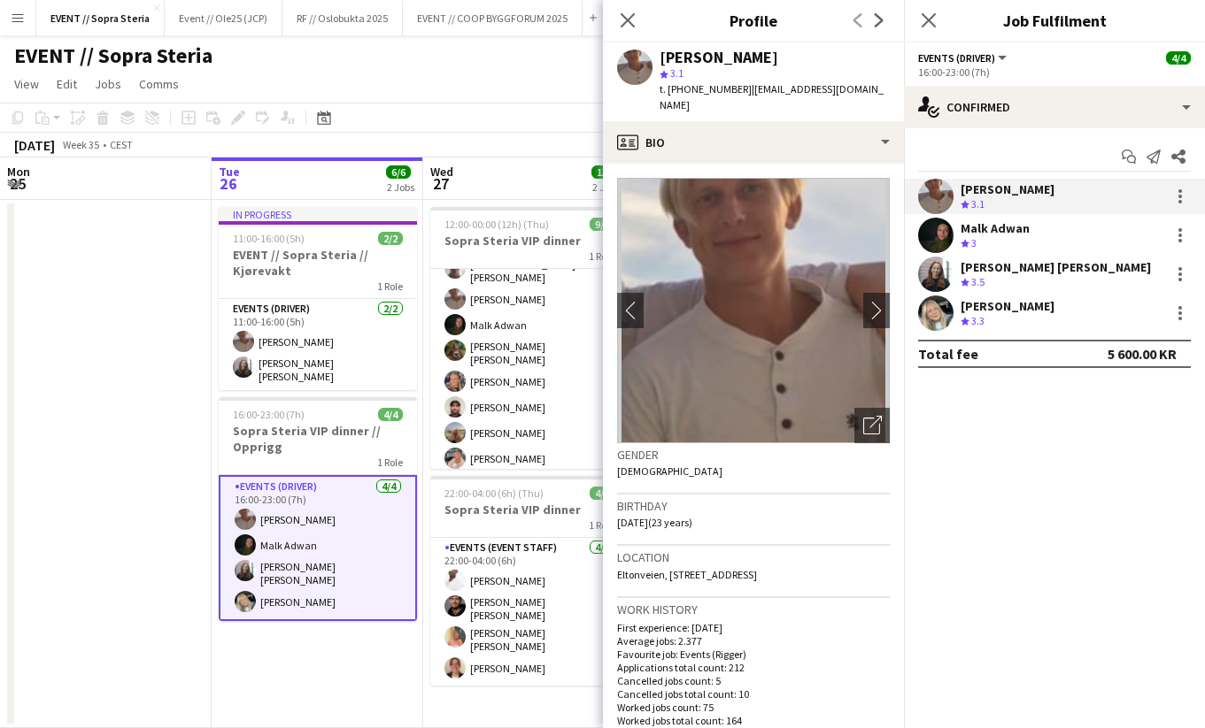
click at [289, 705] on app-date-cell "In progress 11:00-16:00 (5h) 2/2 EVENT // Sopra Steria // Kjørevakt 1 Role Even…" at bounding box center [318, 464] width 212 height 528
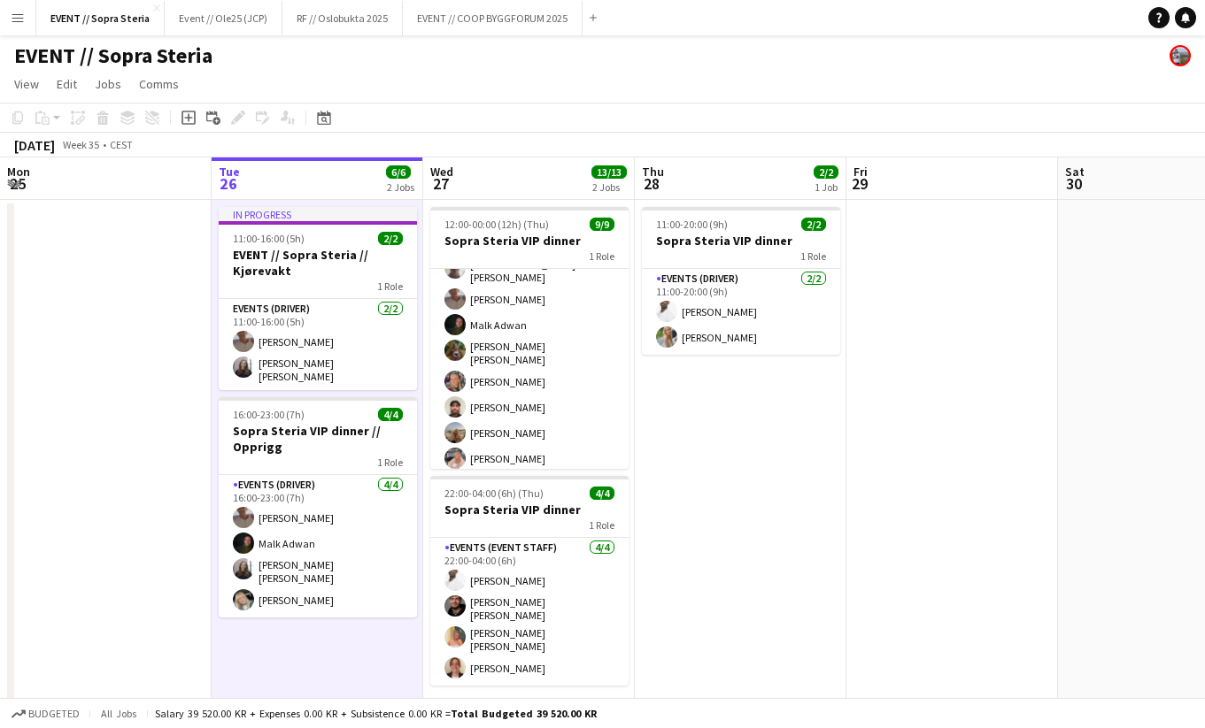
scroll to position [29, 0]
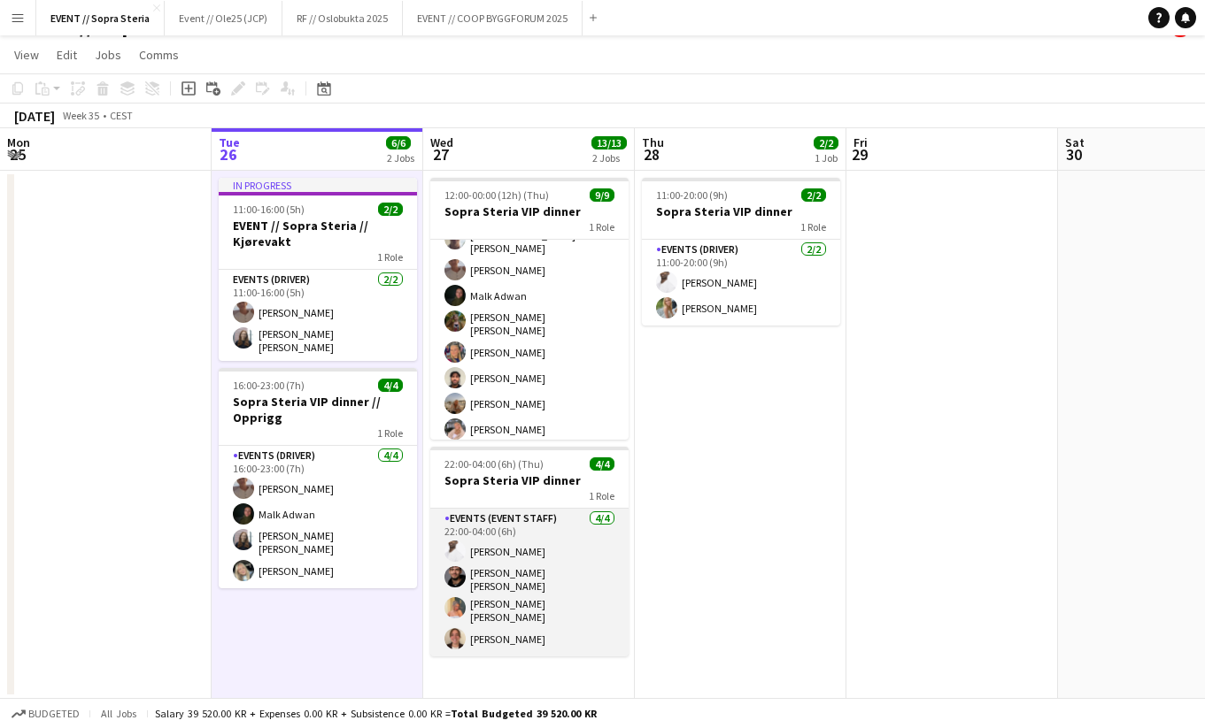
click at [493, 641] on app-card-role "Events (Event Staff) 4/4 22:00-04:00 (6h) Elias Stenvadet Michael Reboli Vural …" at bounding box center [529, 583] width 198 height 148
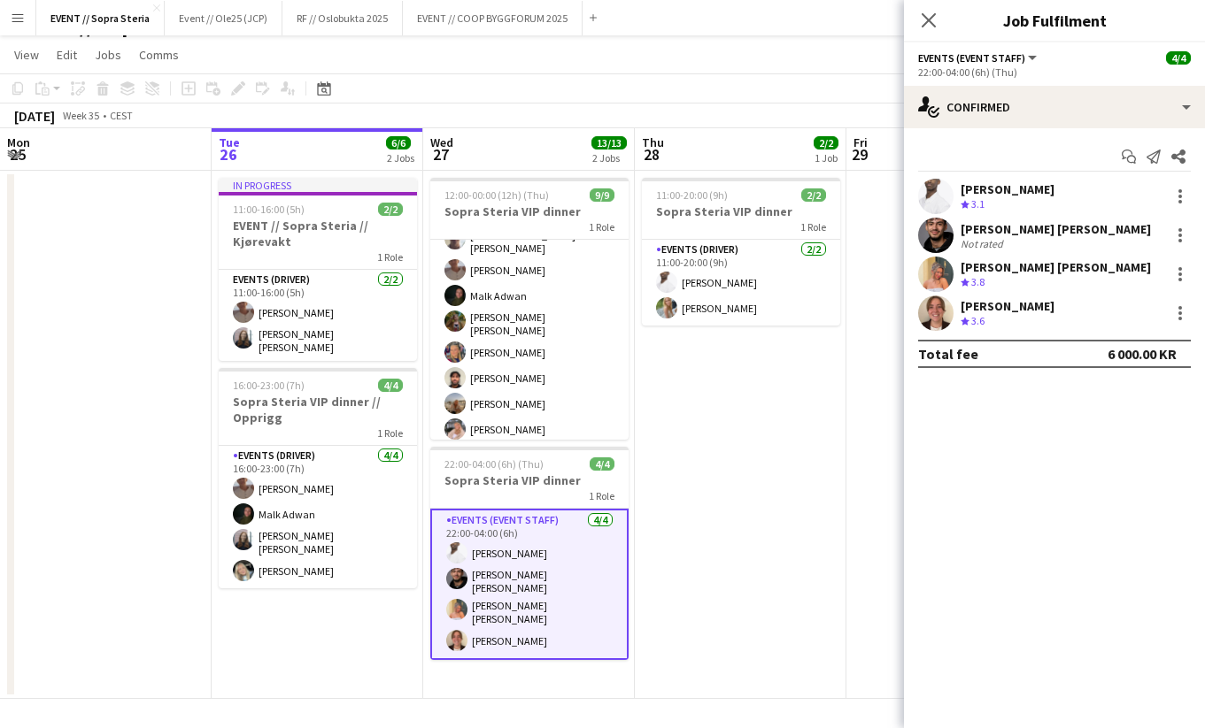
click at [368, 636] on app-date-cell "In progress 11:00-16:00 (5h) 2/2 EVENT // Sopra Steria // Kjørevakt 1 Role Even…" at bounding box center [318, 435] width 212 height 528
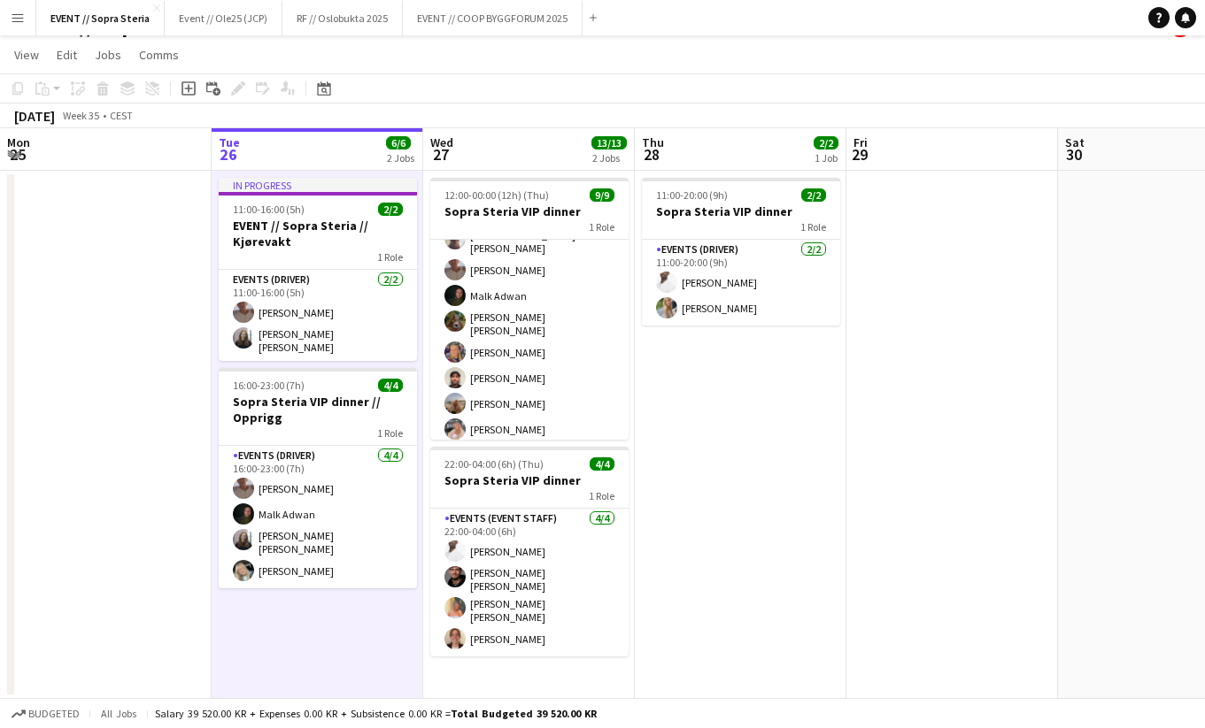
click at [154, 588] on app-date-cell at bounding box center [106, 435] width 212 height 528
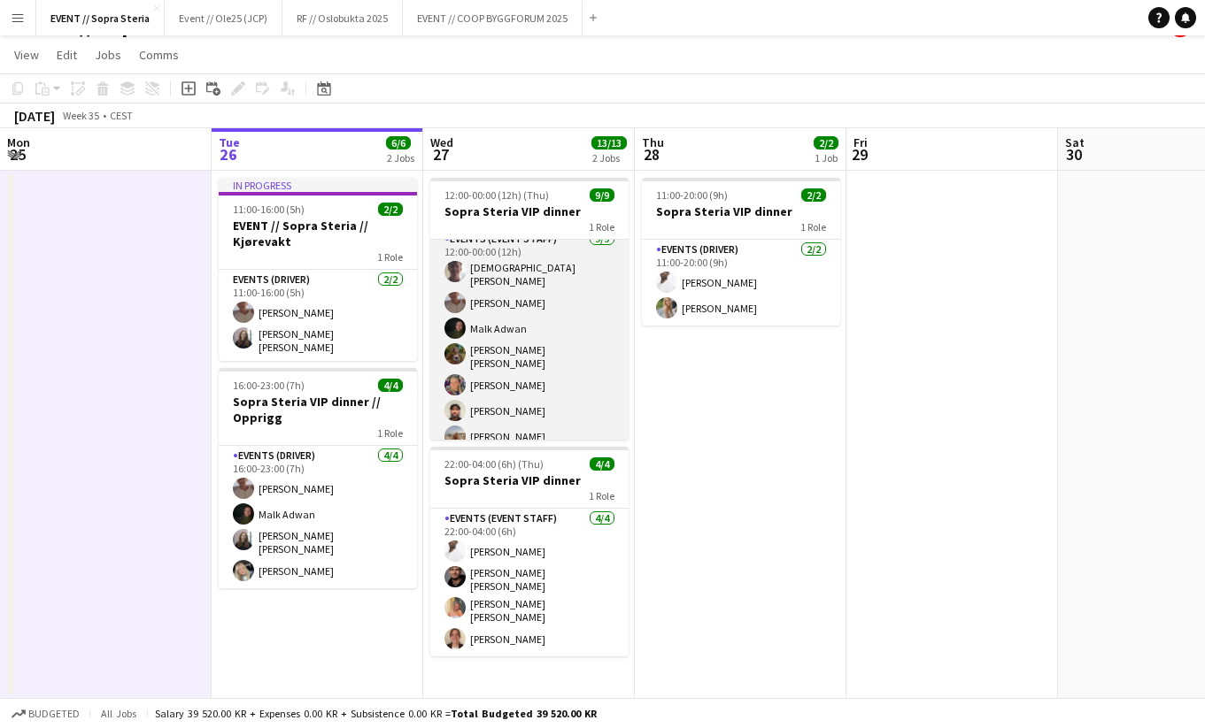
scroll to position [0, 0]
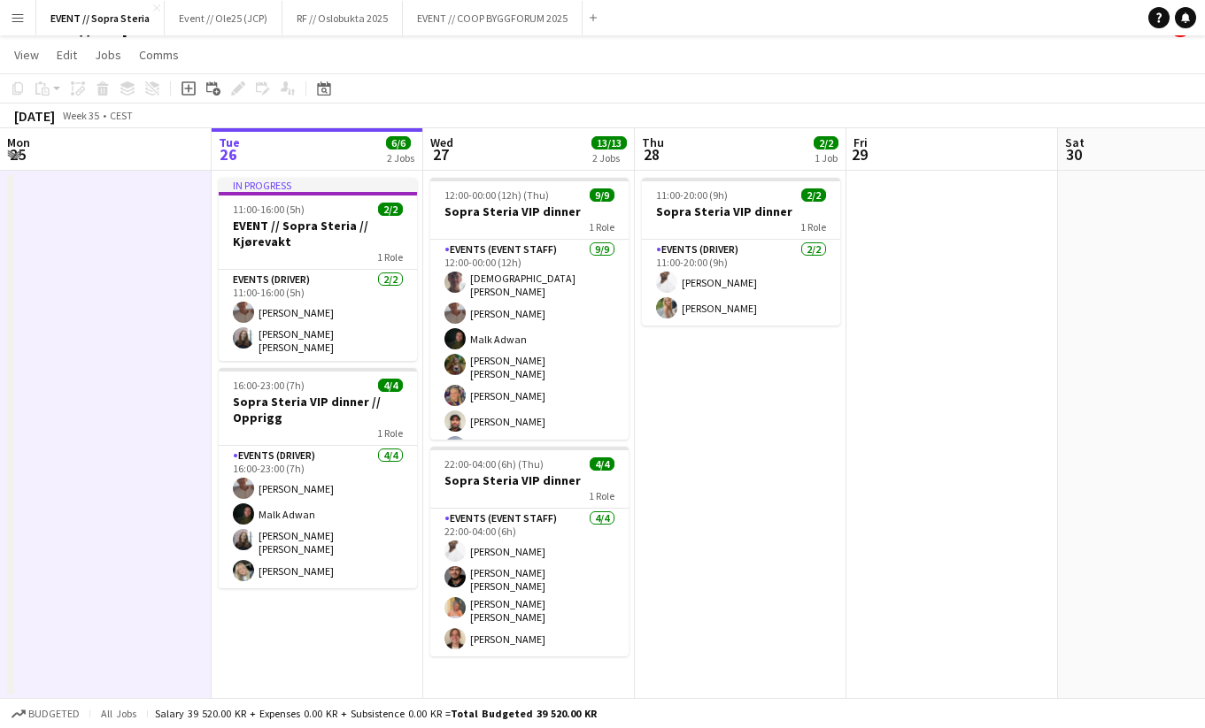
click at [118, 388] on app-date-cell at bounding box center [106, 435] width 212 height 528
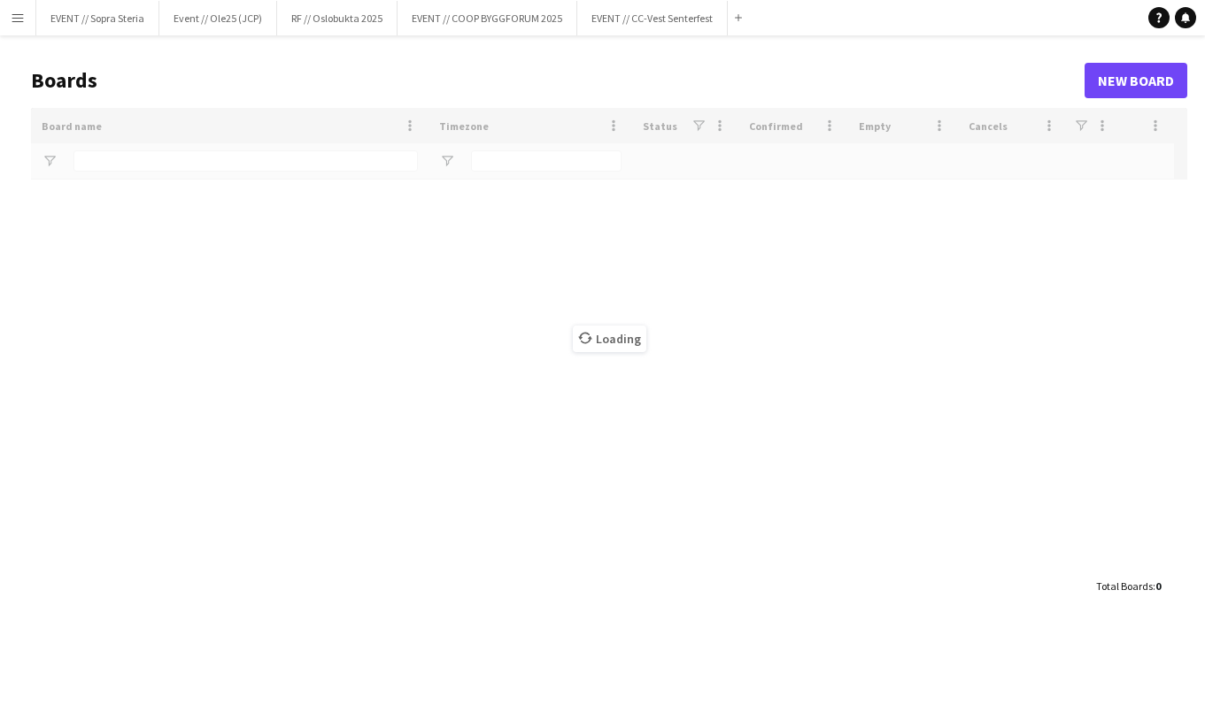
type input "*******"
